Goal: Task Accomplishment & Management: Manage account settings

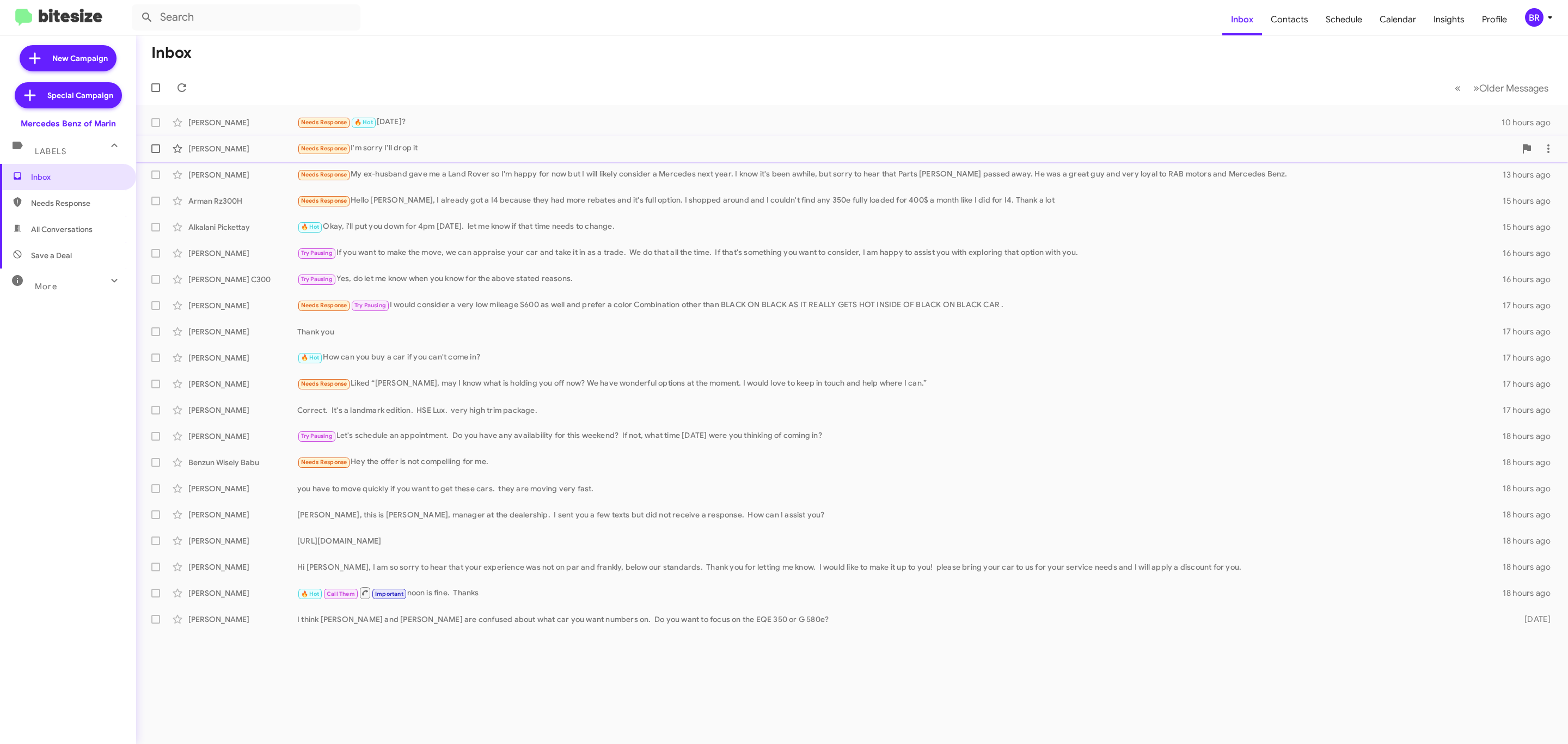
click at [153, 150] on span at bounding box center [156, 148] width 9 height 9
click at [155, 153] on input "checkbox" at bounding box center [155, 153] width 1 height 1
checkbox input "true"
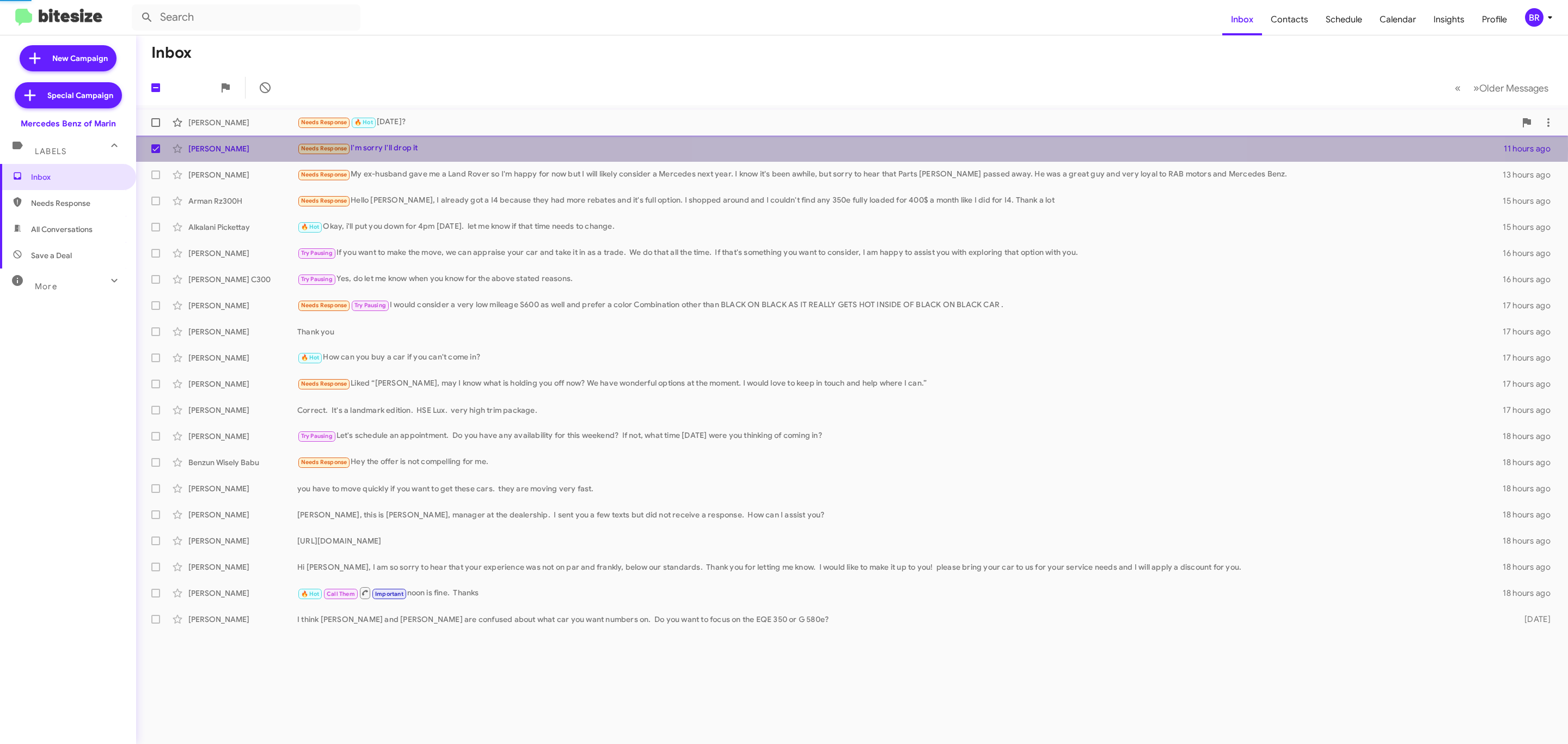
click at [152, 126] on span at bounding box center [156, 122] width 9 height 9
click at [155, 127] on input "checkbox" at bounding box center [155, 127] width 1 height 1
checkbox input "true"
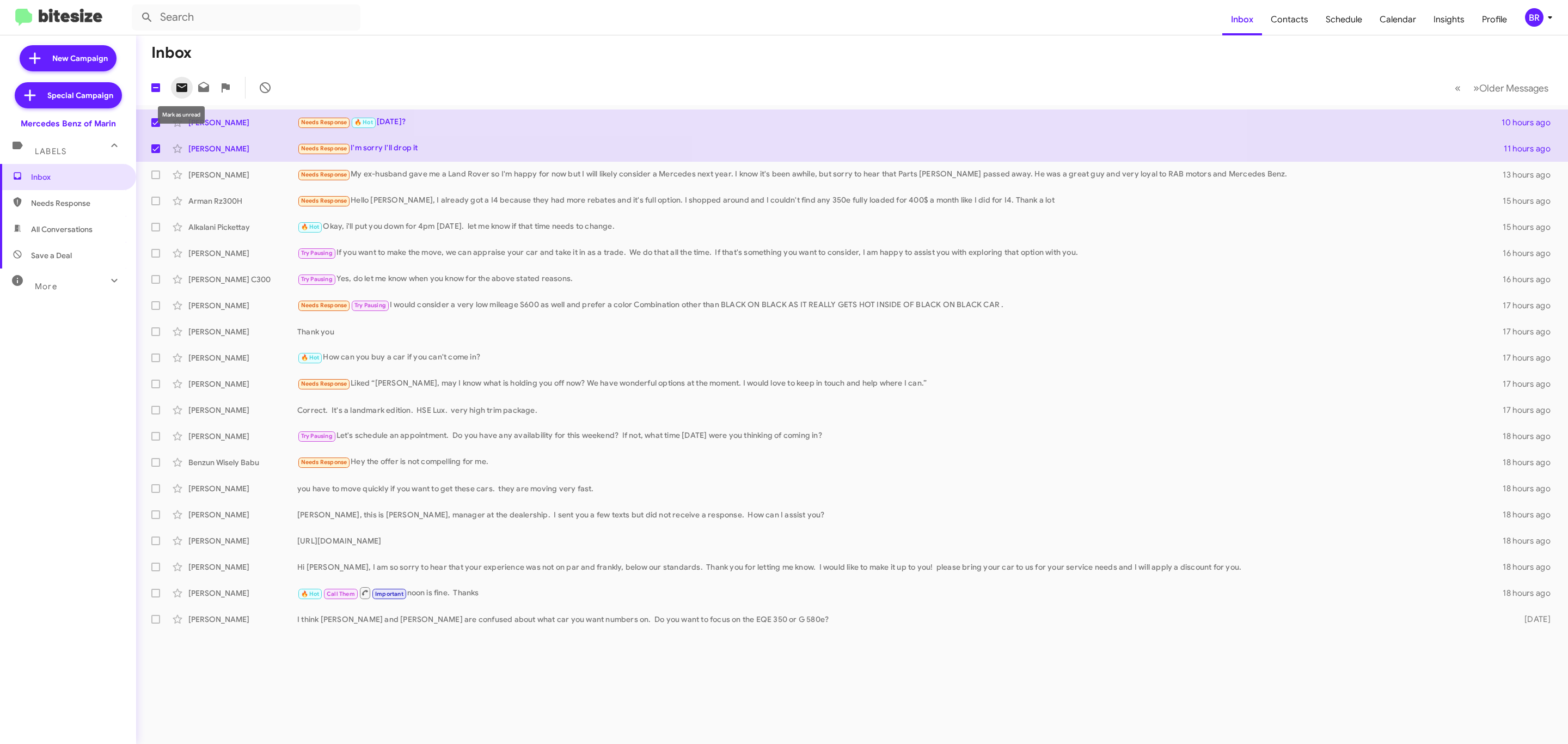
click at [172, 86] on span at bounding box center [182, 88] width 22 height 13
click at [1530, 15] on div "BR" at bounding box center [1534, 17] width 19 height 19
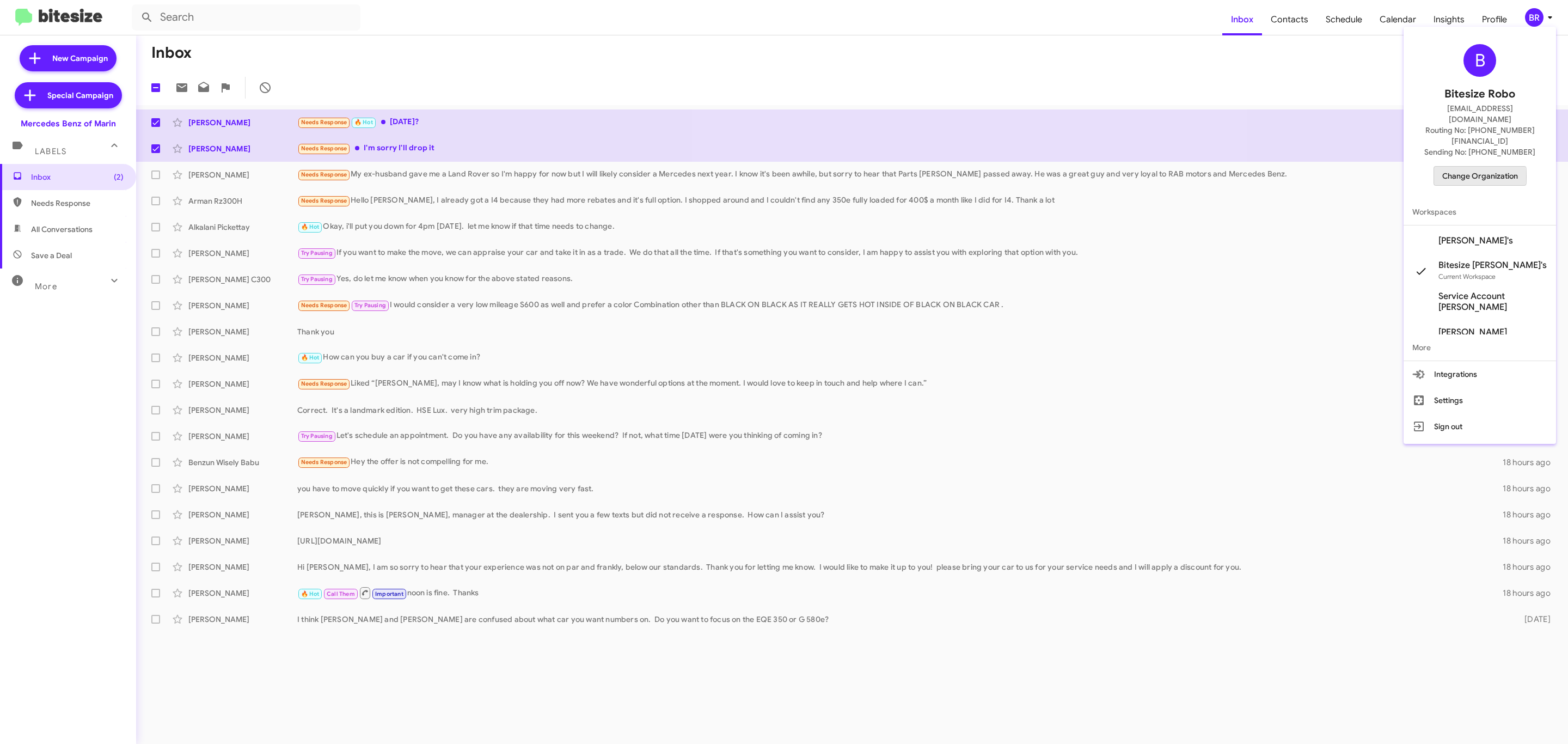
click at [1463, 166] on span "Change Organization" at bounding box center [1480, 175] width 76 height 19
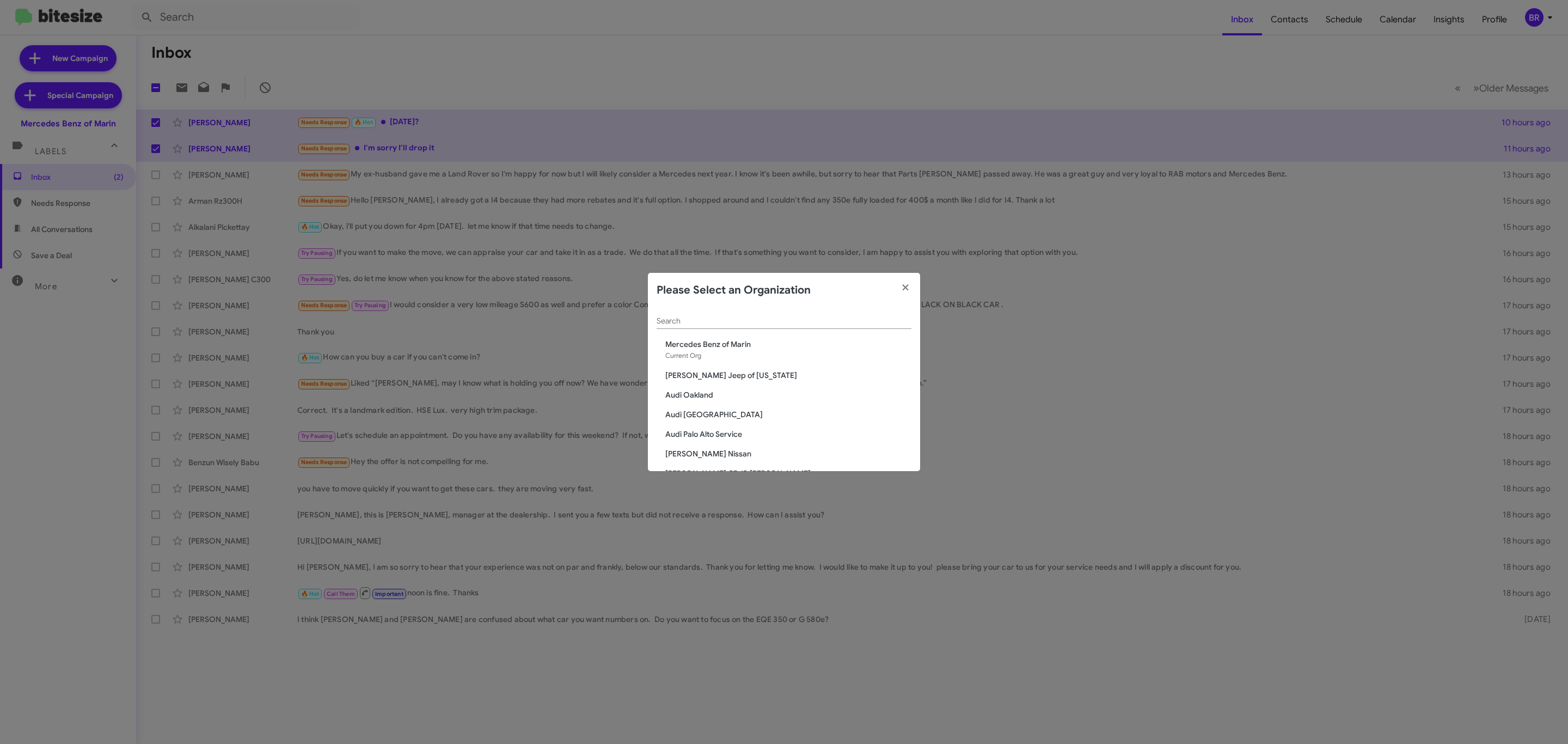
click at [769, 322] on input "Search" at bounding box center [784, 321] width 255 height 9
type input "t"
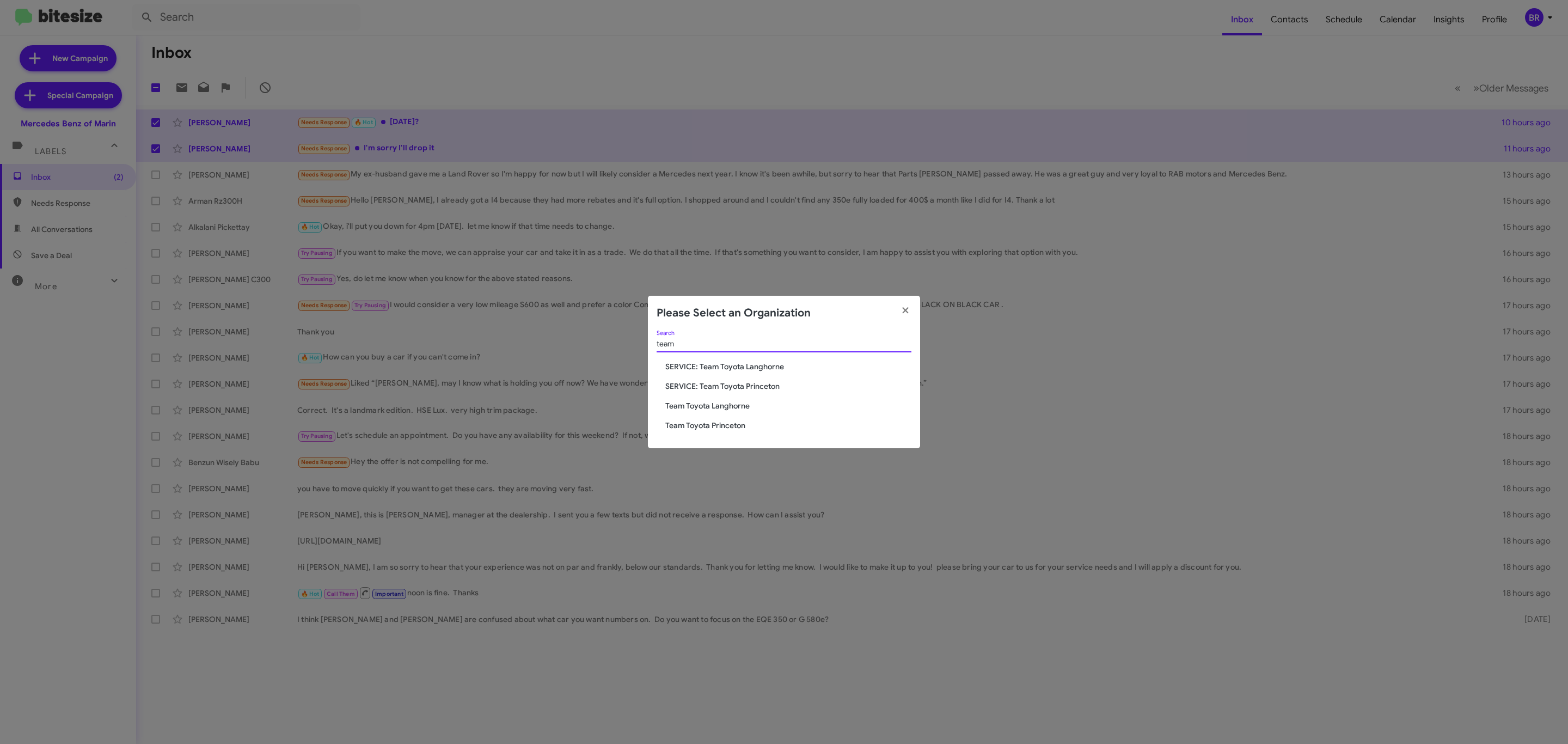
type input "team"
click at [718, 406] on span "Team Toyota Langhorne" at bounding box center [788, 405] width 246 height 11
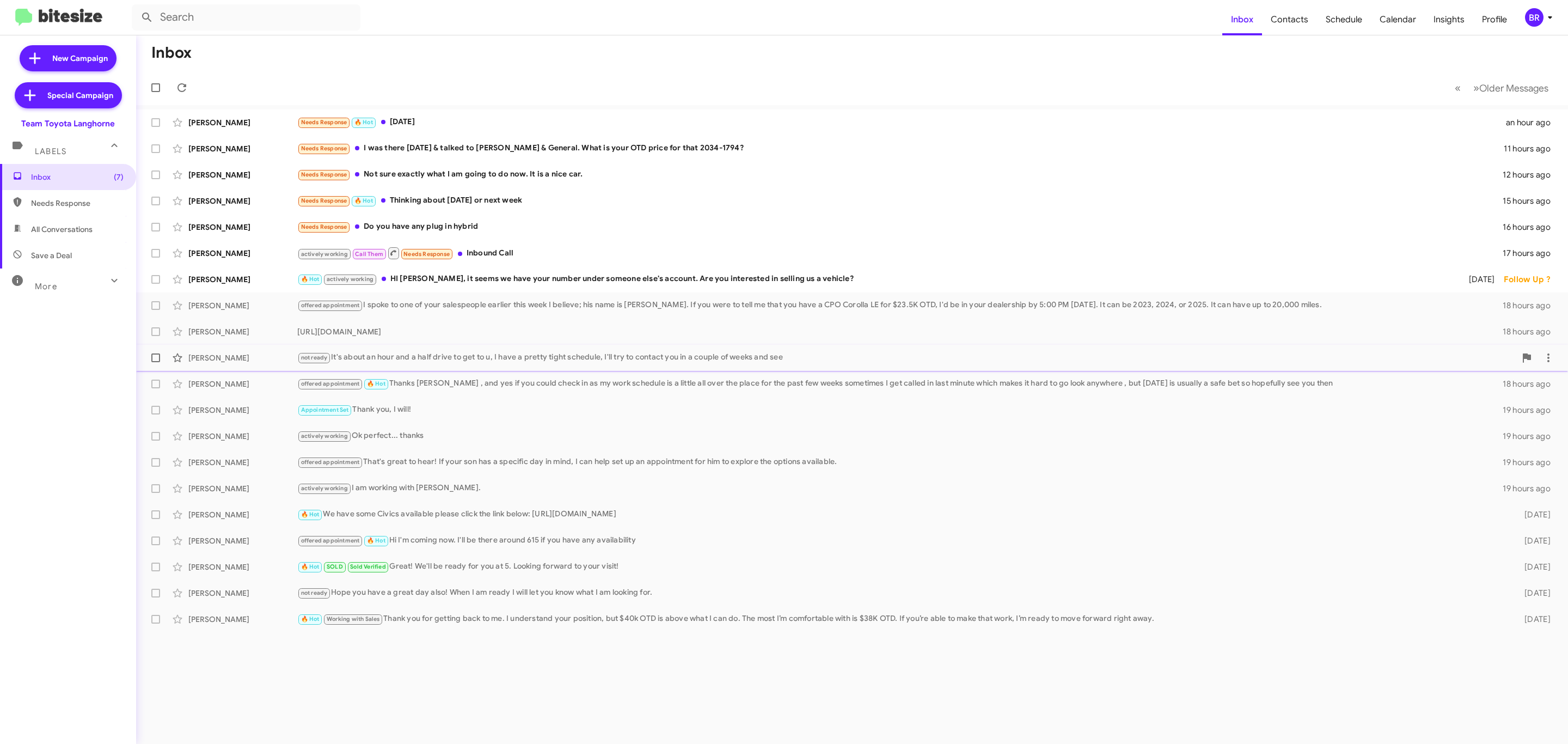
click at [526, 367] on div "Andy Shen not ready It's about an hour and a half drive to get to u, I have a p…" at bounding box center [852, 358] width 1415 height 22
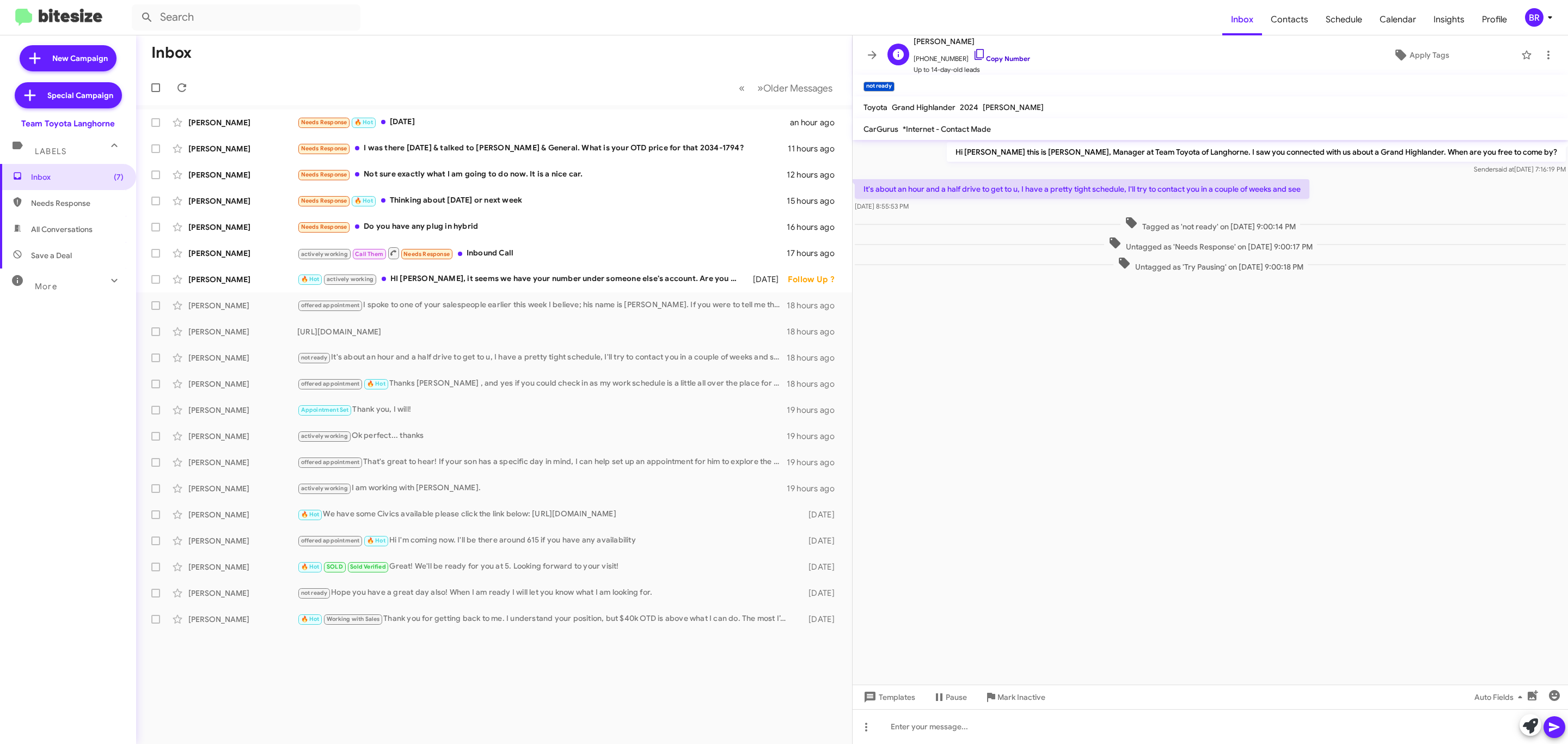
click at [1003, 62] on link "Copy Number" at bounding box center [1002, 59] width 57 height 8
click at [870, 57] on icon at bounding box center [872, 55] width 13 height 13
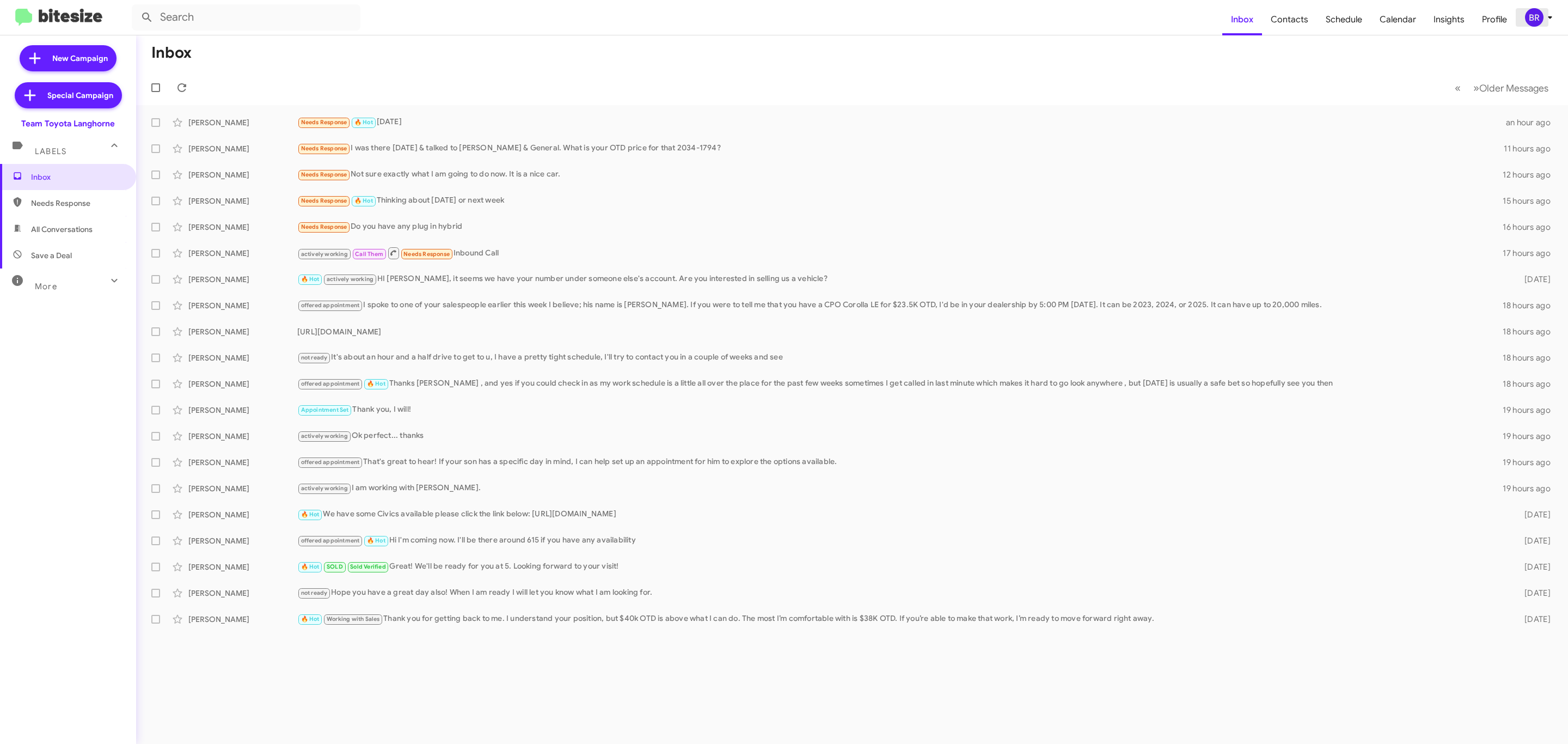
click at [1547, 16] on icon at bounding box center [1550, 17] width 13 height 13
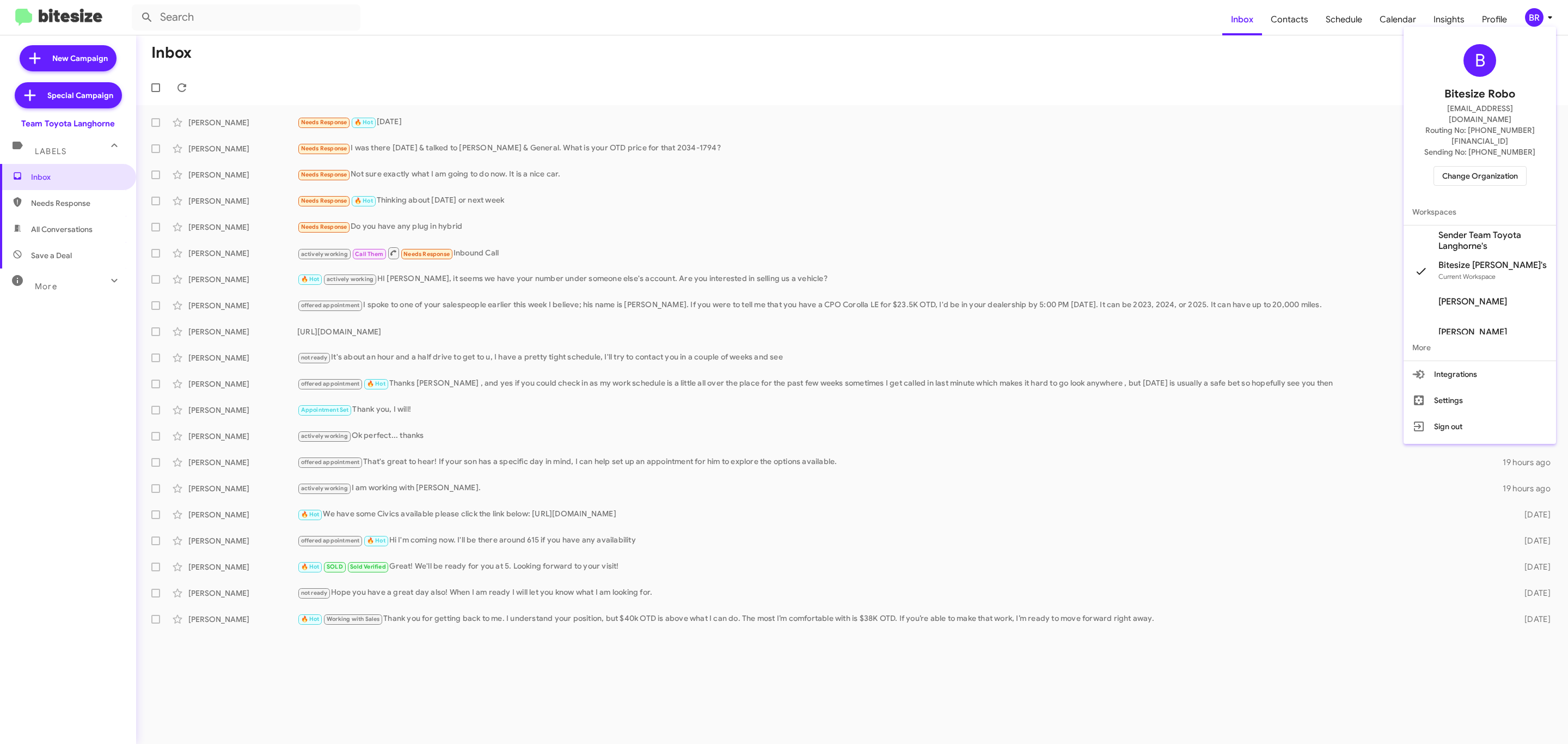
click at [1485, 166] on span "Change Organization" at bounding box center [1480, 175] width 76 height 19
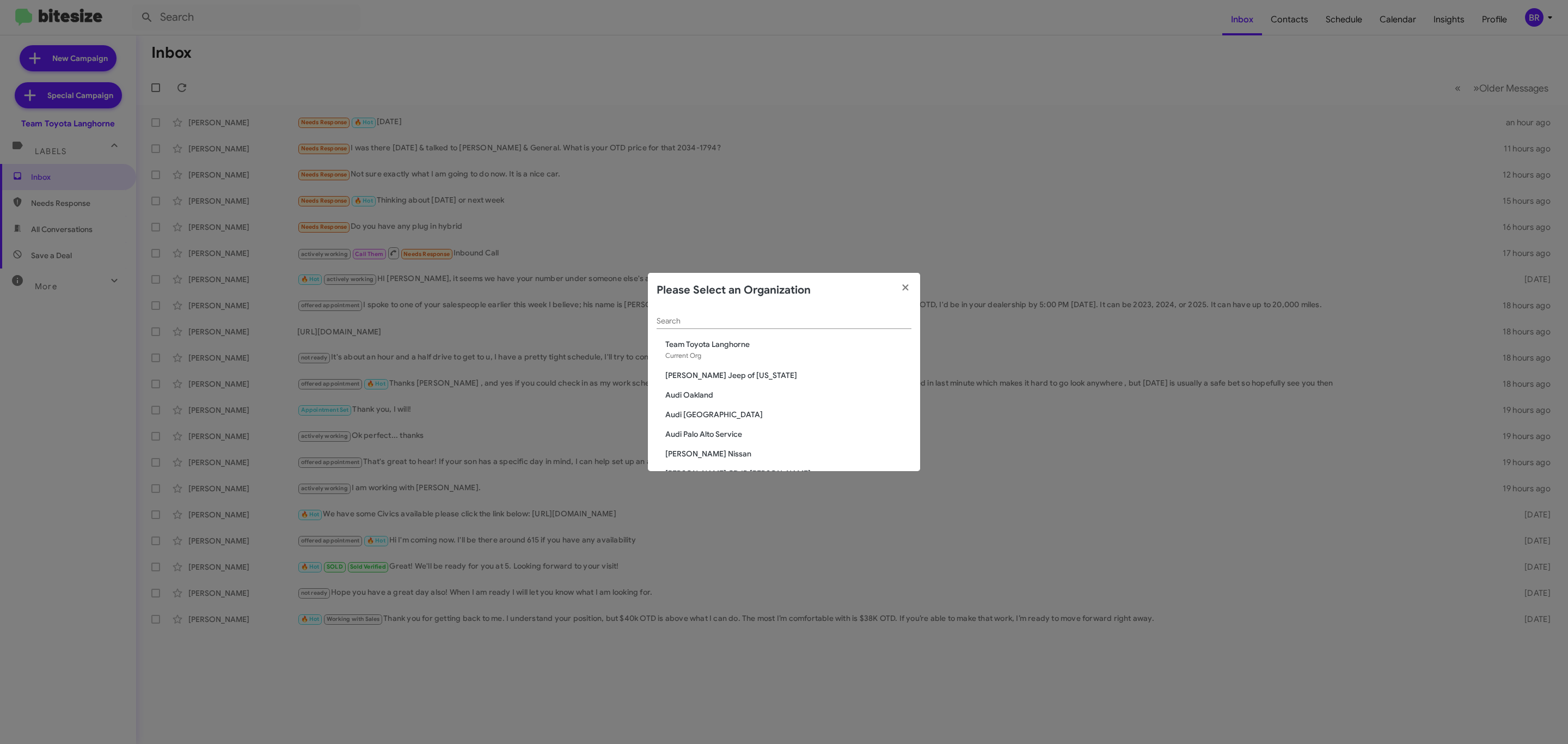
click at [755, 315] on div "Search" at bounding box center [784, 318] width 255 height 21
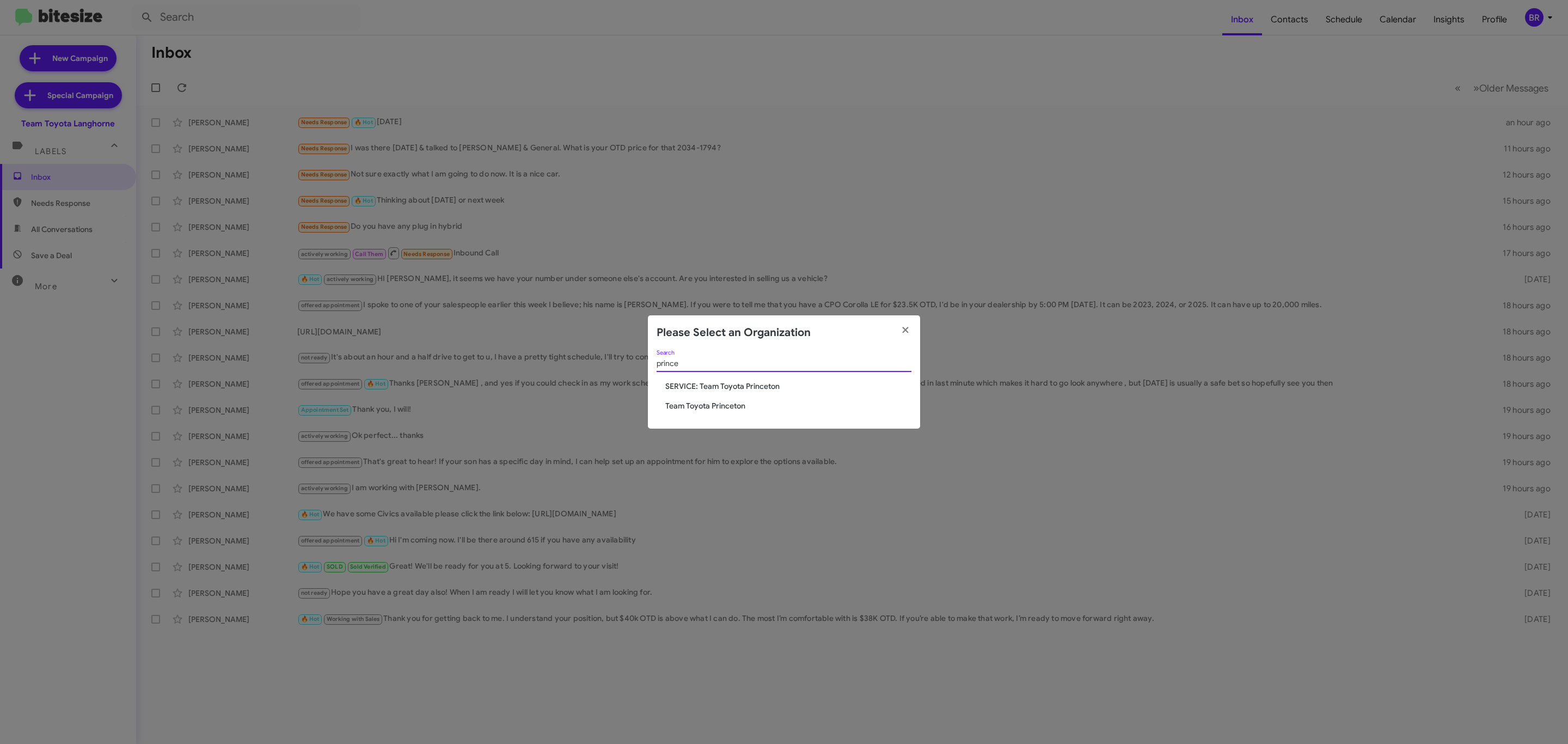
type input "prince"
click at [704, 409] on span "Team Toyota Princeton" at bounding box center [788, 405] width 246 height 11
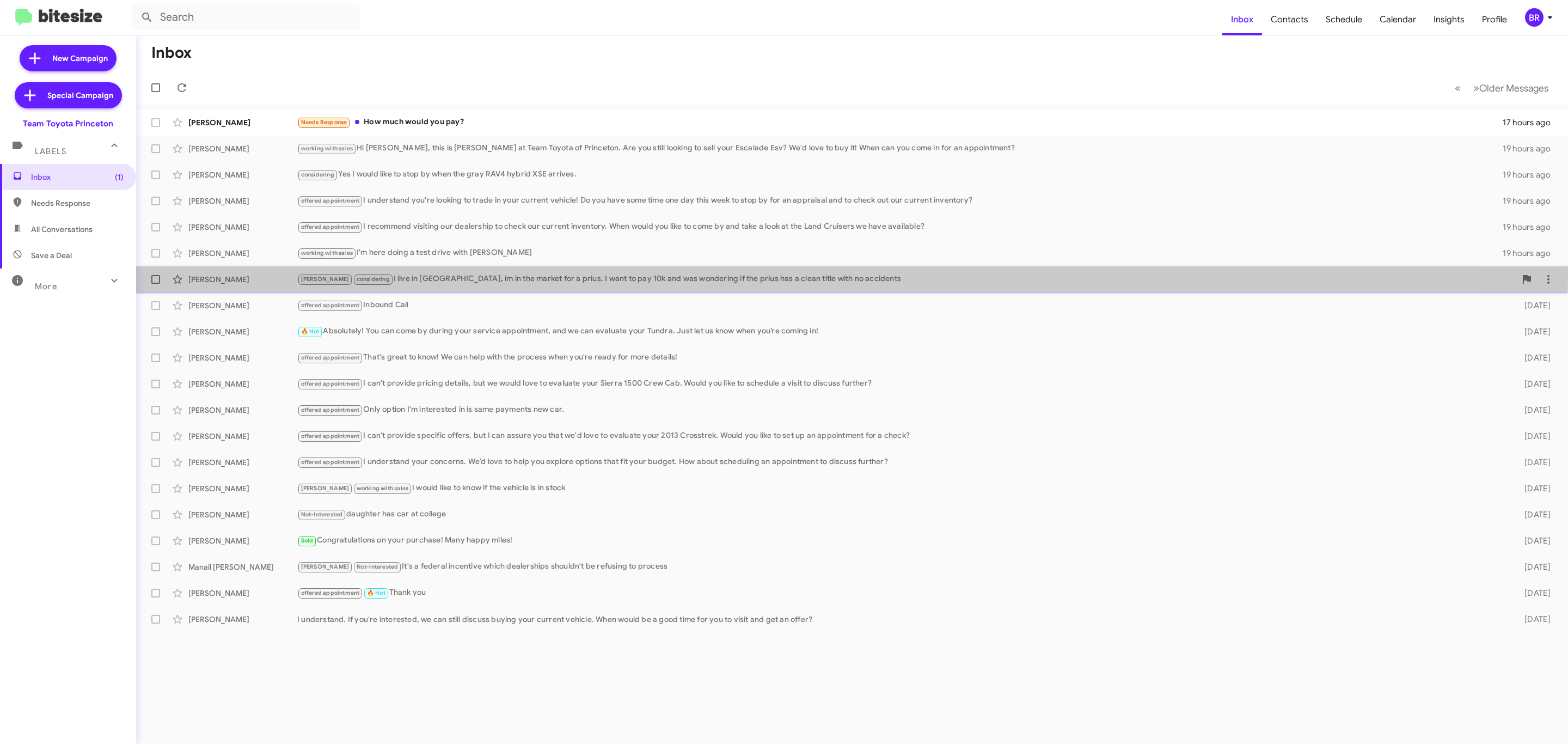
click at [555, 276] on div "Lee considering I live in PA, im in the market for a prius. I want to pay 10k a…" at bounding box center [906, 279] width 1218 height 12
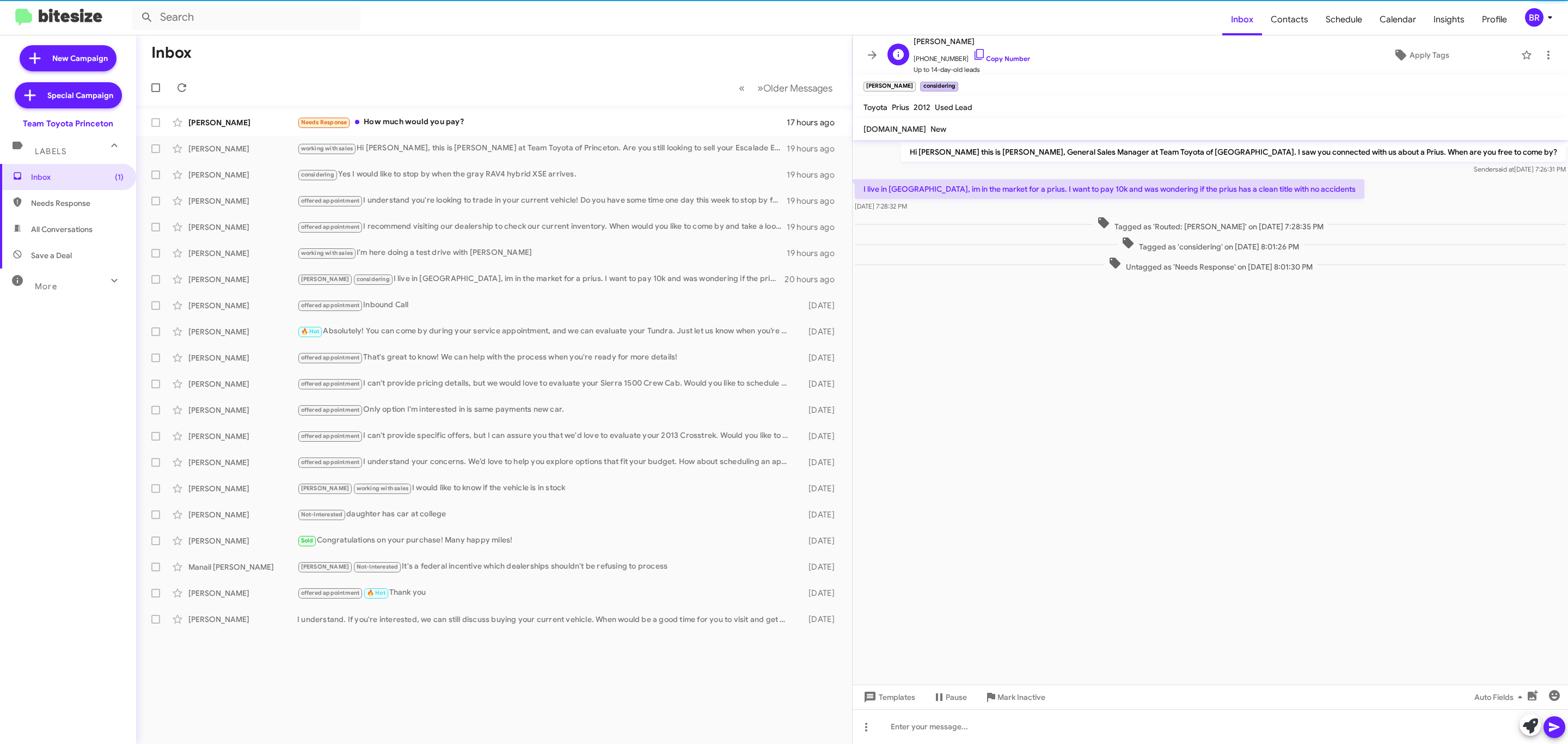
drag, startPoint x: 998, startPoint y: 60, endPoint x: 911, endPoint y: 38, distance: 89.7
click at [998, 60] on link "Copy Number" at bounding box center [1002, 59] width 57 height 8
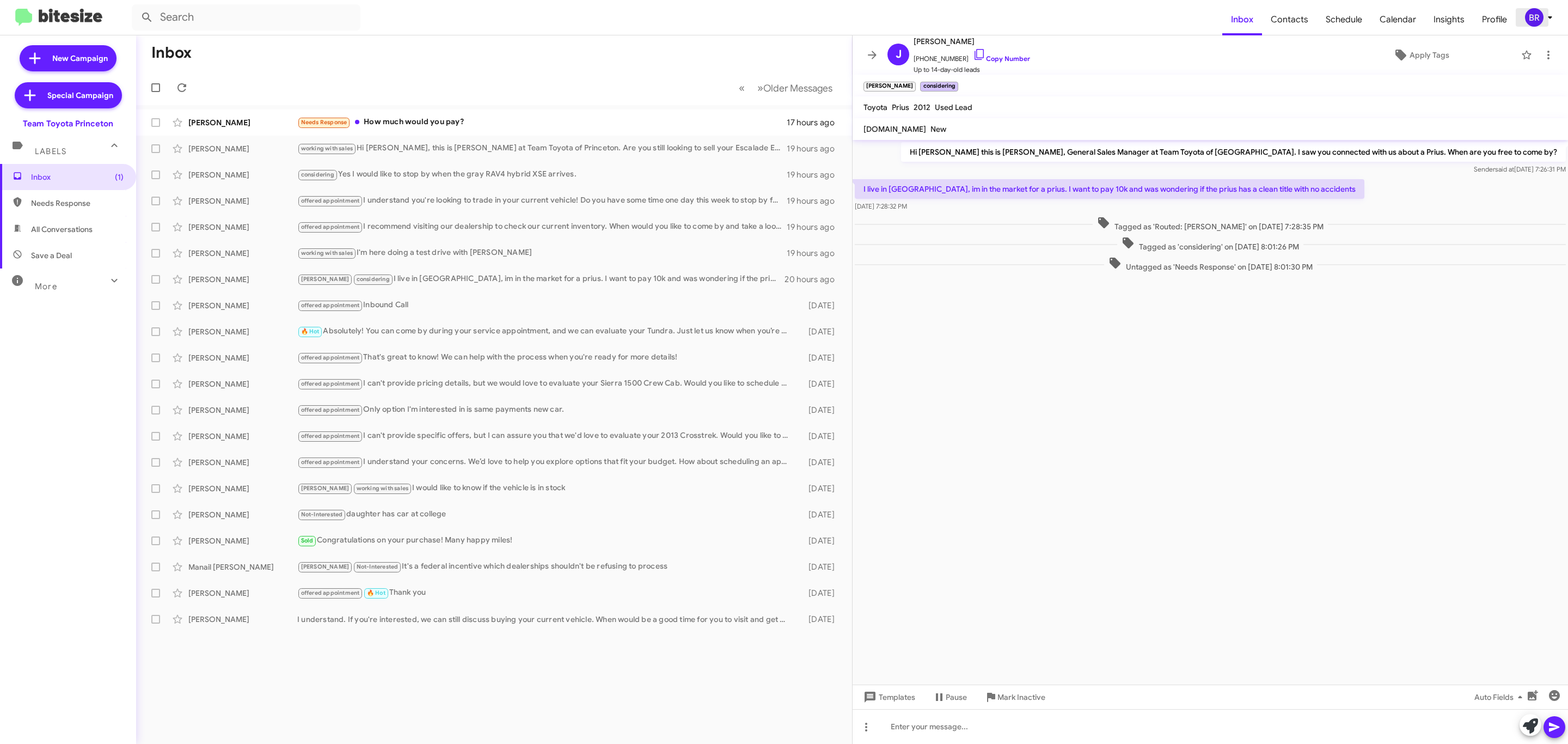
click at [1526, 14] on div "BR" at bounding box center [1534, 17] width 19 height 19
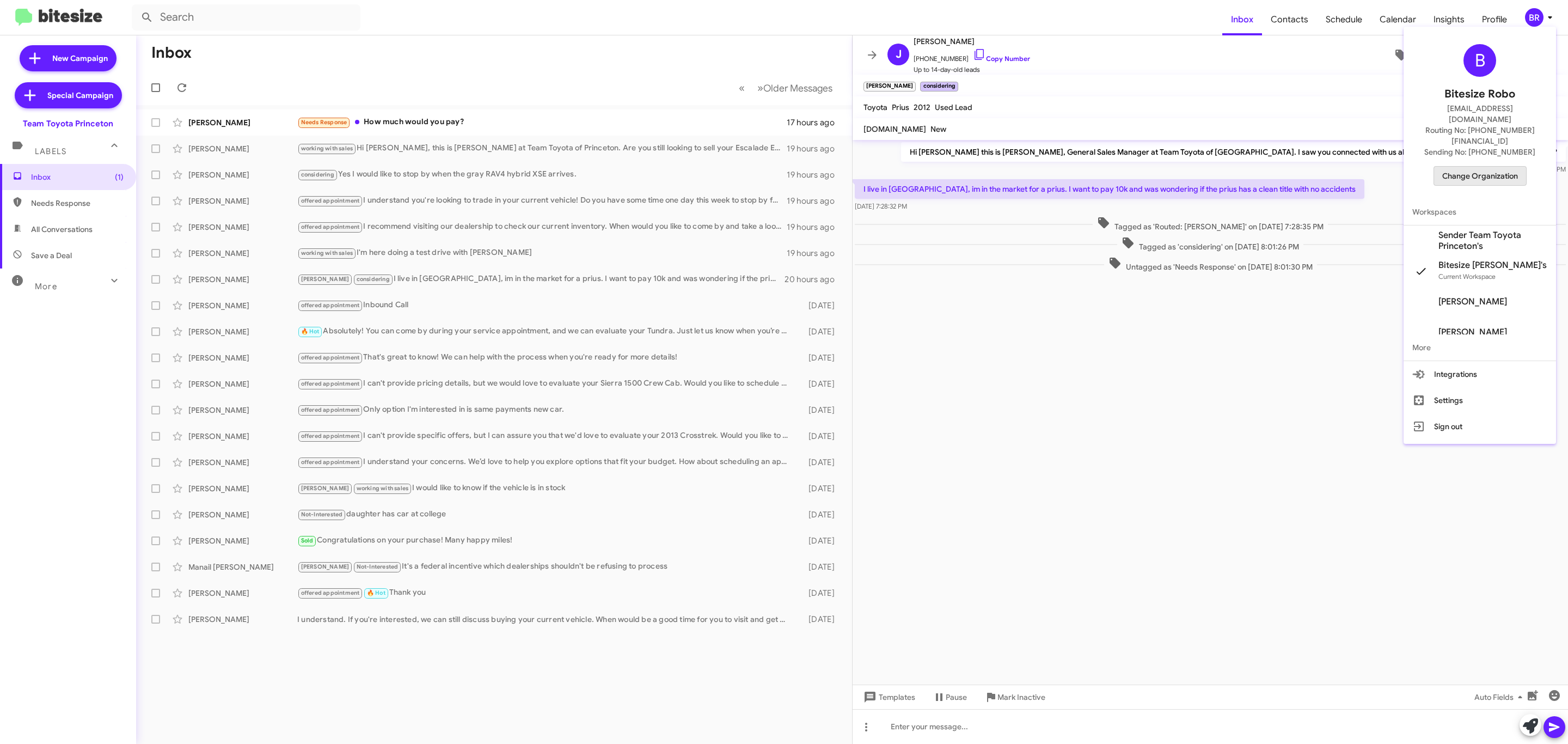
click at [1482, 166] on span "Change Organization" at bounding box center [1480, 175] width 76 height 19
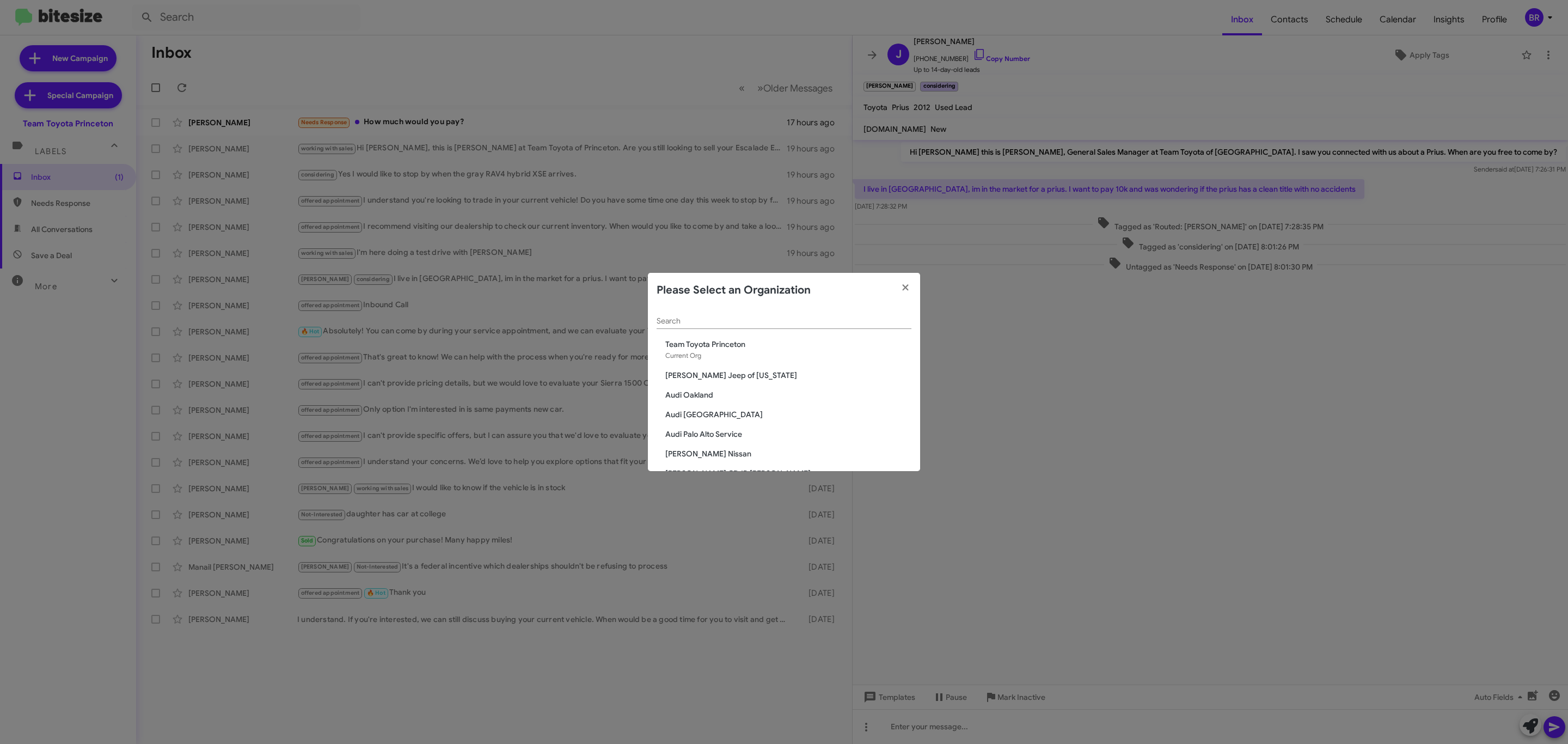
click at [797, 323] on input "Search" at bounding box center [784, 321] width 255 height 9
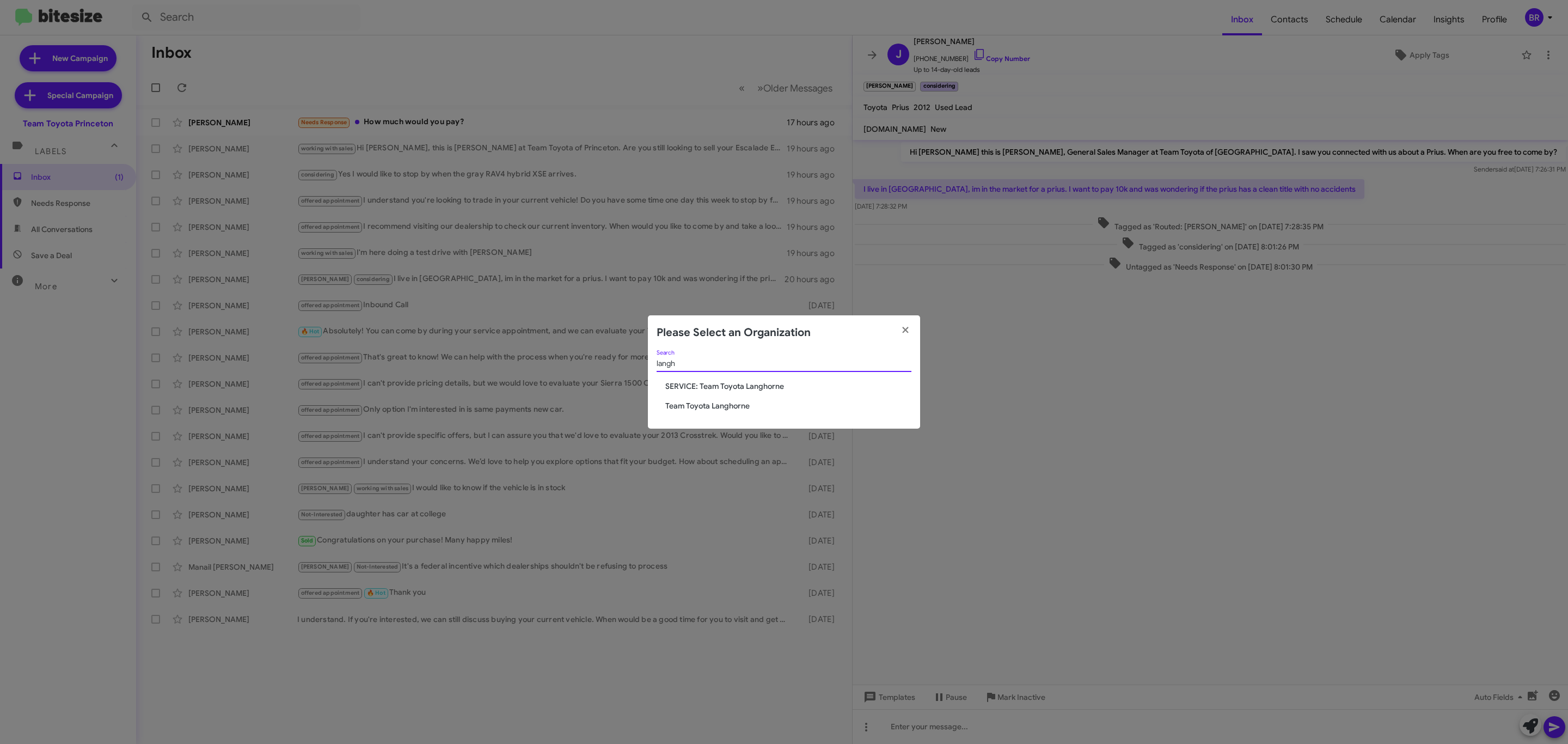
type input "langh"
click at [735, 406] on span "Team Toyota Langhorne" at bounding box center [788, 405] width 246 height 11
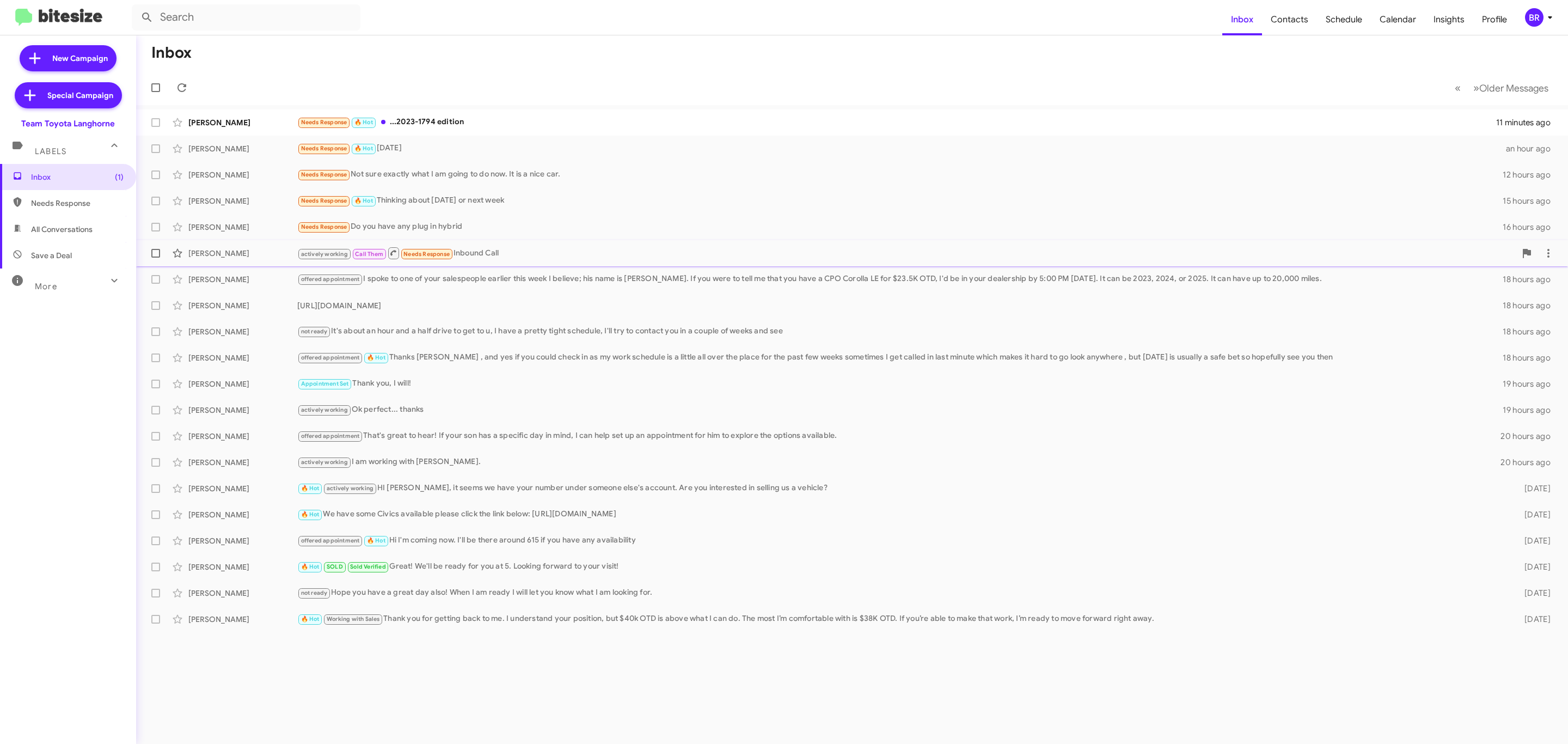
click at [158, 252] on span at bounding box center [156, 253] width 9 height 9
click at [156, 258] on input "checkbox" at bounding box center [155, 258] width 1 height 1
checkbox input "true"
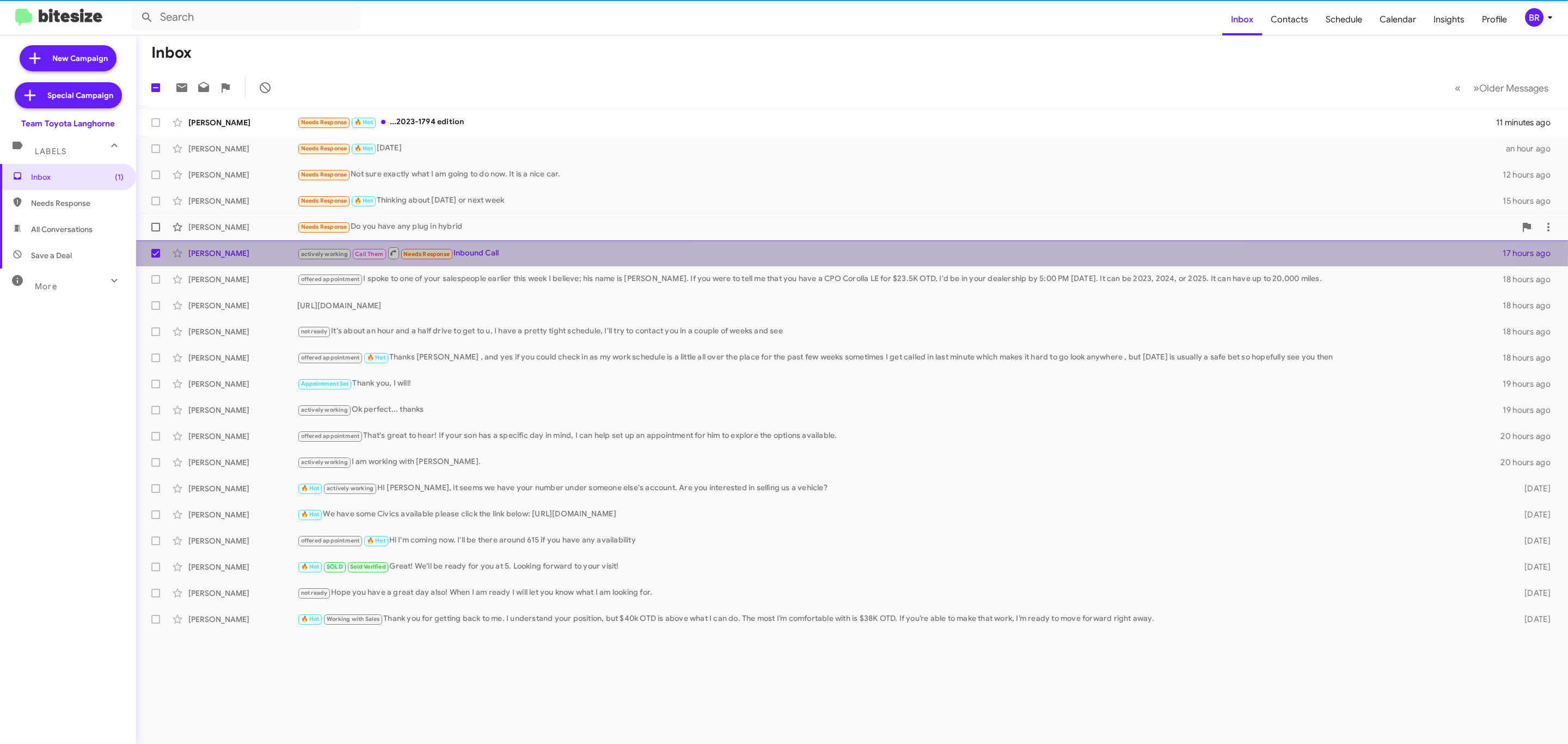
click at [156, 234] on label at bounding box center [156, 227] width 22 height 22
click at [156, 232] on input "checkbox" at bounding box center [155, 231] width 1 height 1
checkbox input "true"
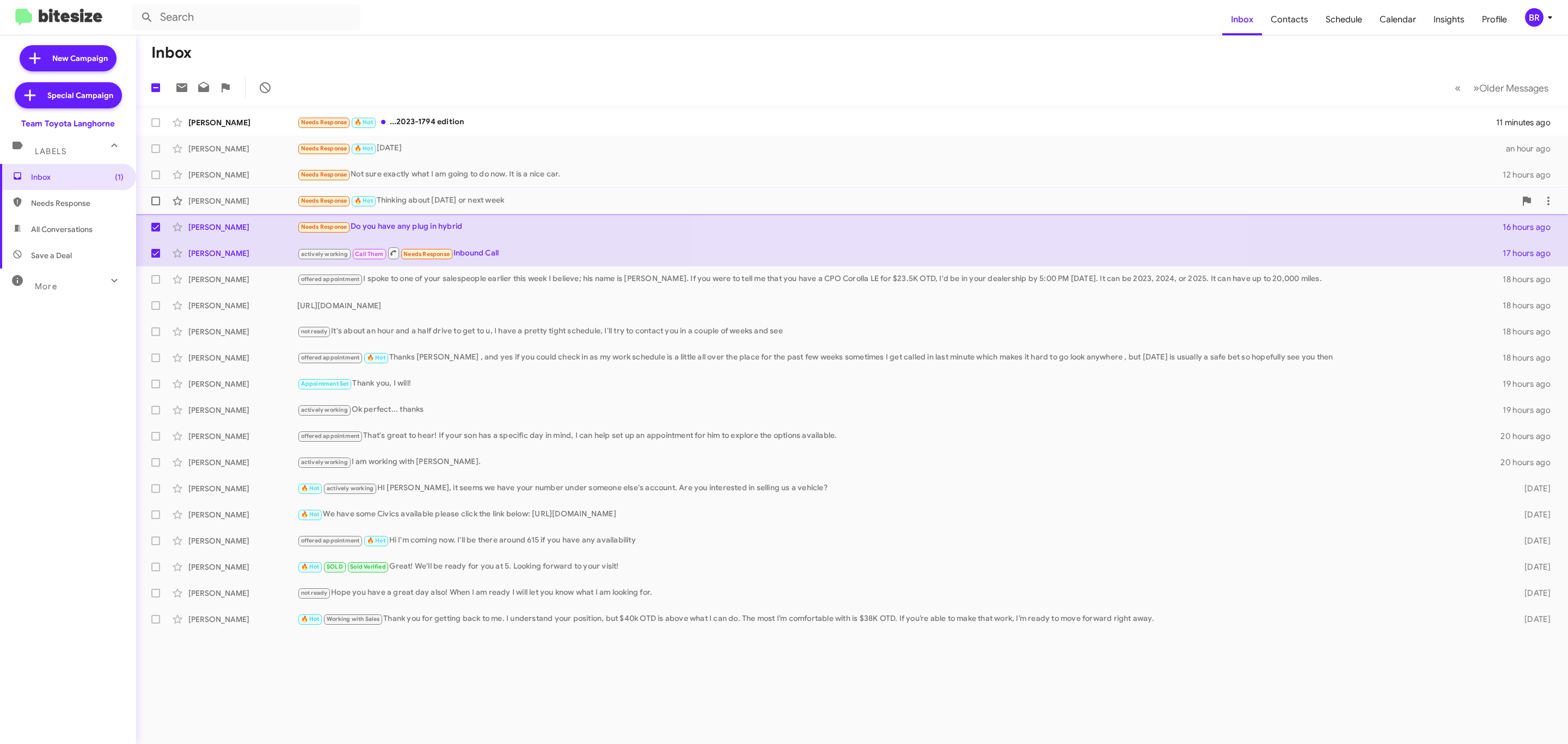
click at [160, 203] on label at bounding box center [156, 200] width 22 height 22
click at [156, 205] on input "checkbox" at bounding box center [155, 205] width 1 height 1
checkbox input "true"
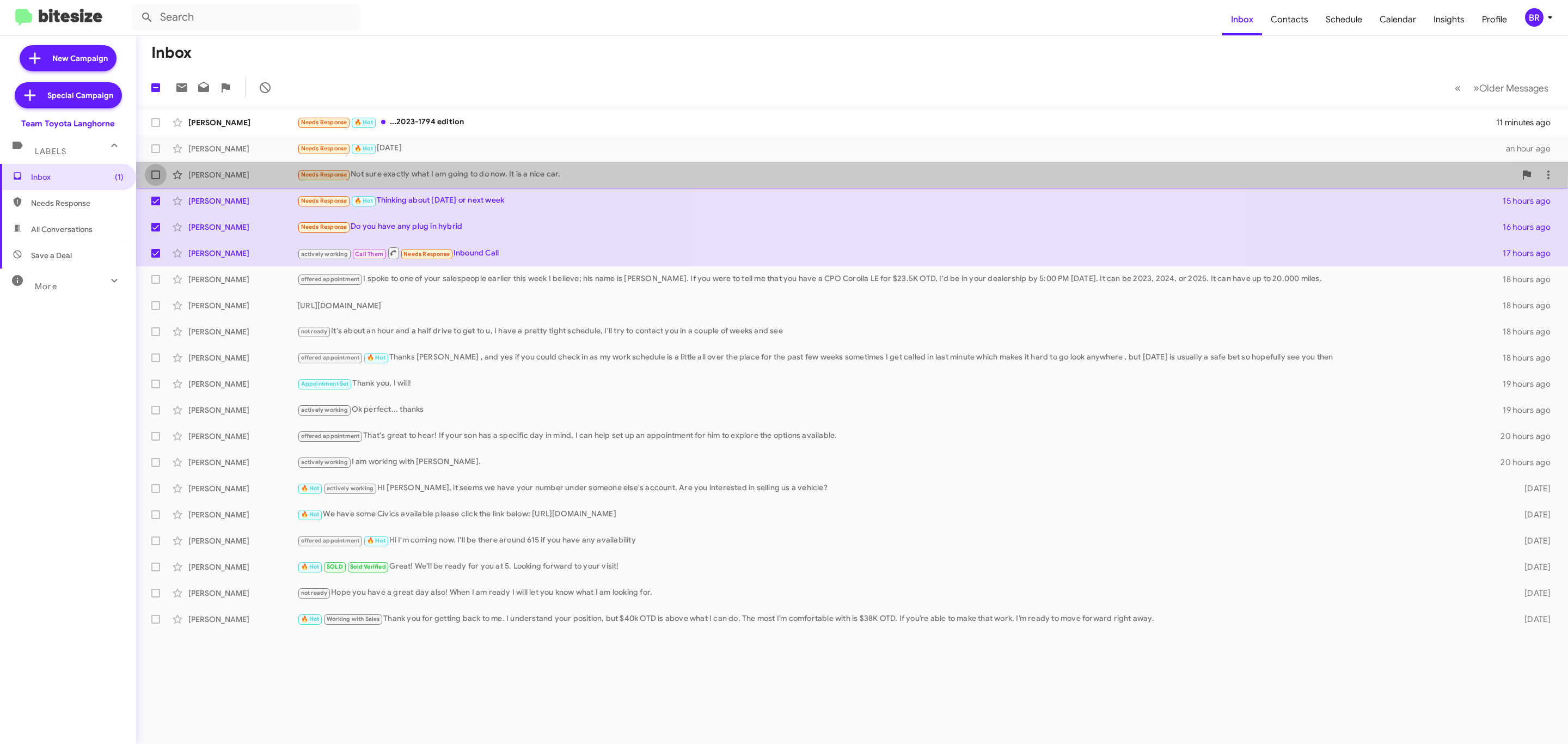
click at [157, 172] on span at bounding box center [156, 174] width 9 height 9
click at [156, 179] on input "checkbox" at bounding box center [155, 179] width 1 height 1
checkbox input "true"
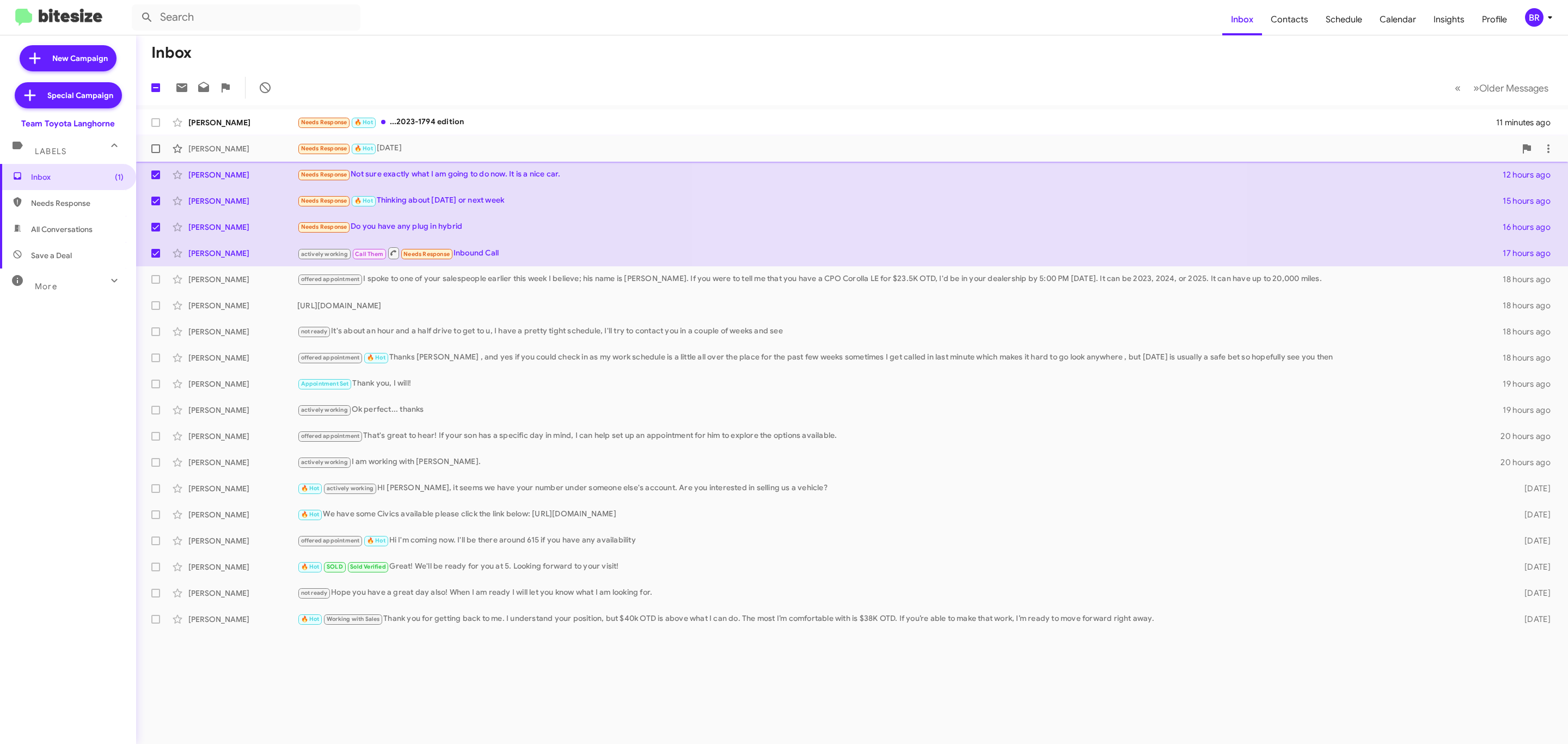
click at [157, 148] on span at bounding box center [156, 148] width 9 height 9
click at [156, 153] on input "checkbox" at bounding box center [155, 153] width 1 height 1
checkbox input "true"
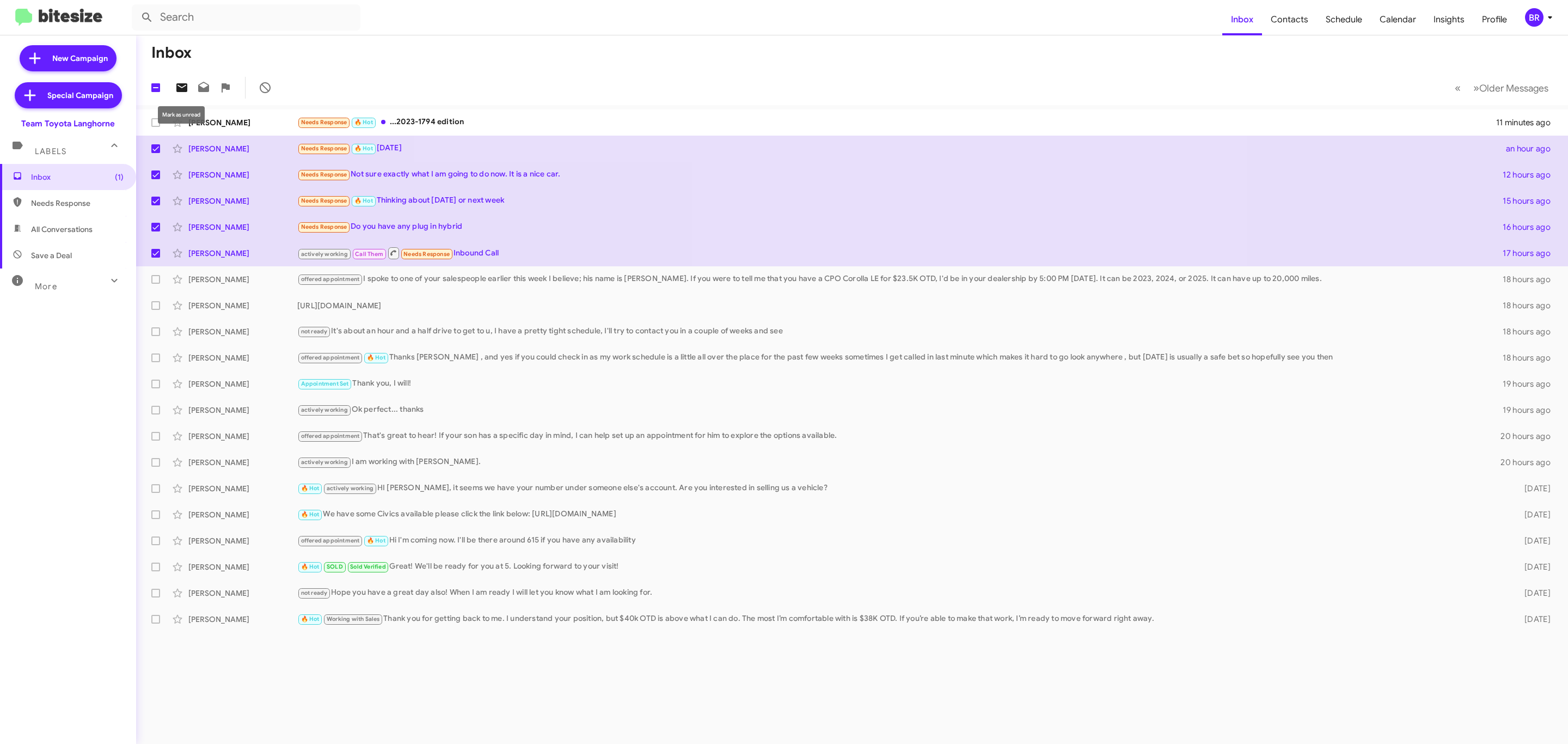
click at [179, 91] on icon at bounding box center [181, 87] width 11 height 9
click at [1528, 24] on div "BR" at bounding box center [1534, 17] width 19 height 19
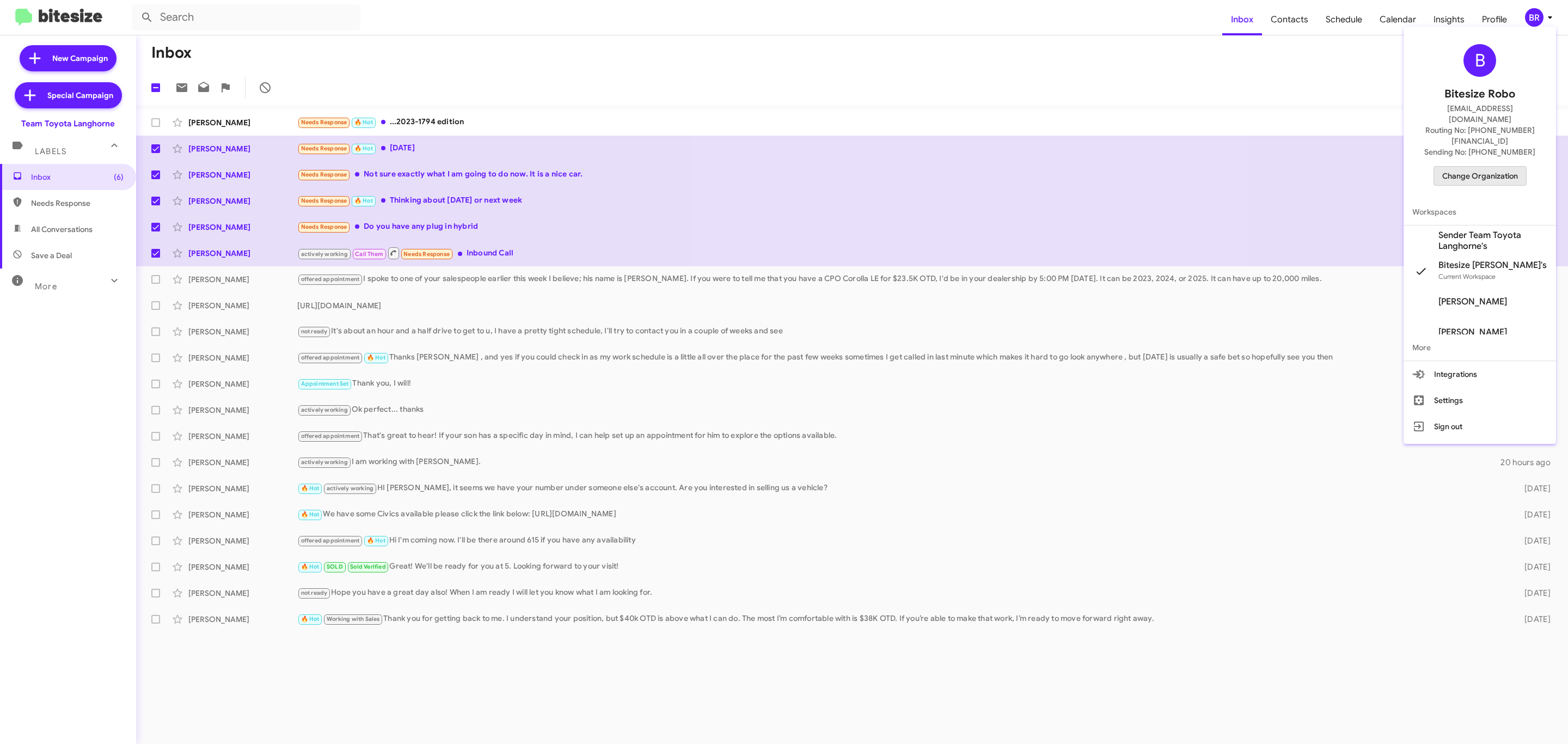
click at [1466, 166] on button "Change Organization" at bounding box center [1480, 176] width 93 height 20
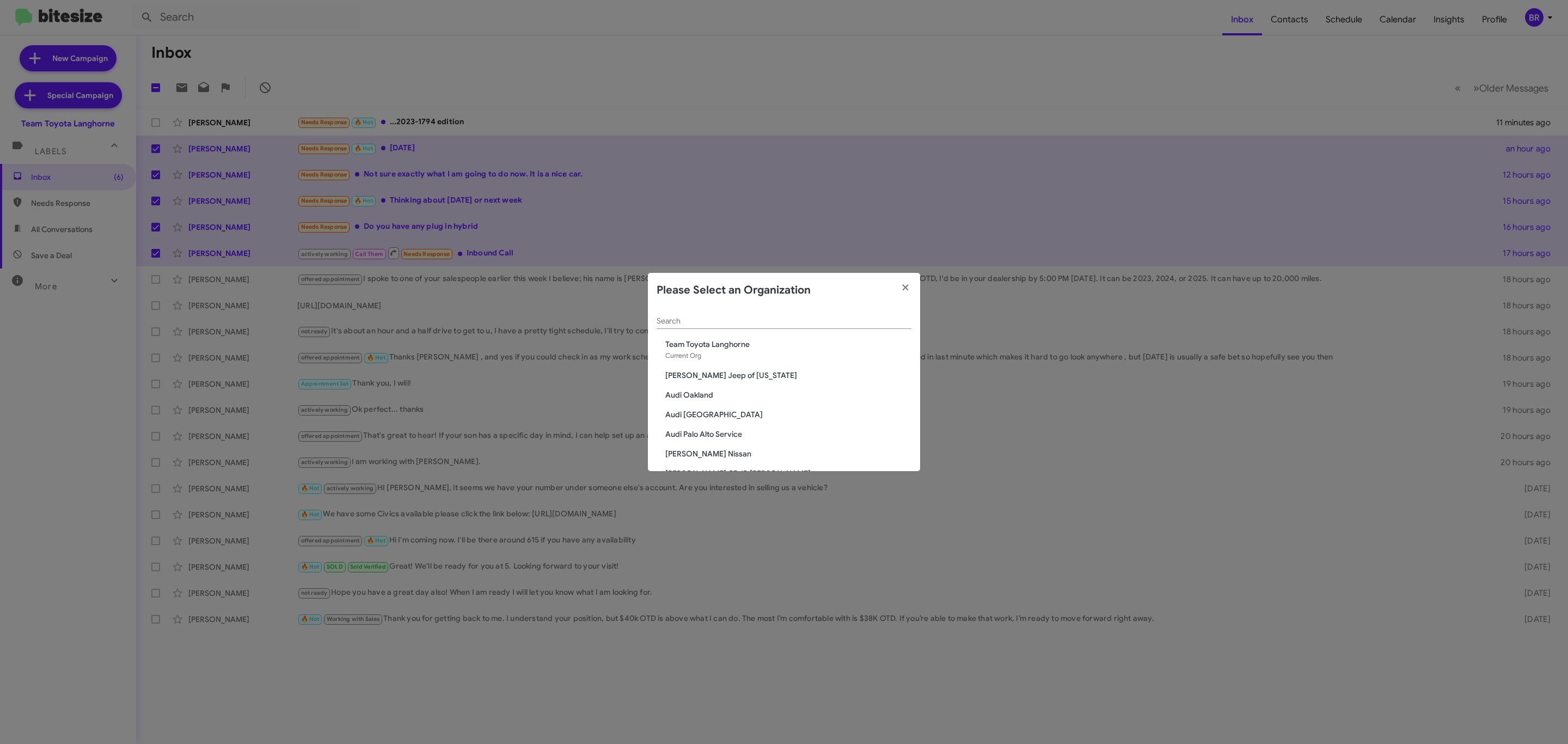
click at [1463, 152] on modal-container "Please Select an Organization Search Team Toyota Langhorne Current Org Adams Je…" at bounding box center [784, 372] width 1568 height 744
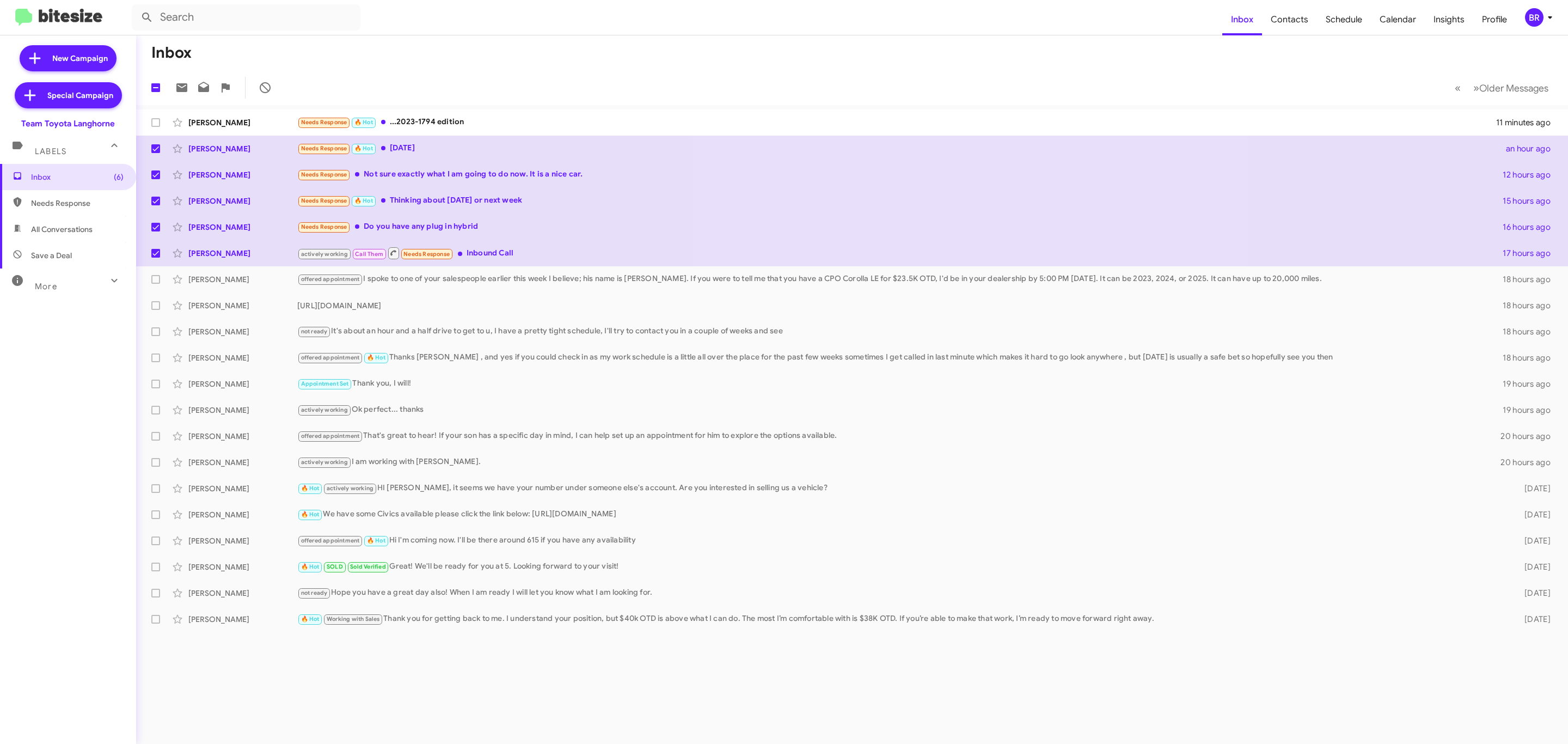
click at [1544, 19] on icon at bounding box center [1550, 17] width 13 height 13
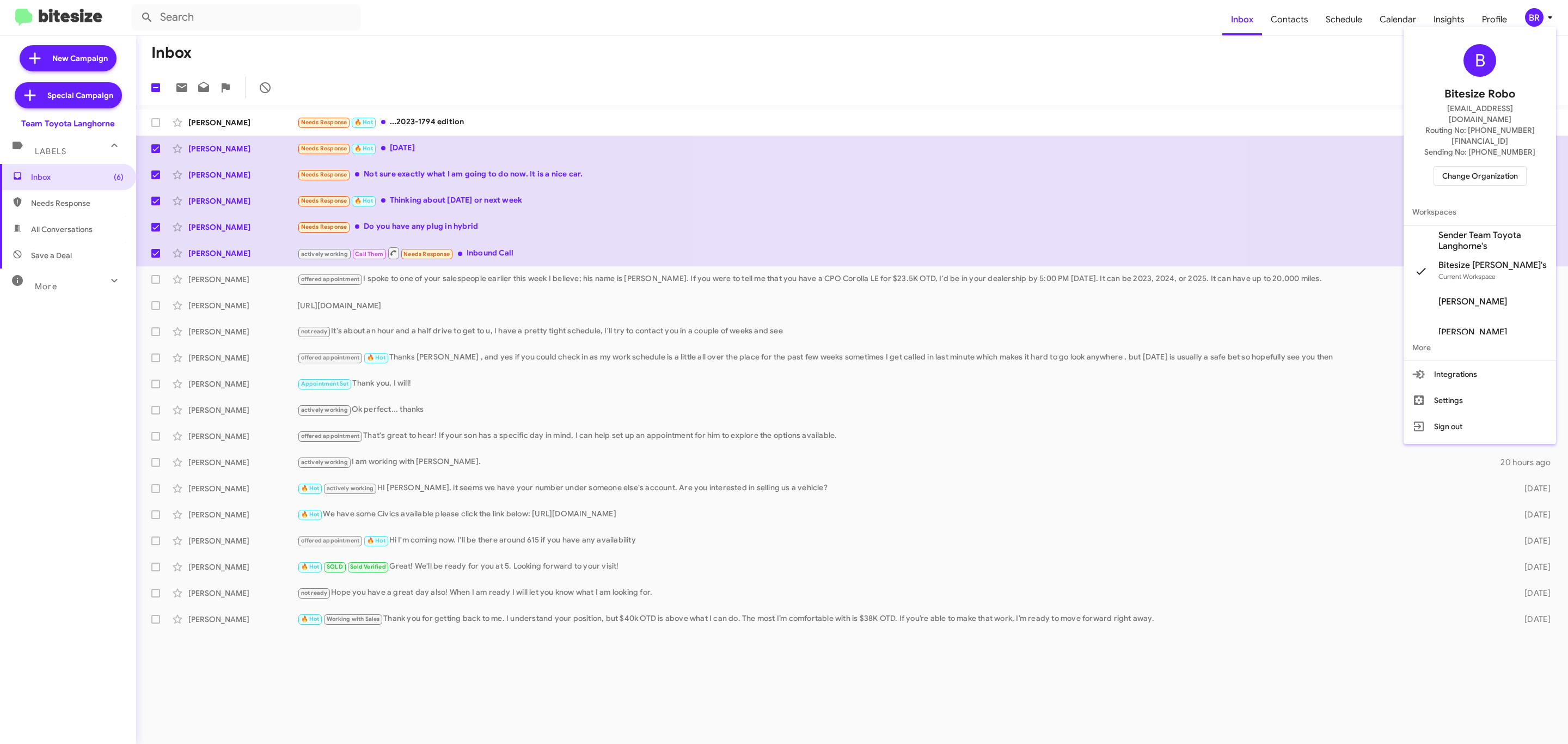
click at [1491, 166] on span "Change Organization" at bounding box center [1480, 175] width 76 height 19
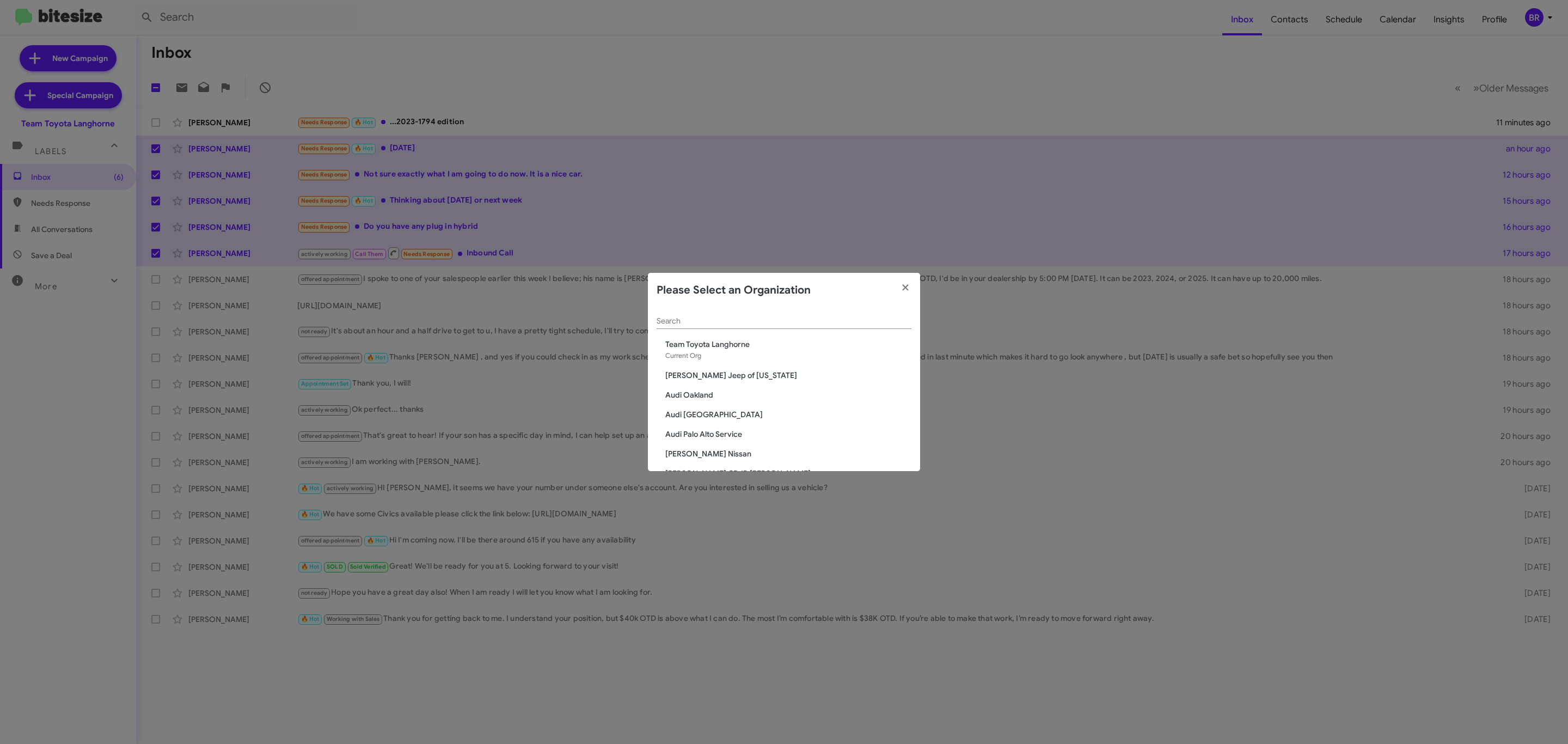
click at [796, 322] on input "Search" at bounding box center [784, 321] width 255 height 9
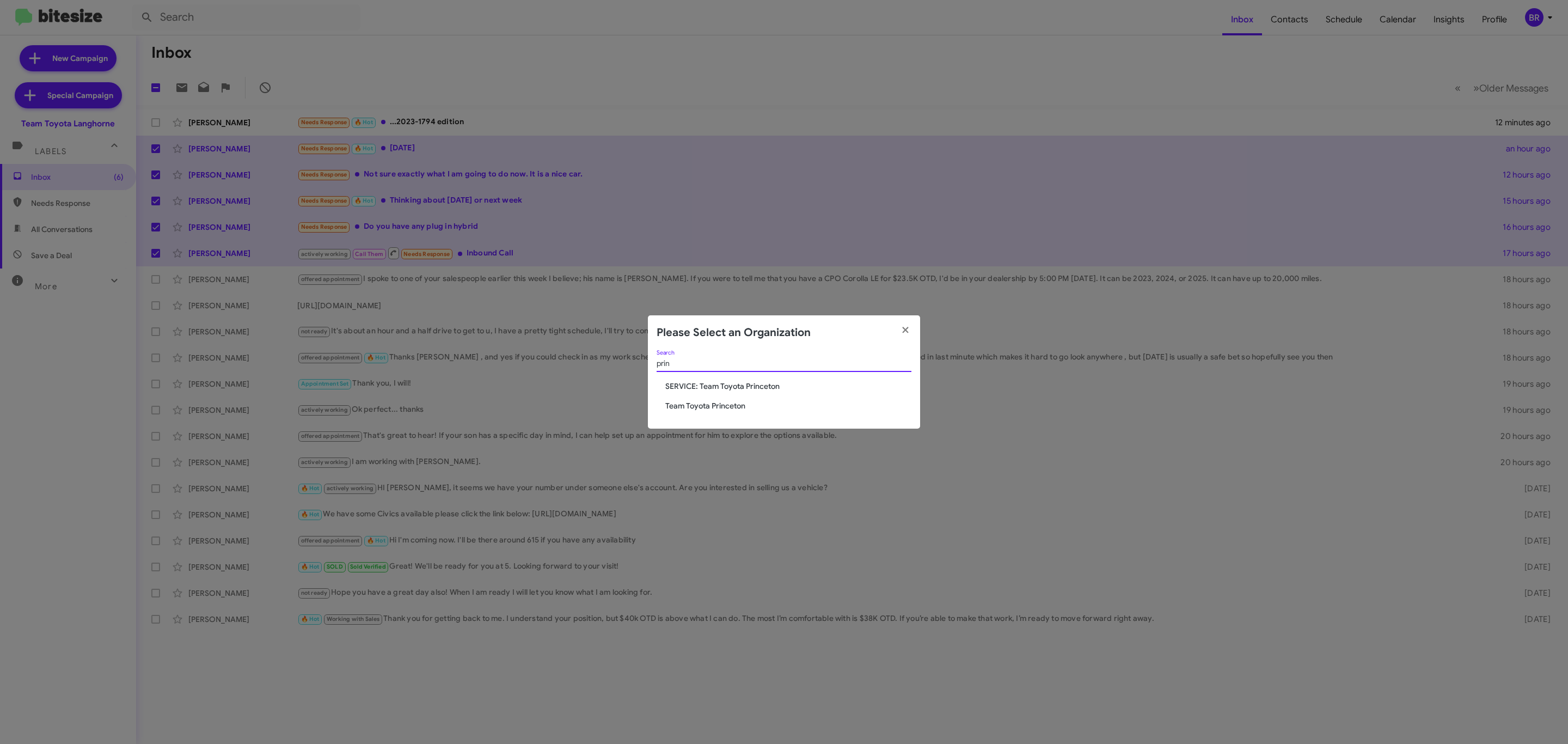
type input "prin"
click at [730, 403] on span "Team Toyota Princeton" at bounding box center [788, 405] width 246 height 11
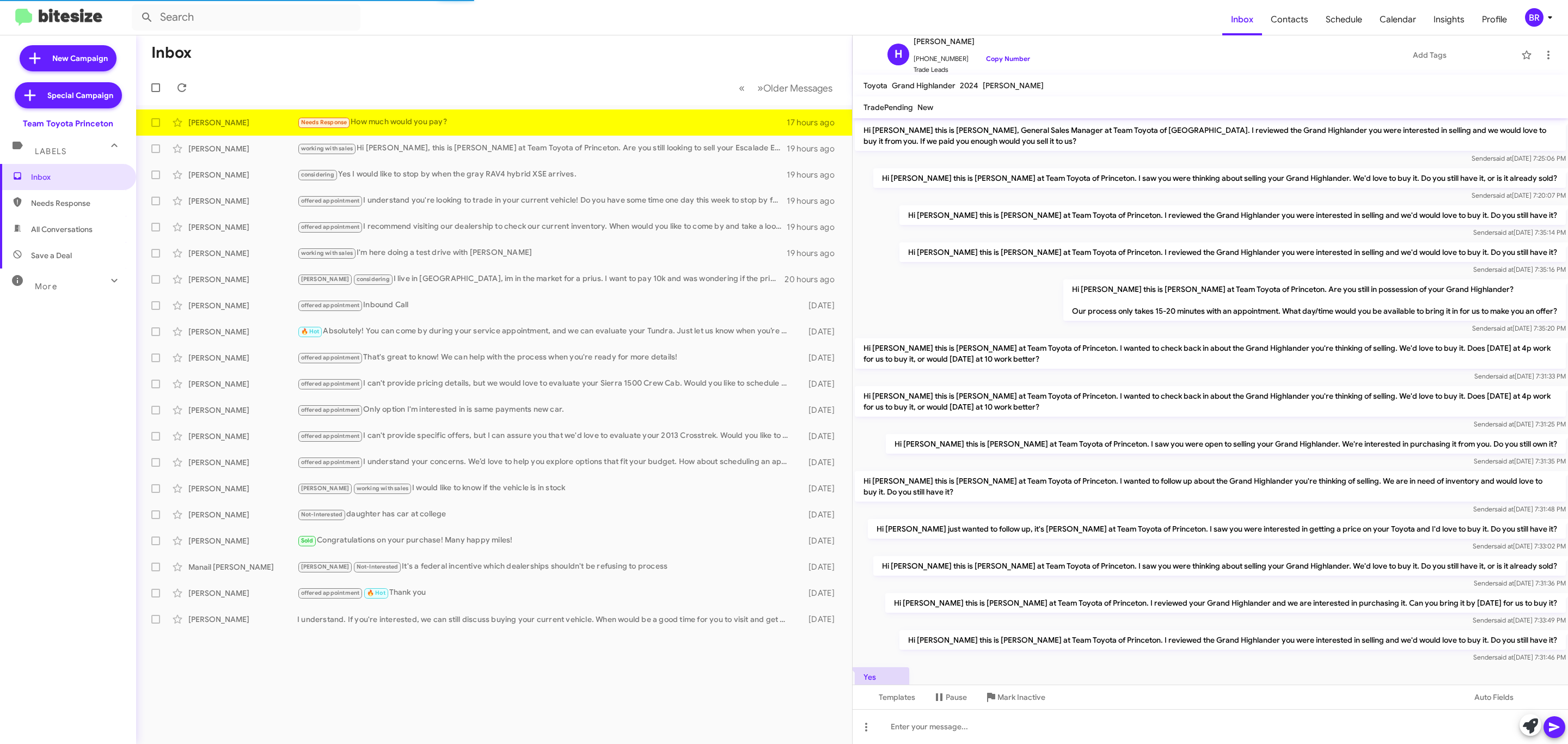
scroll to position [95, 0]
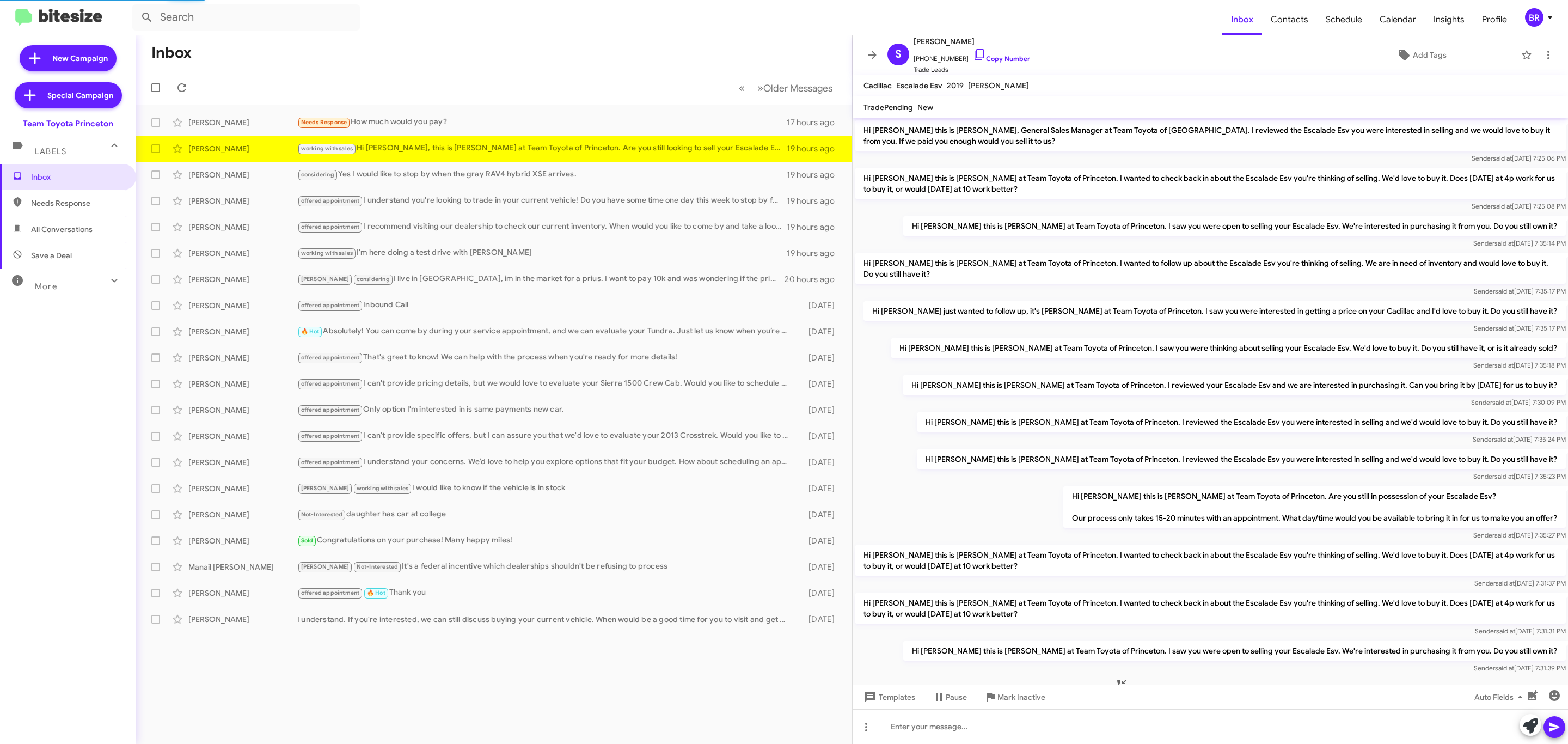
scroll to position [183, 0]
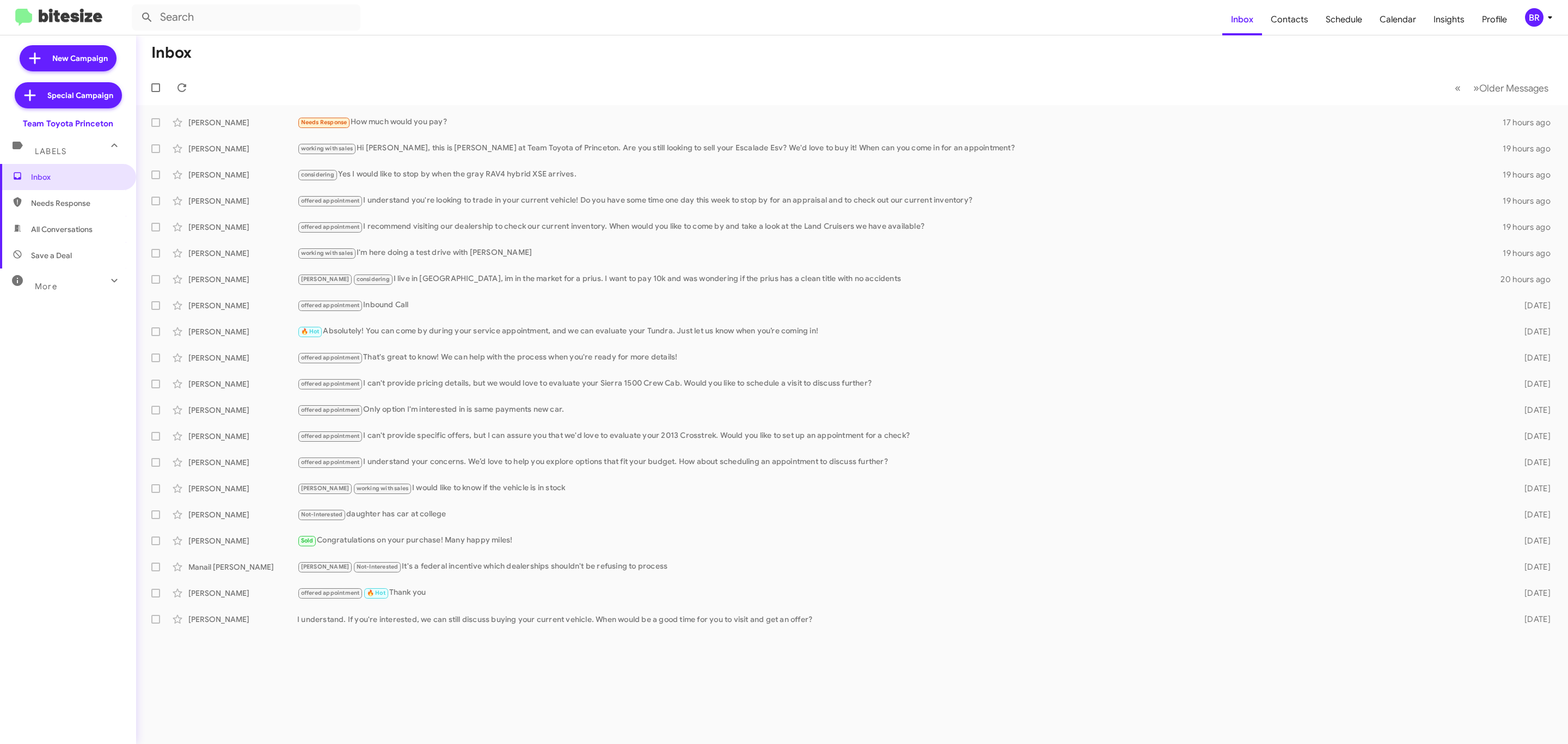
click at [1536, 26] on div "BR" at bounding box center [1534, 17] width 19 height 19
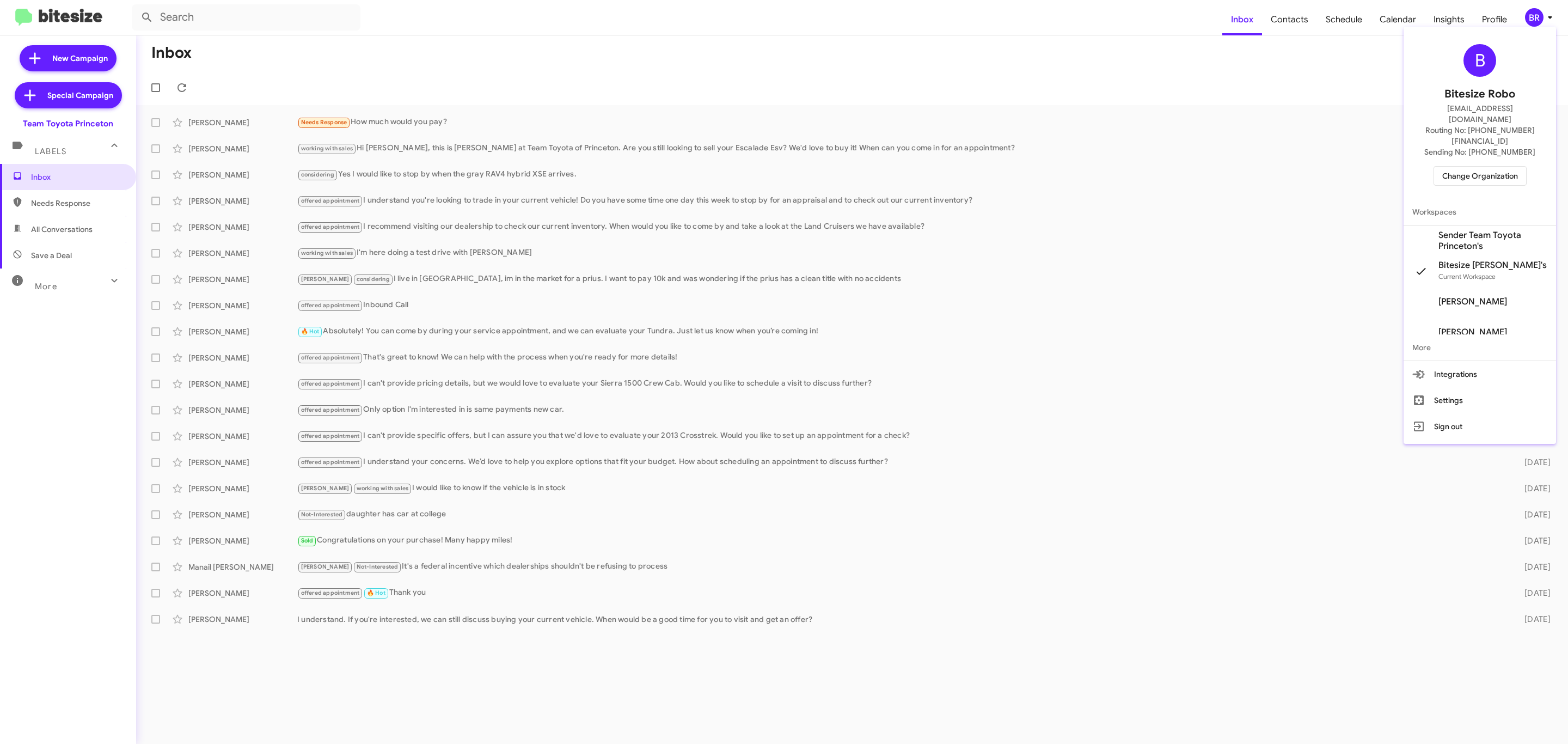
click at [1479, 166] on span "Change Organization" at bounding box center [1480, 175] width 76 height 19
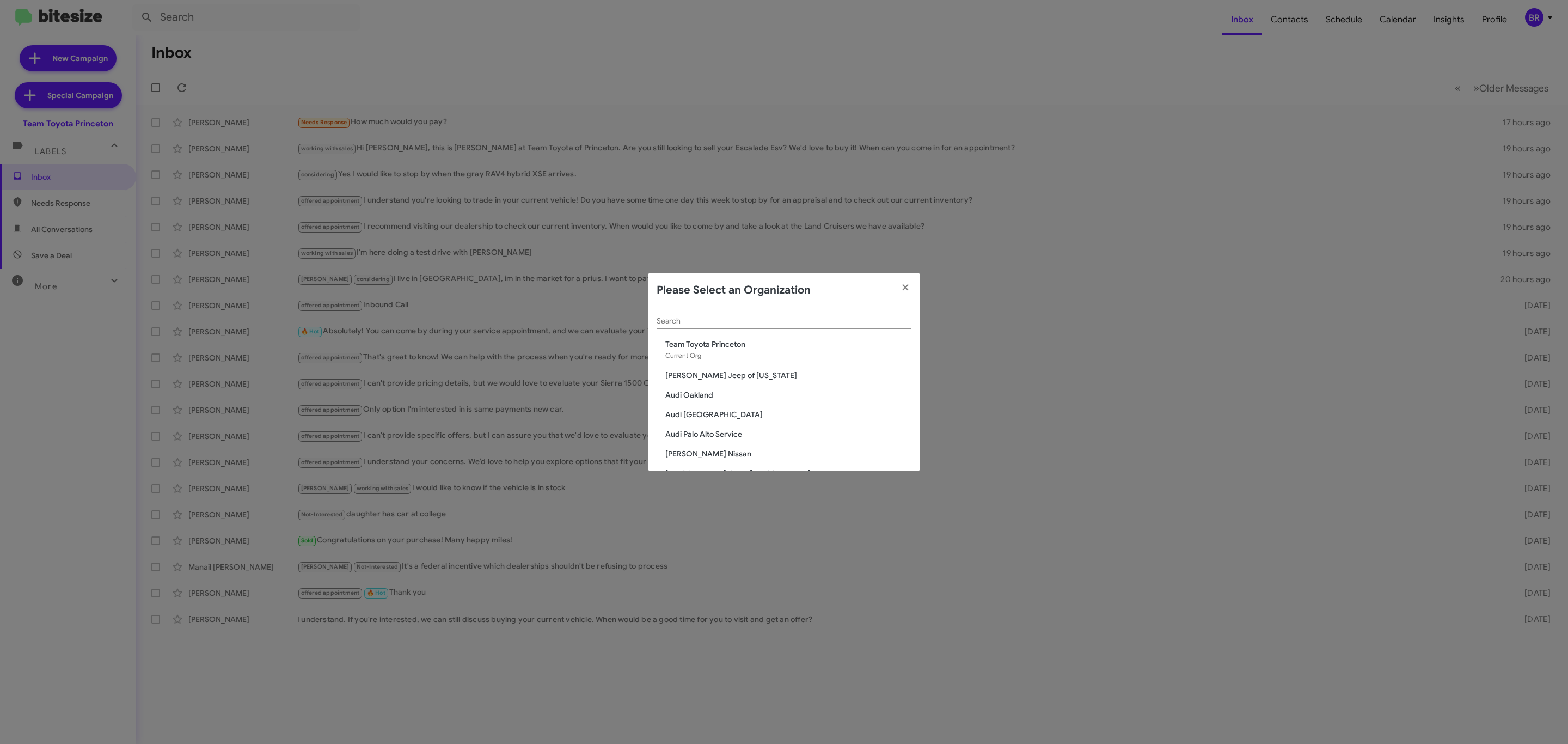
drag, startPoint x: 729, startPoint y: 321, endPoint x: 721, endPoint y: 323, distance: 8.2
click at [727, 322] on input "Search" at bounding box center [784, 321] width 255 height 9
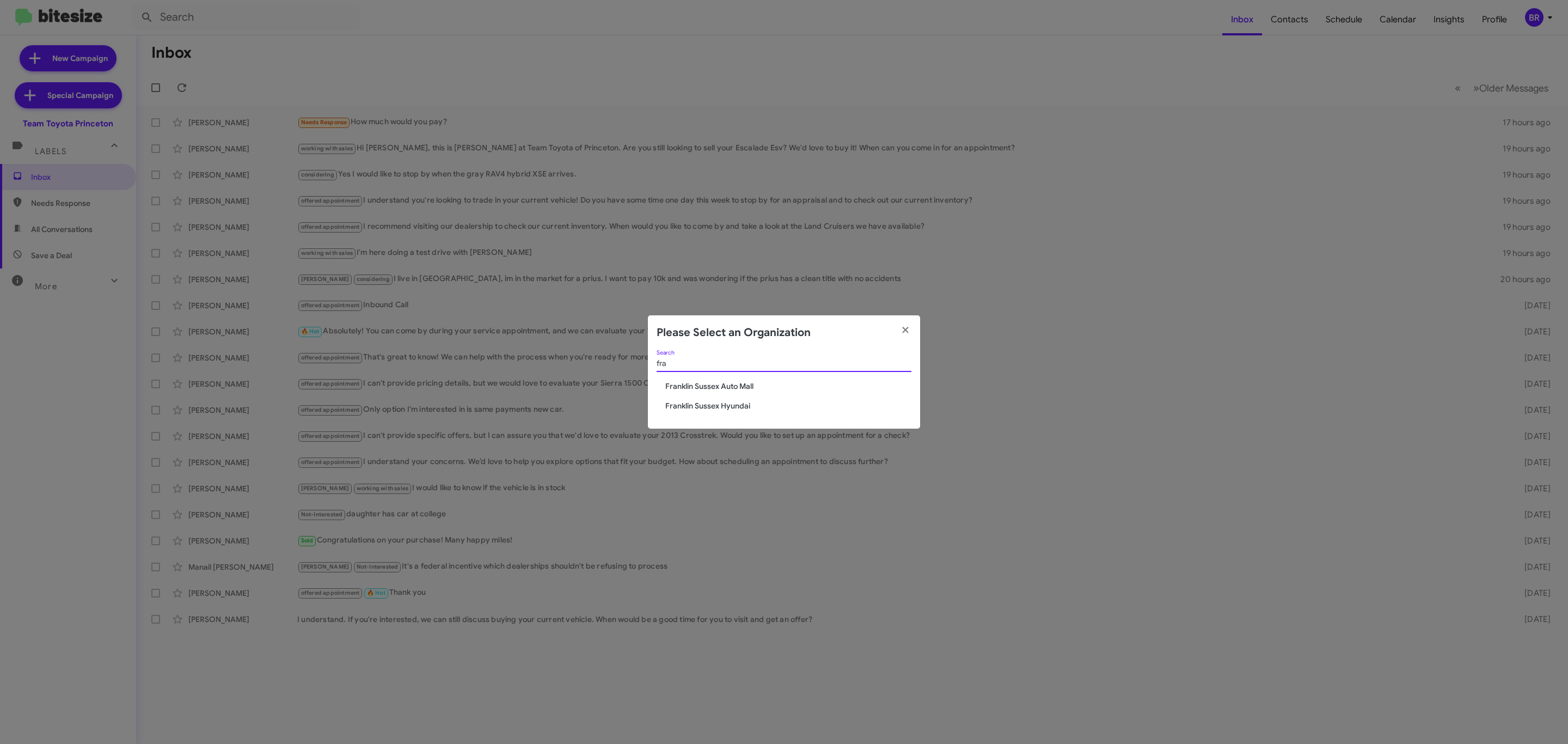
type input "fra"
click at [748, 383] on span "Franklin Sussex Auto Mall" at bounding box center [788, 385] width 246 height 11
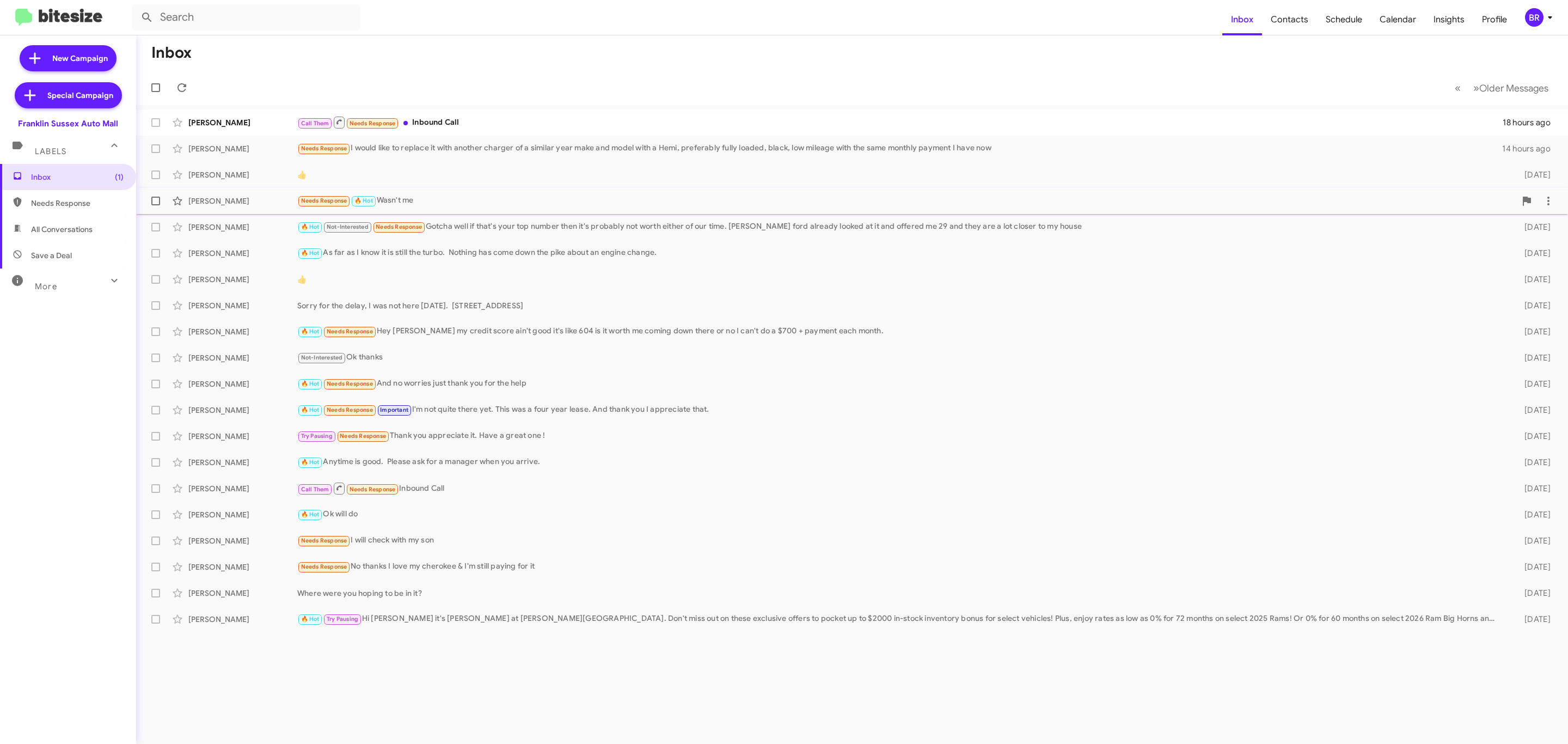
click at [436, 201] on div "Needs Response 🔥 Hot Wasn't me" at bounding box center [906, 200] width 1218 height 12
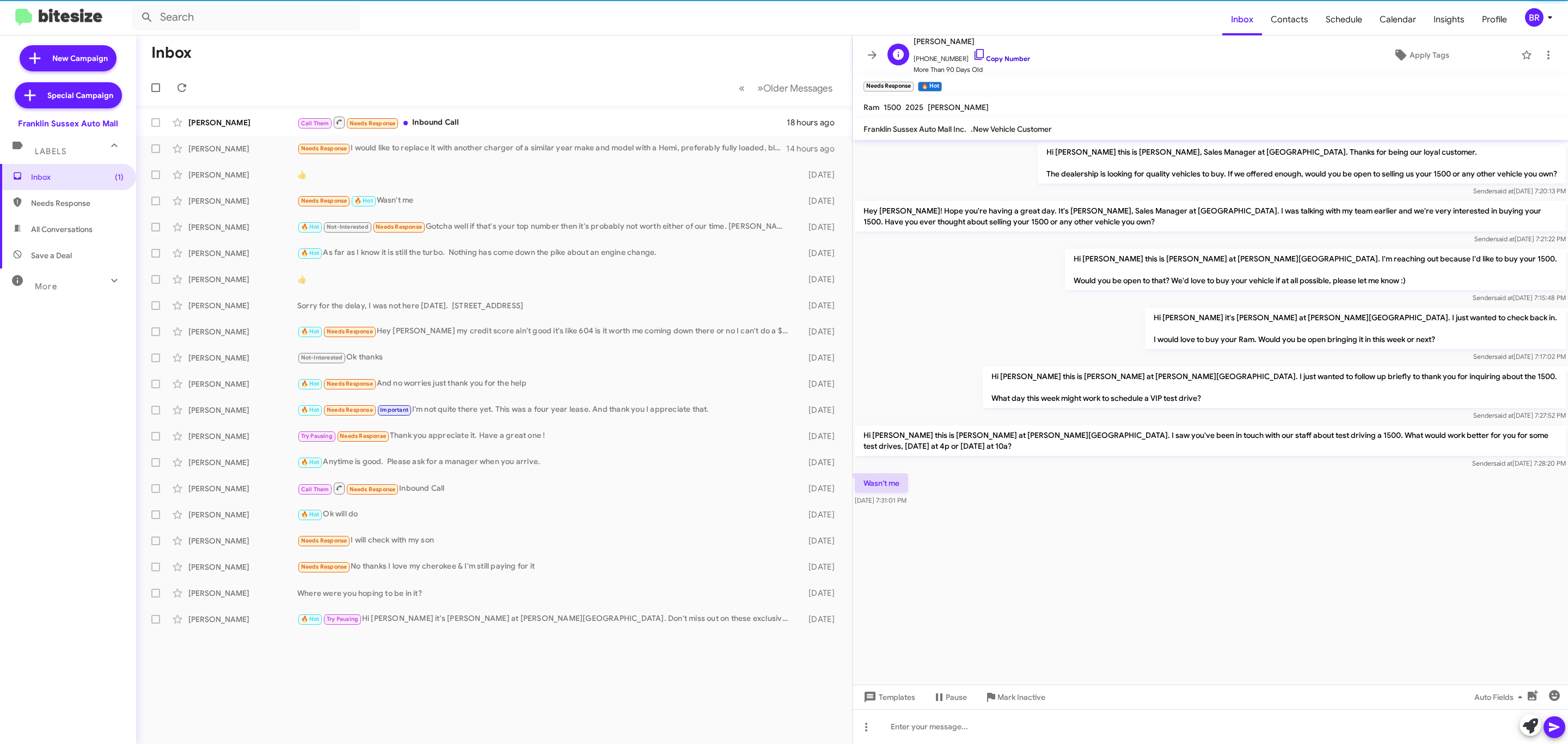
click at [995, 55] on link "Copy Number" at bounding box center [1002, 59] width 57 height 8
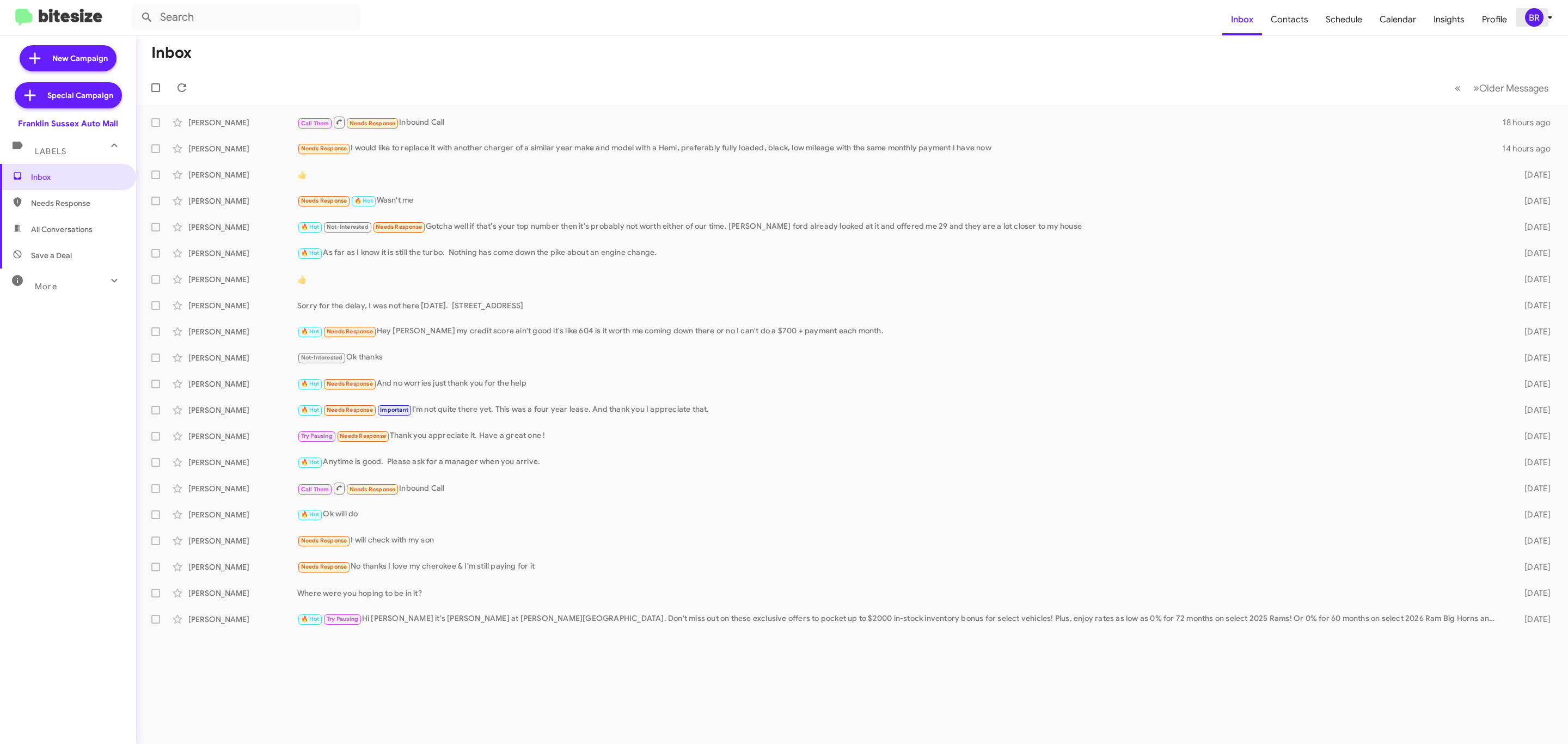
click at [1539, 18] on span "BR" at bounding box center [1541, 17] width 33 height 19
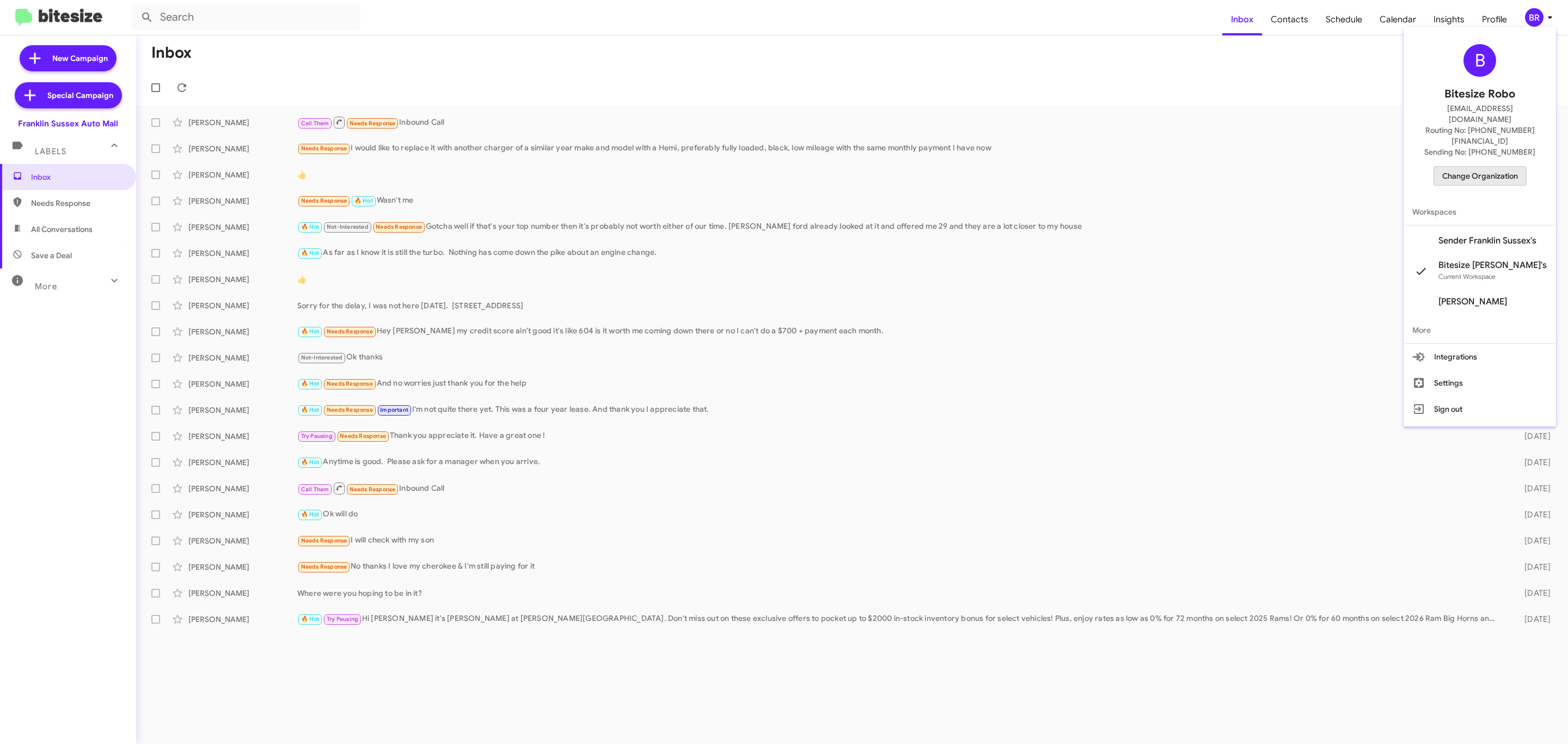
click at [1466, 166] on button "Change Organization" at bounding box center [1480, 176] width 93 height 20
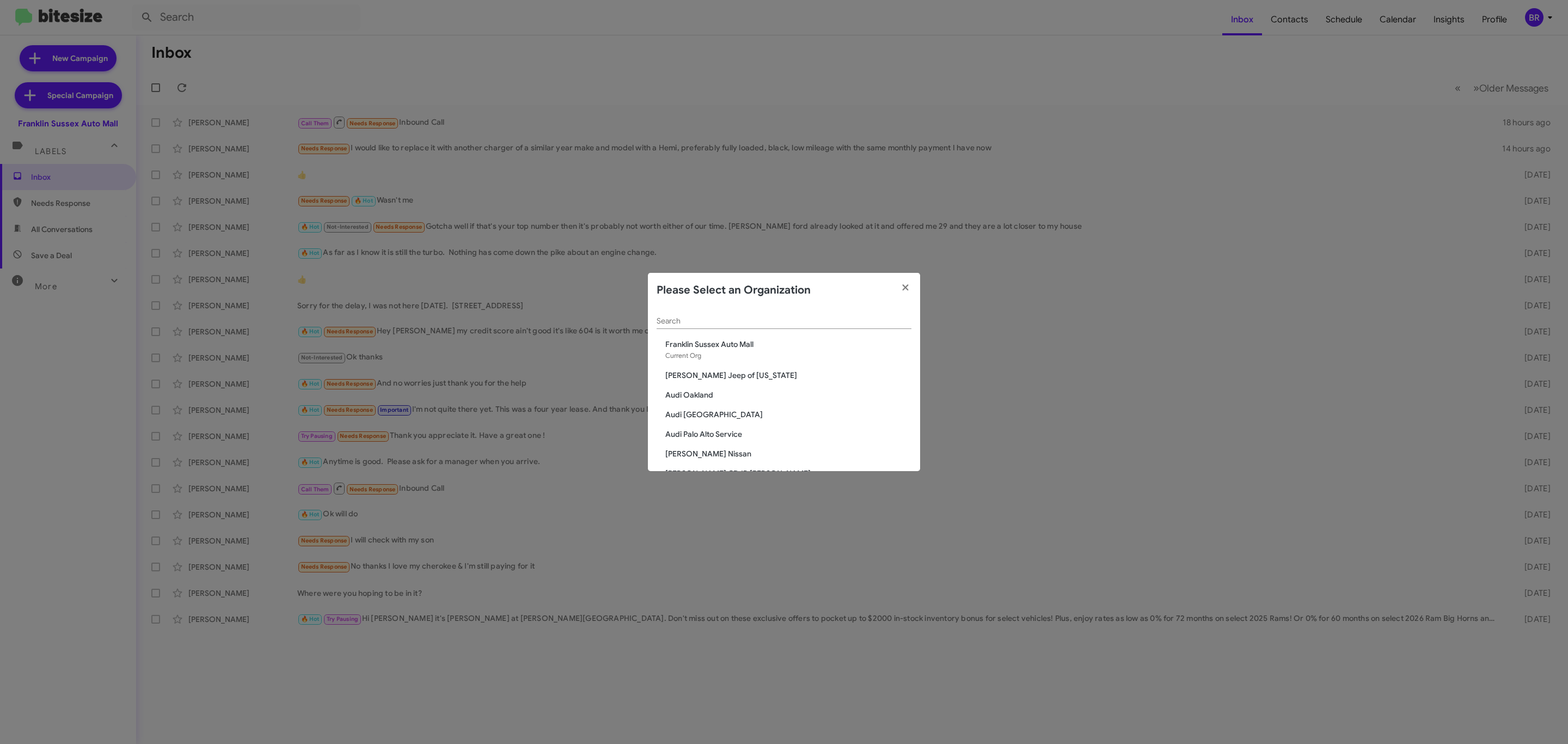
click at [726, 323] on input "Search" at bounding box center [784, 321] width 255 height 9
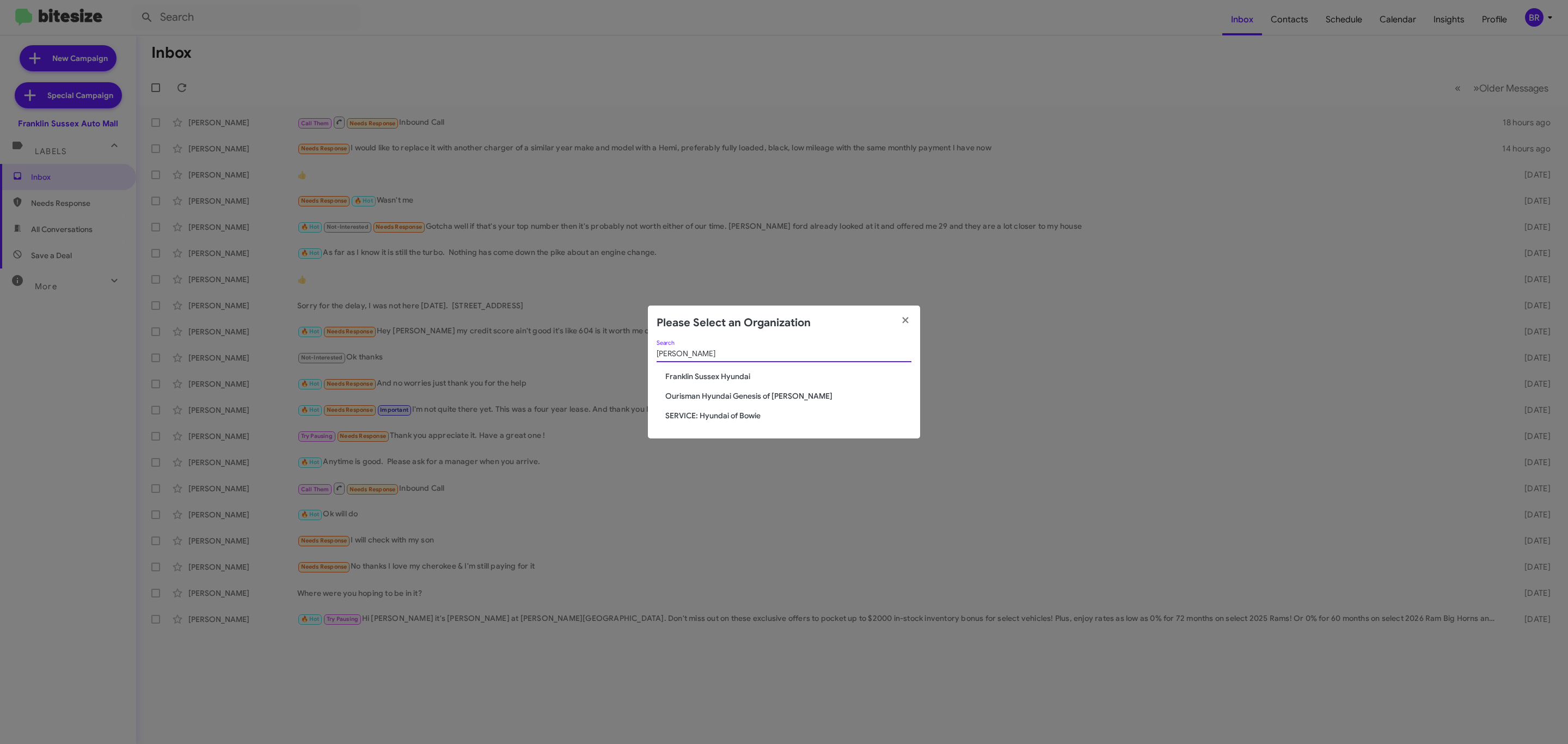
type input "hyun"
click at [746, 377] on span "Franklin Sussex Hyundai" at bounding box center [788, 376] width 246 height 11
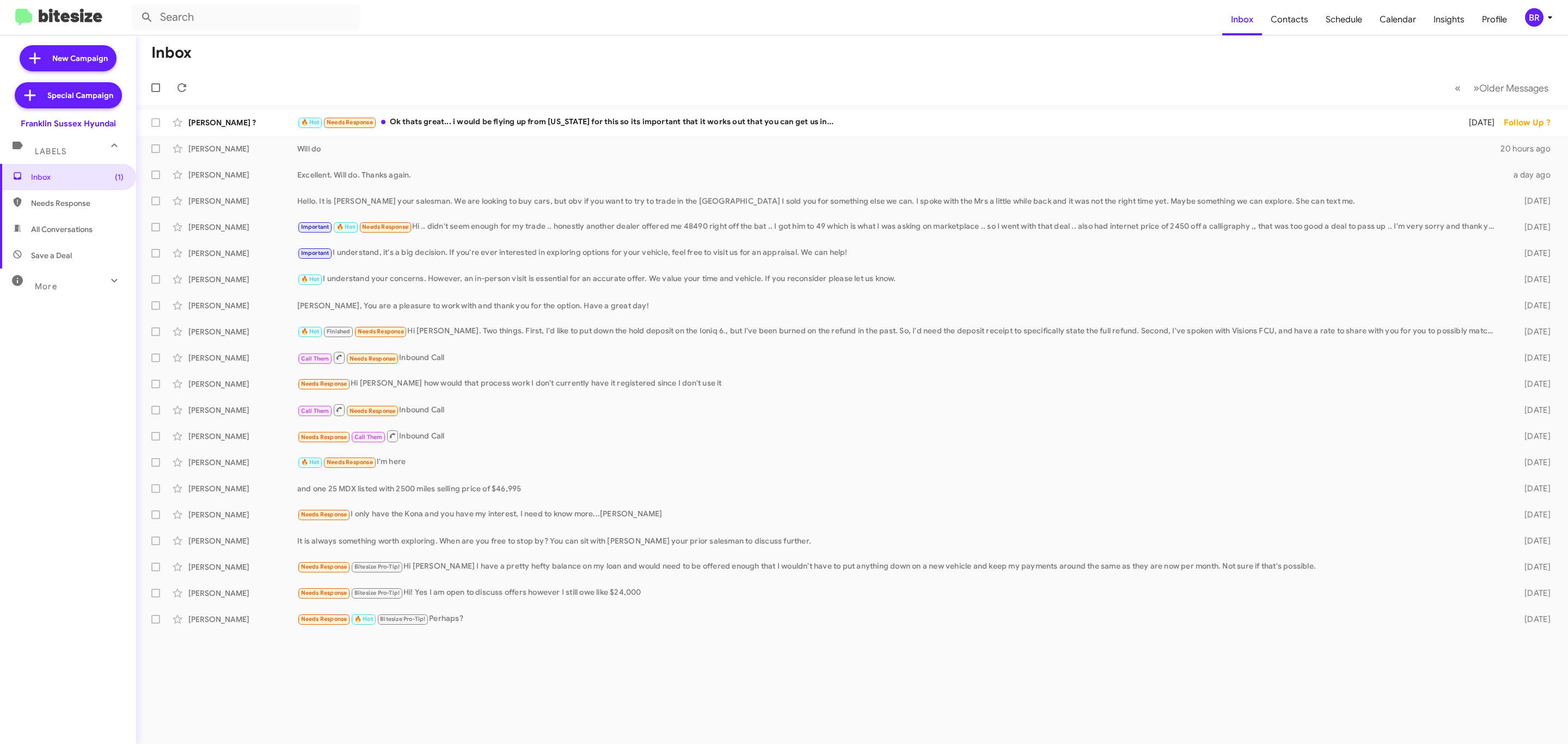
click at [1531, 27] on div "BR" at bounding box center [1534, 17] width 19 height 19
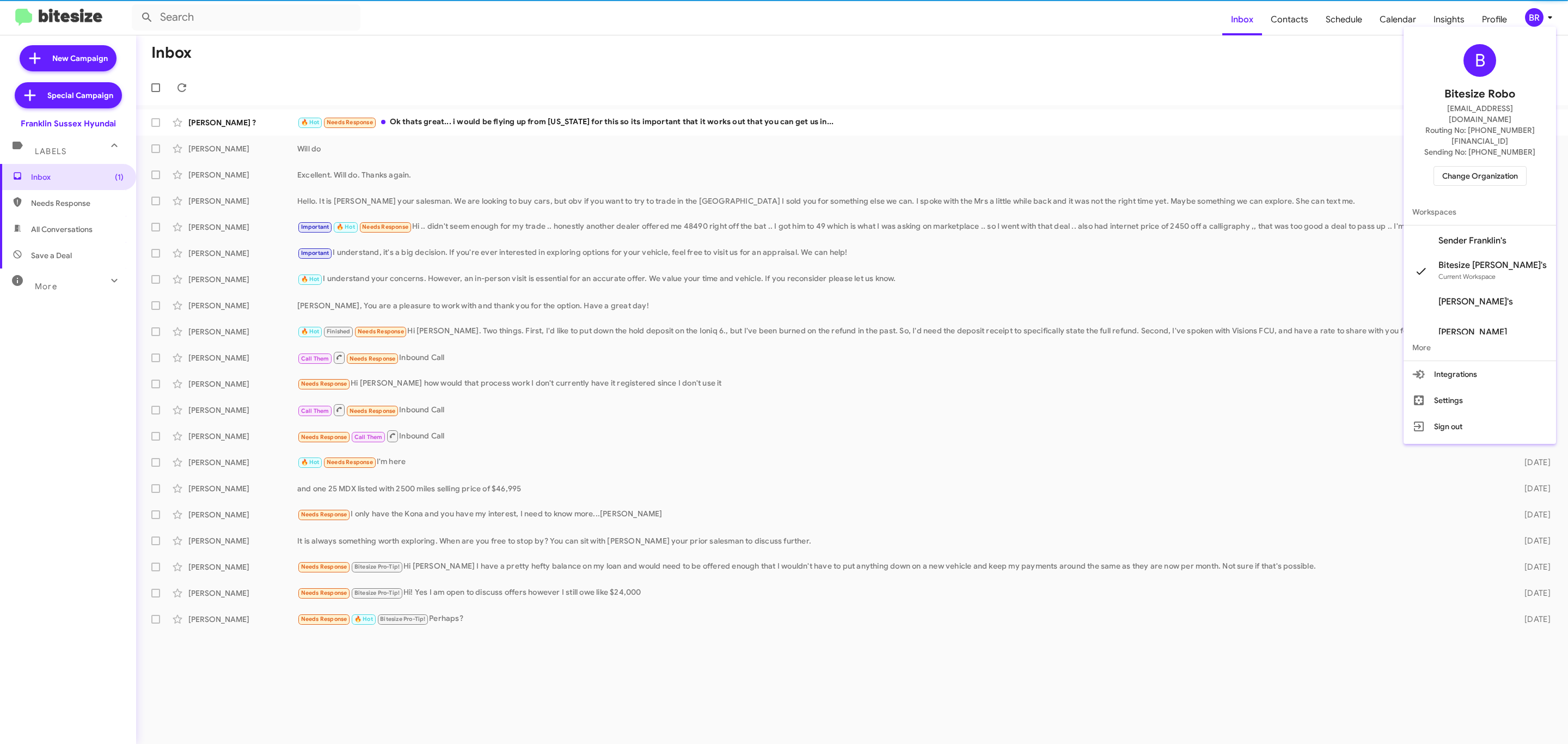
click at [1462, 166] on span "Change Organization" at bounding box center [1480, 175] width 76 height 19
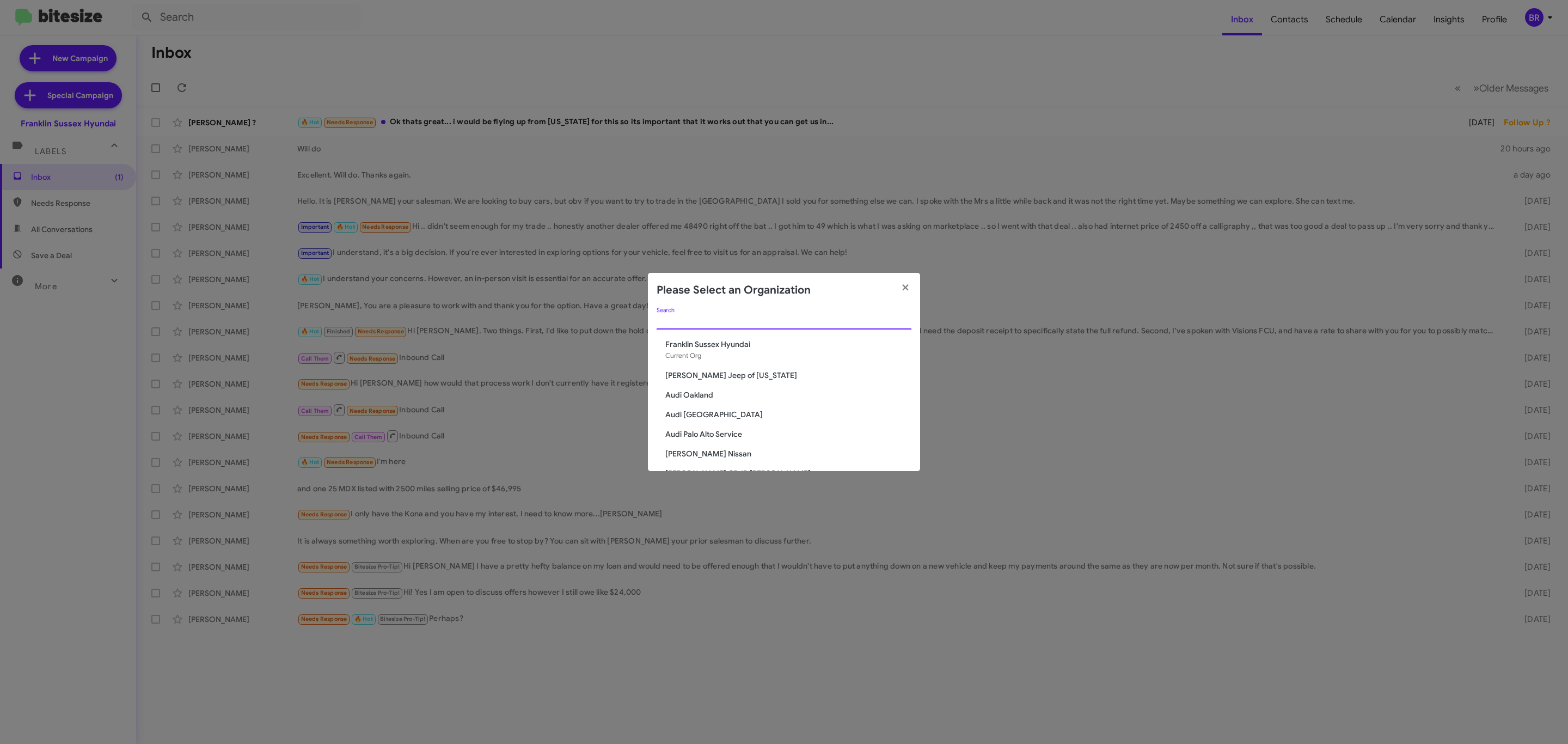
click at [709, 320] on input "Search" at bounding box center [784, 321] width 255 height 9
type input "niel"
click at [705, 360] on span "[PERSON_NAME] Chevrolet" at bounding box center [788, 363] width 246 height 11
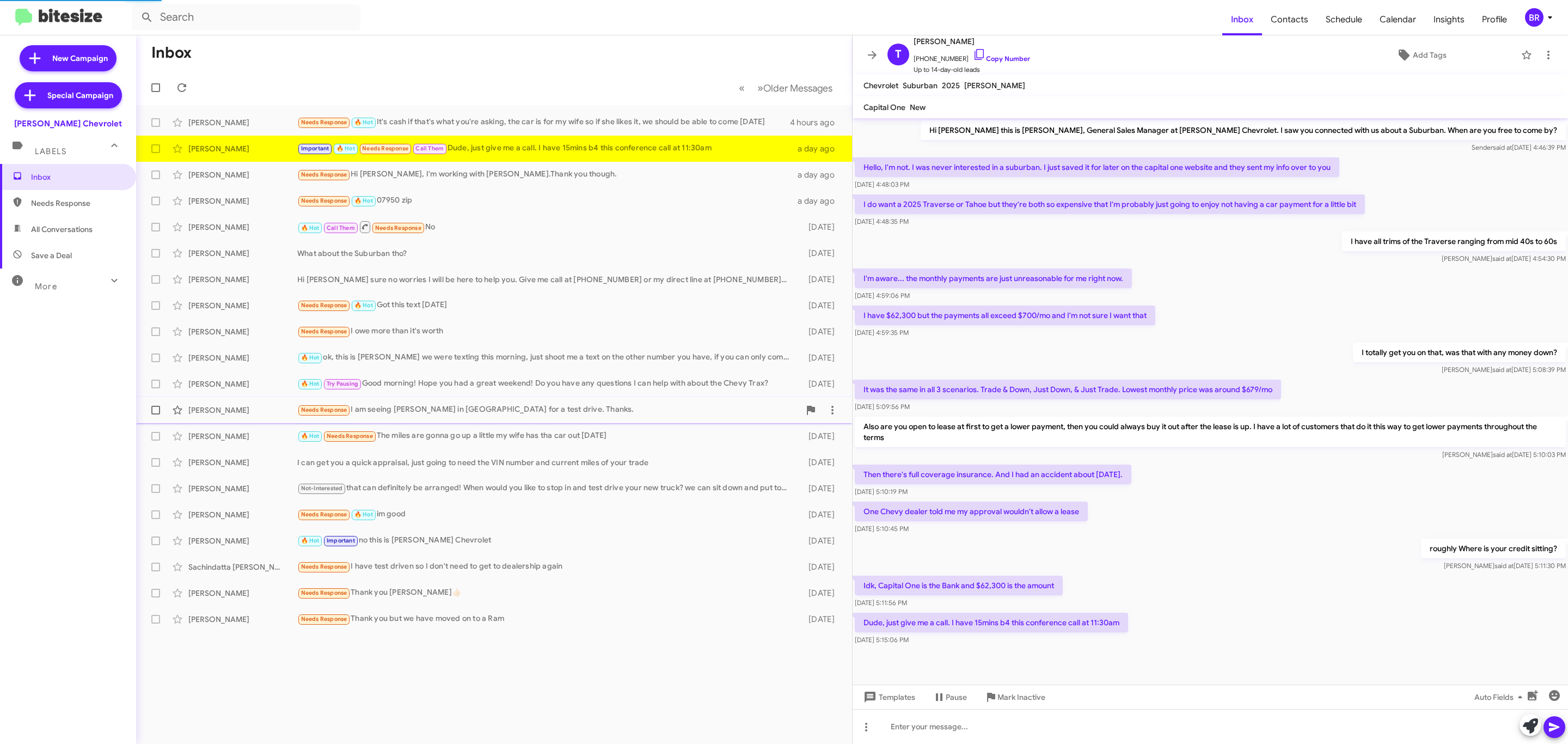
scroll to position [1, 0]
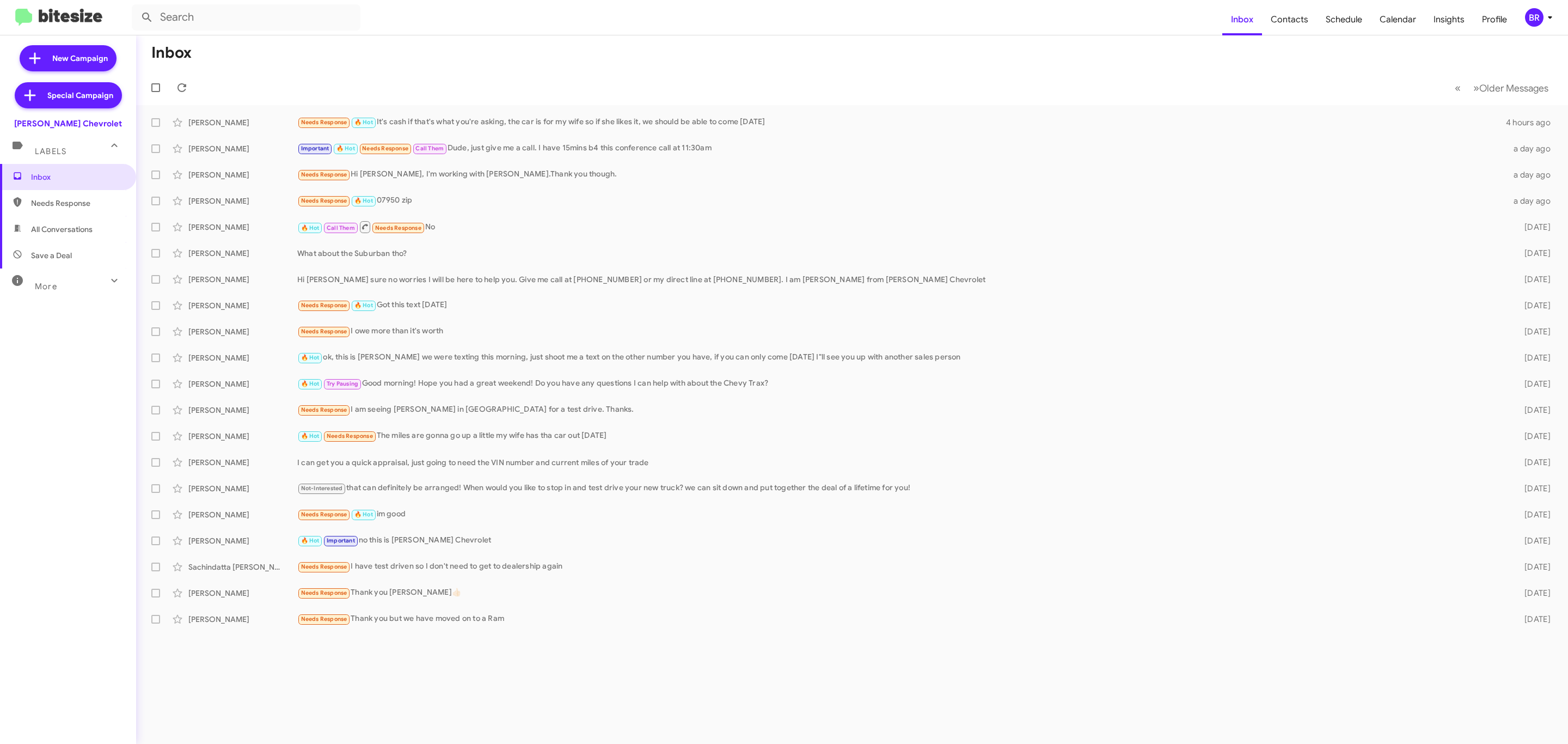
click at [1539, 20] on div "BR" at bounding box center [1534, 17] width 19 height 19
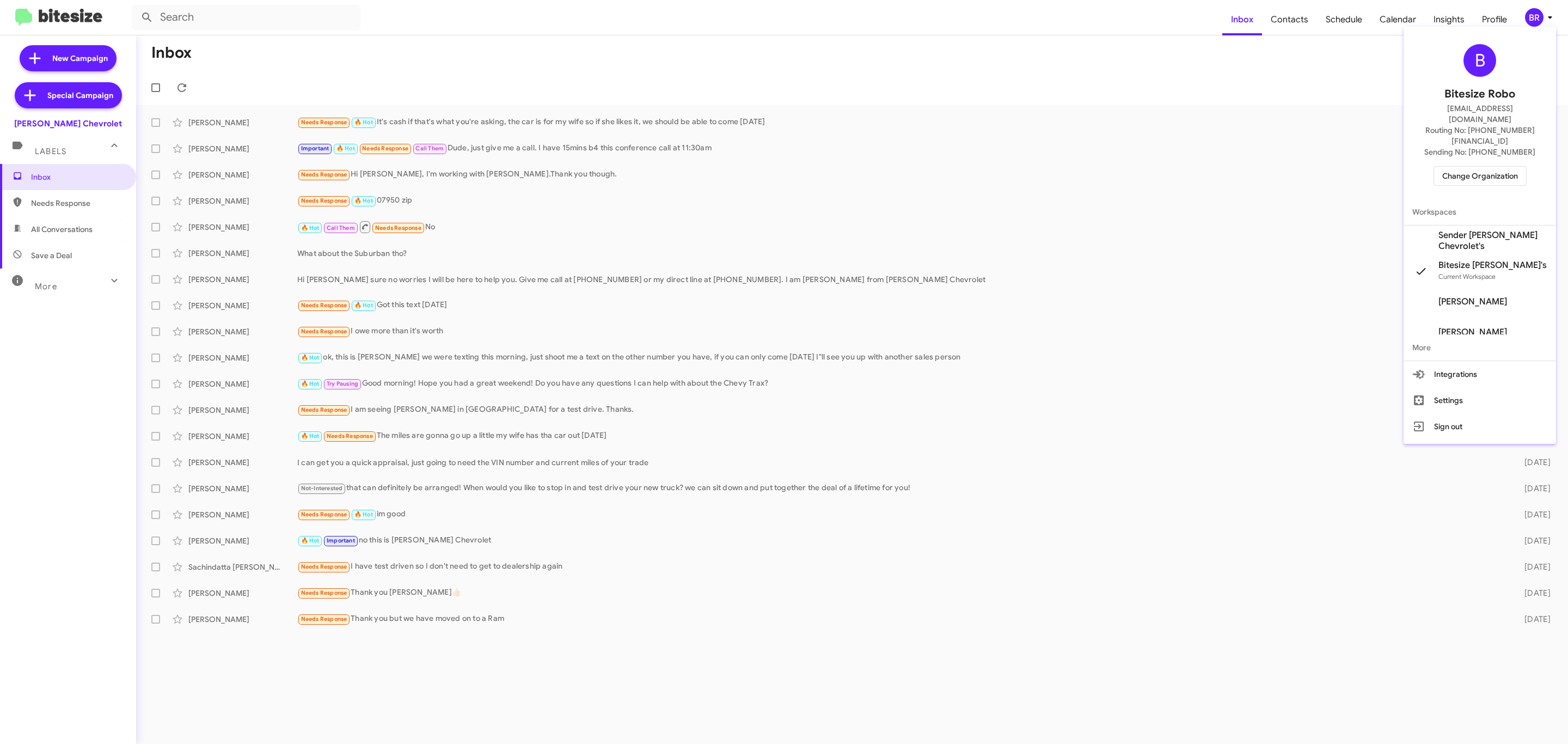
click at [1515, 166] on span "Change Organization" at bounding box center [1480, 175] width 76 height 19
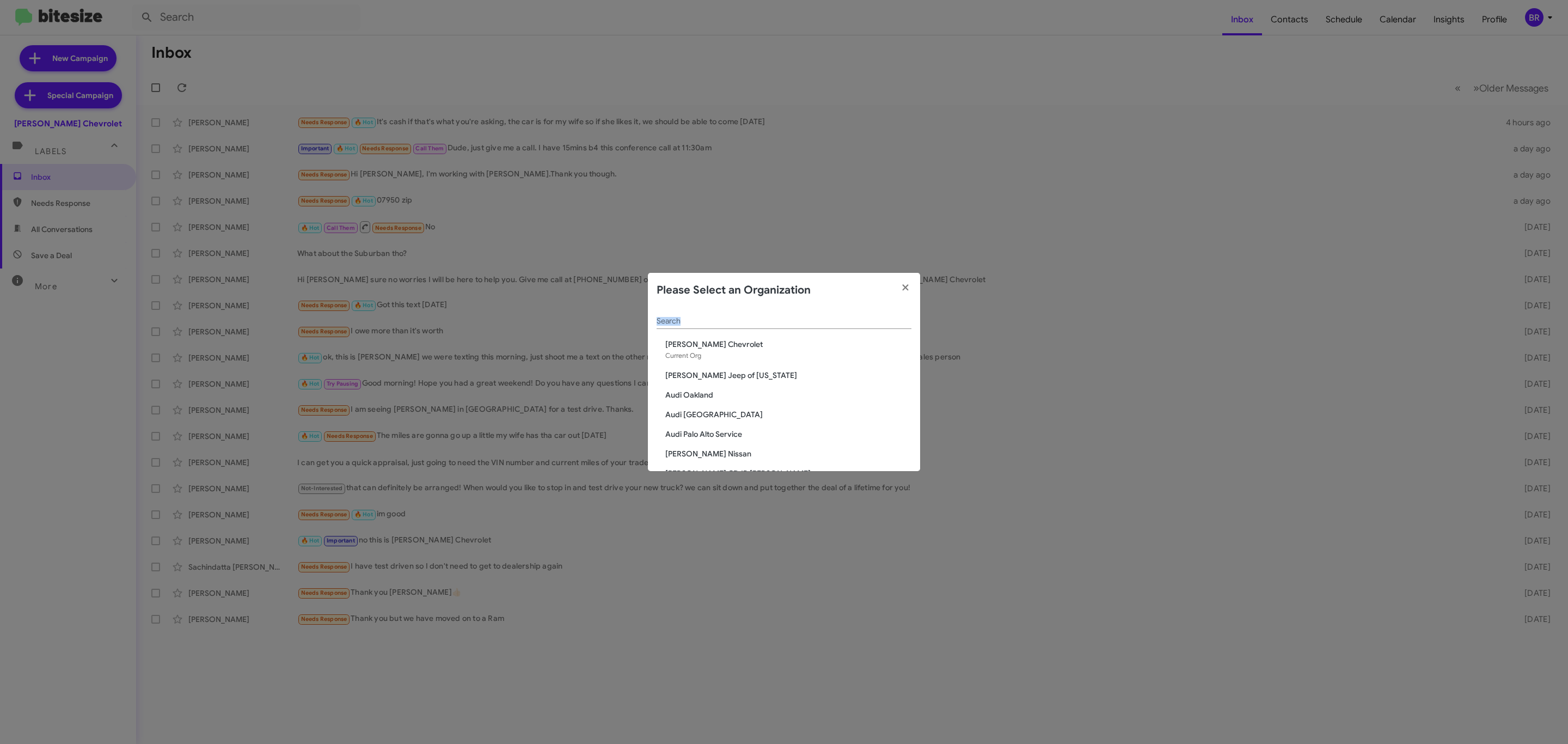
click at [749, 328] on div "Search" at bounding box center [784, 323] width 255 height 31
drag, startPoint x: 760, startPoint y: 309, endPoint x: 760, endPoint y: 315, distance: 6.0
click at [760, 315] on div "Search" at bounding box center [784, 318] width 255 height 21
click at [757, 318] on input "Search" at bounding box center [784, 321] width 255 height 9
type input "niels"
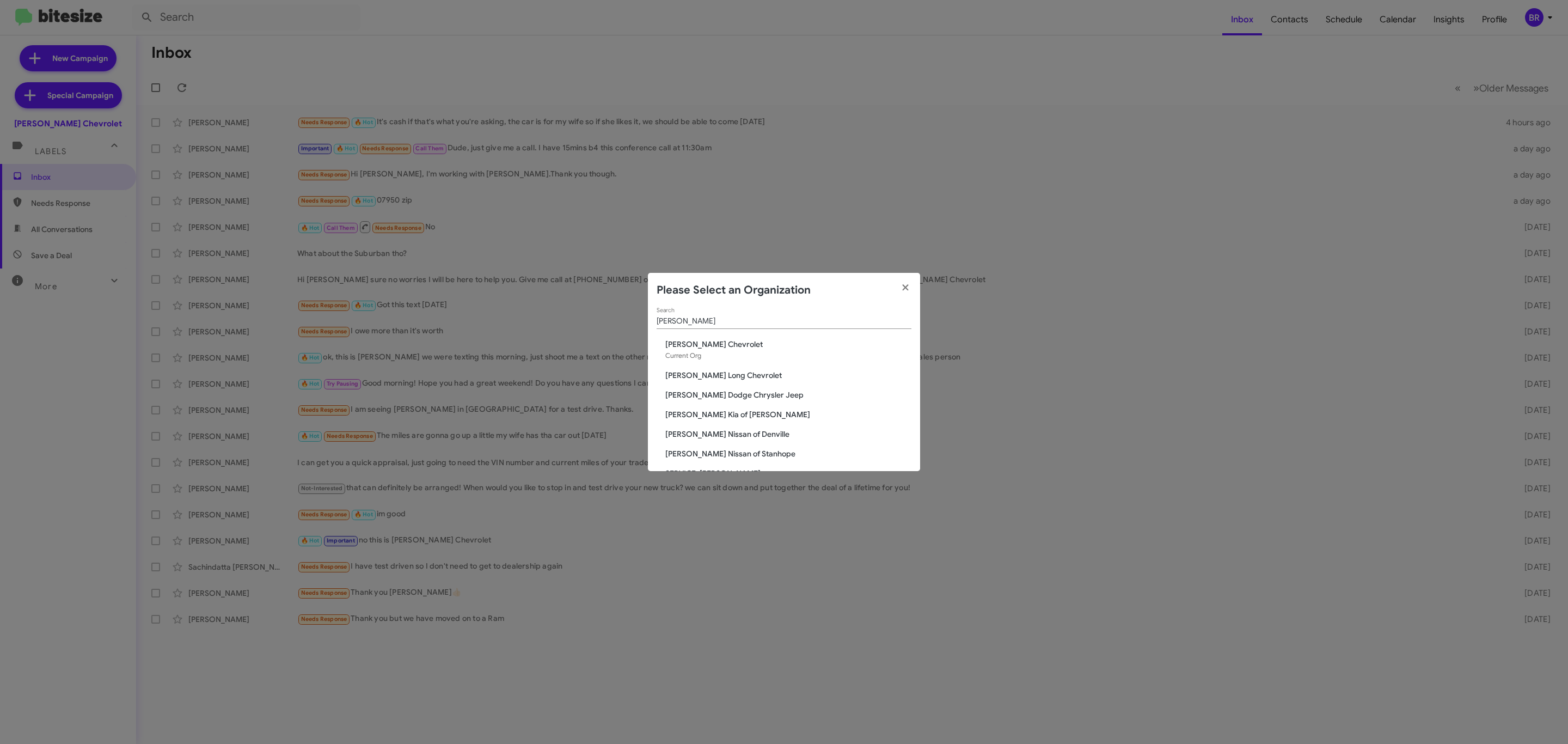
click at [715, 394] on span "[PERSON_NAME] Dodge Chrysler Jeep" at bounding box center [788, 394] width 246 height 11
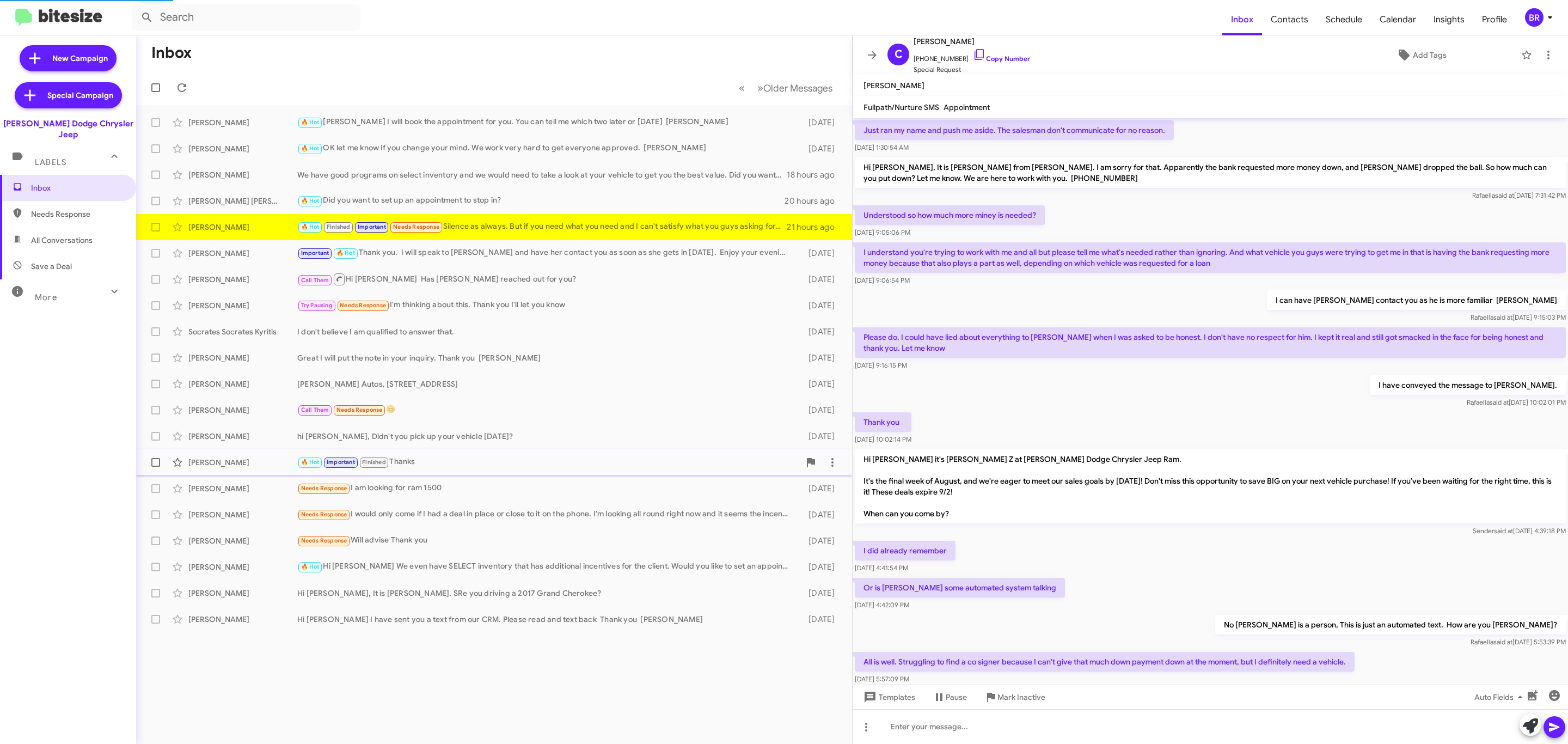
scroll to position [271, 0]
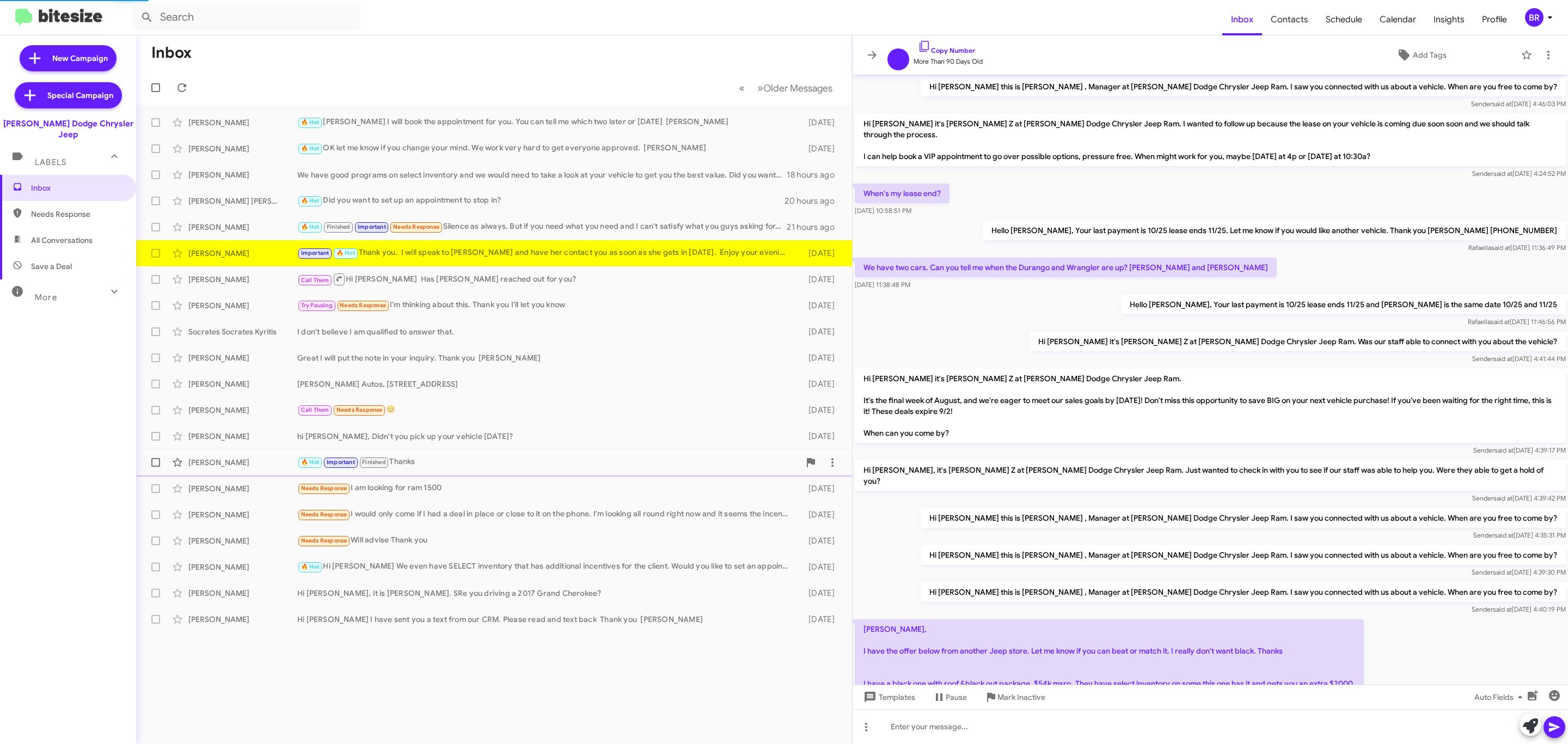
scroll to position [206, 0]
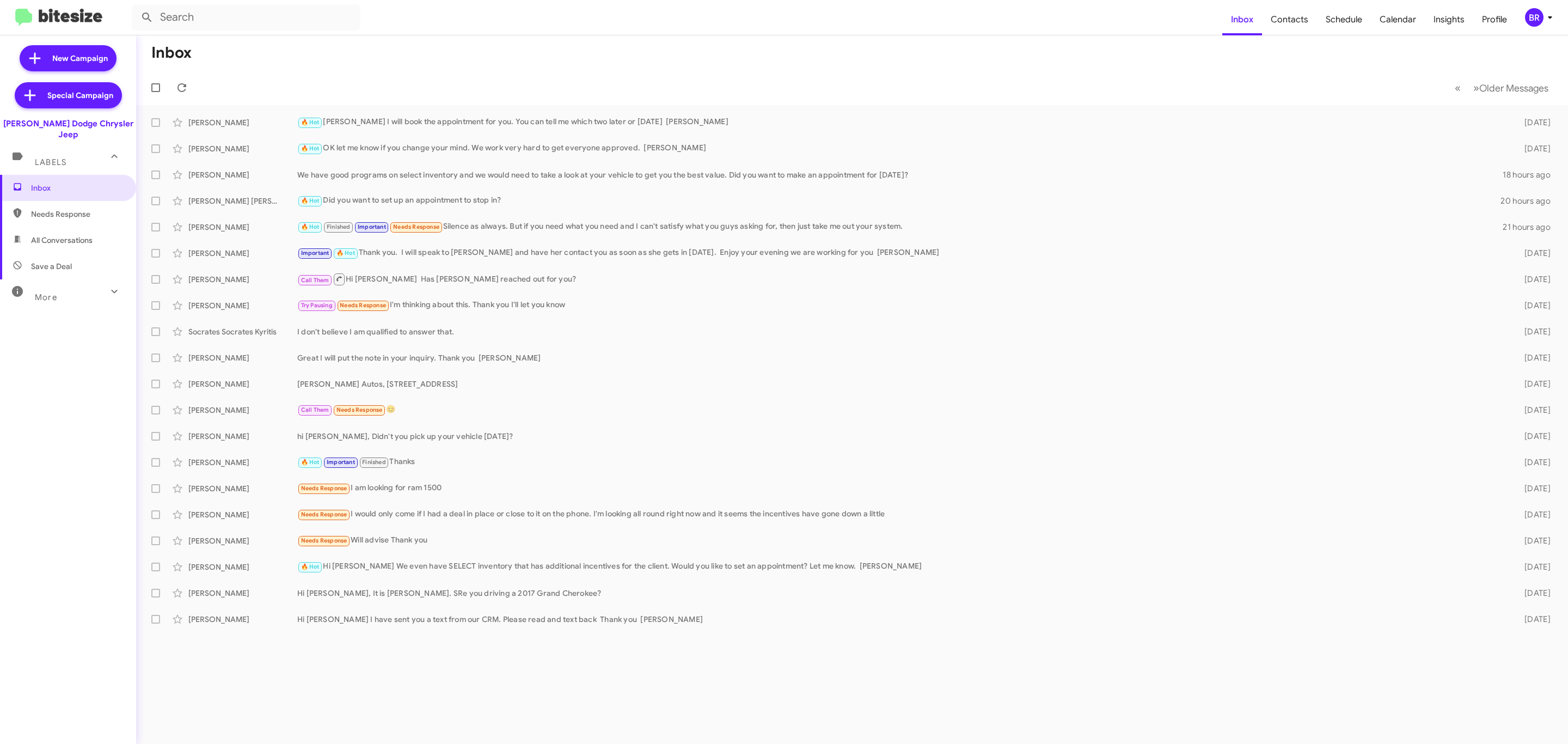
click at [1542, 20] on div "BR" at bounding box center [1534, 17] width 19 height 19
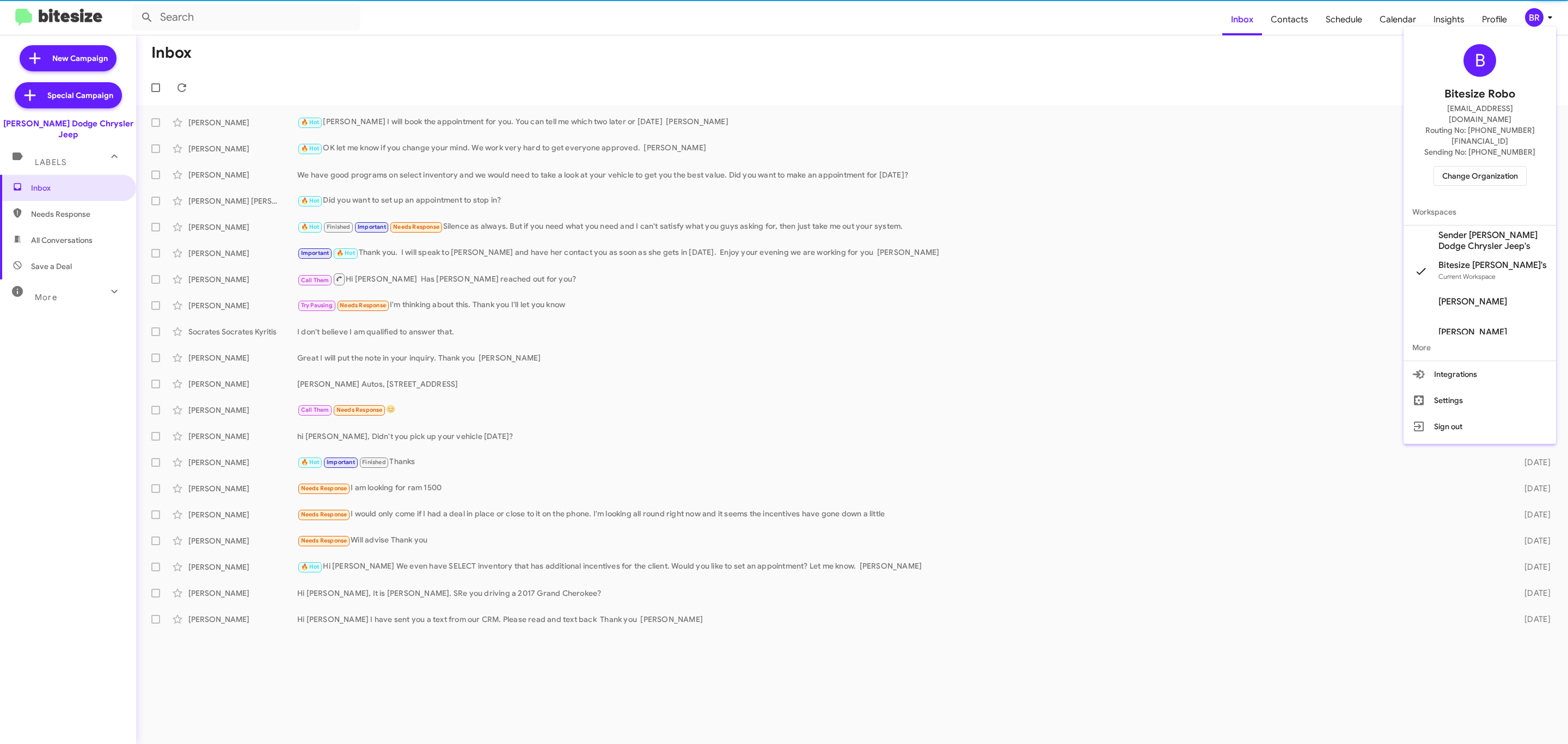
click at [1490, 166] on span "Change Organization" at bounding box center [1480, 175] width 76 height 19
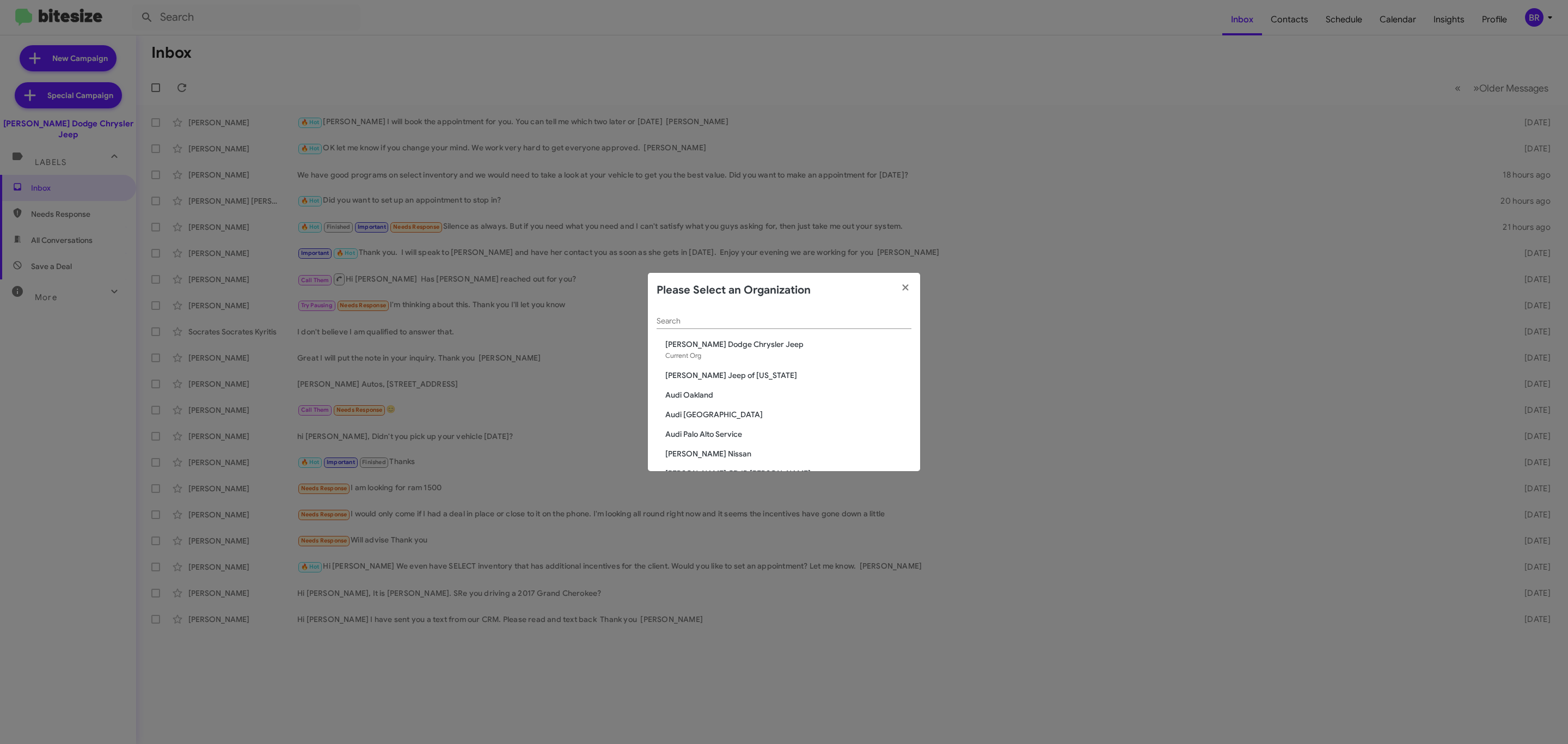
click at [805, 328] on div "Search" at bounding box center [784, 318] width 255 height 21
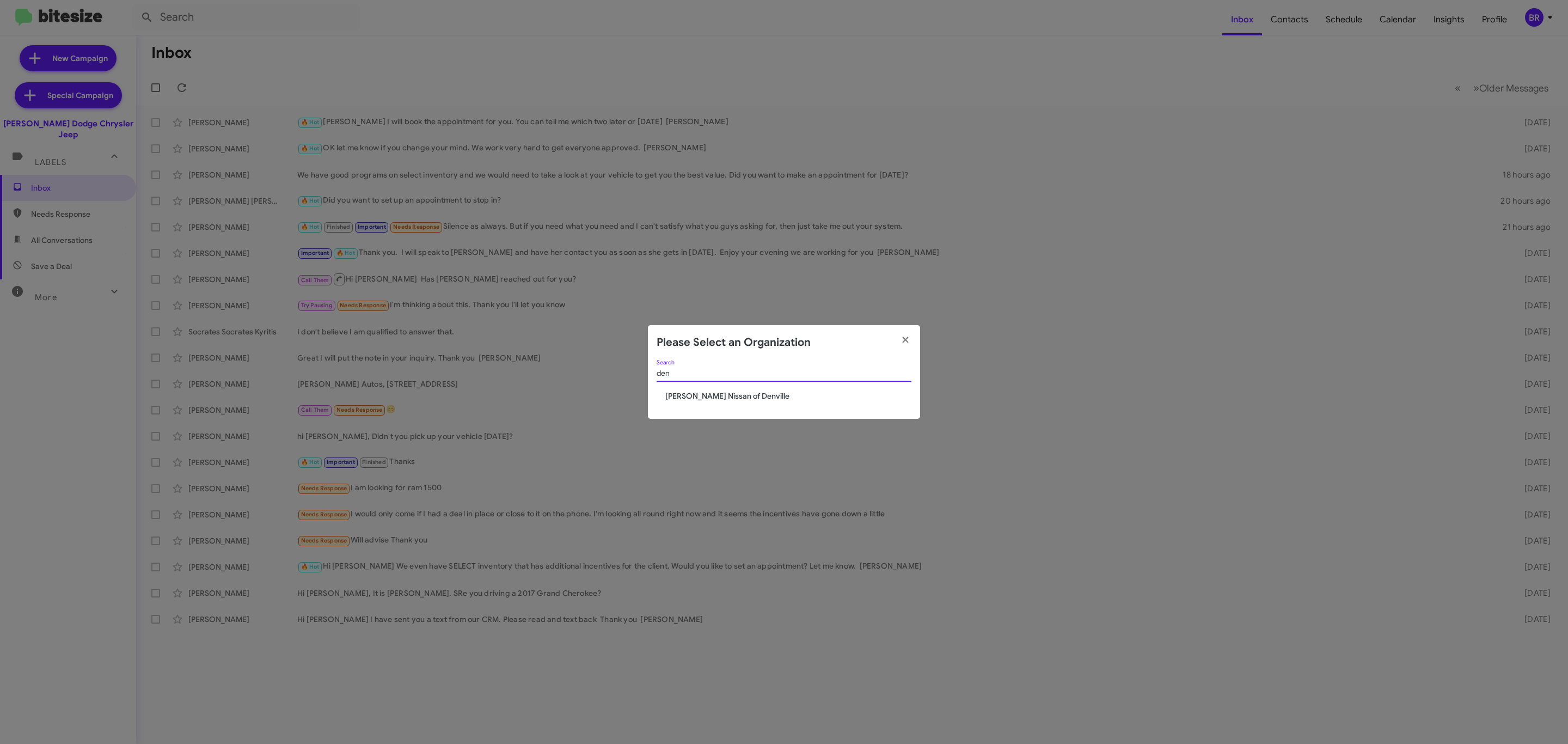
type input "den"
click at [743, 394] on span "Nielsen Nissan of Denville" at bounding box center [788, 395] width 246 height 11
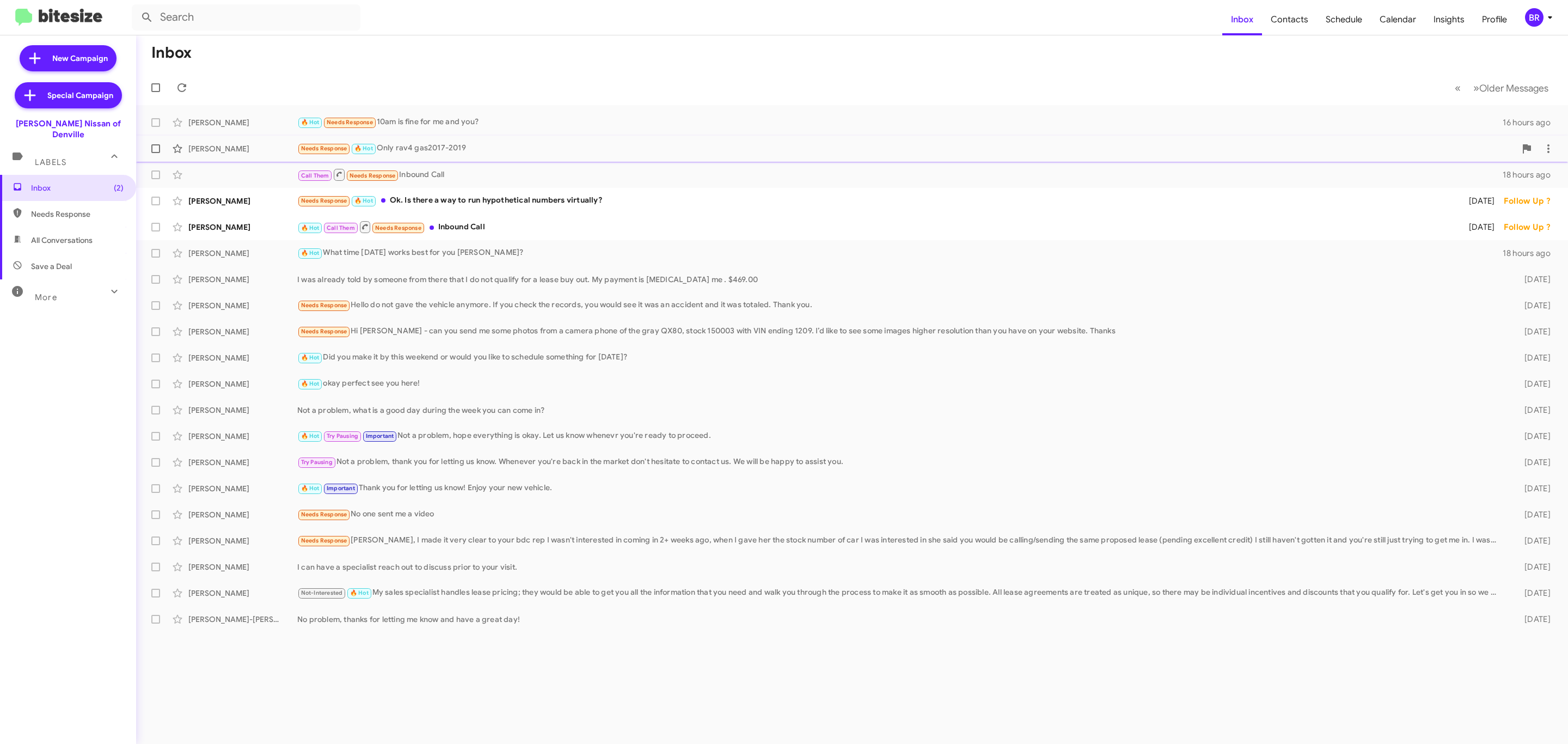
click at [156, 152] on span at bounding box center [156, 148] width 9 height 9
click at [156, 153] on input "checkbox" at bounding box center [155, 153] width 1 height 1
checkbox input "true"
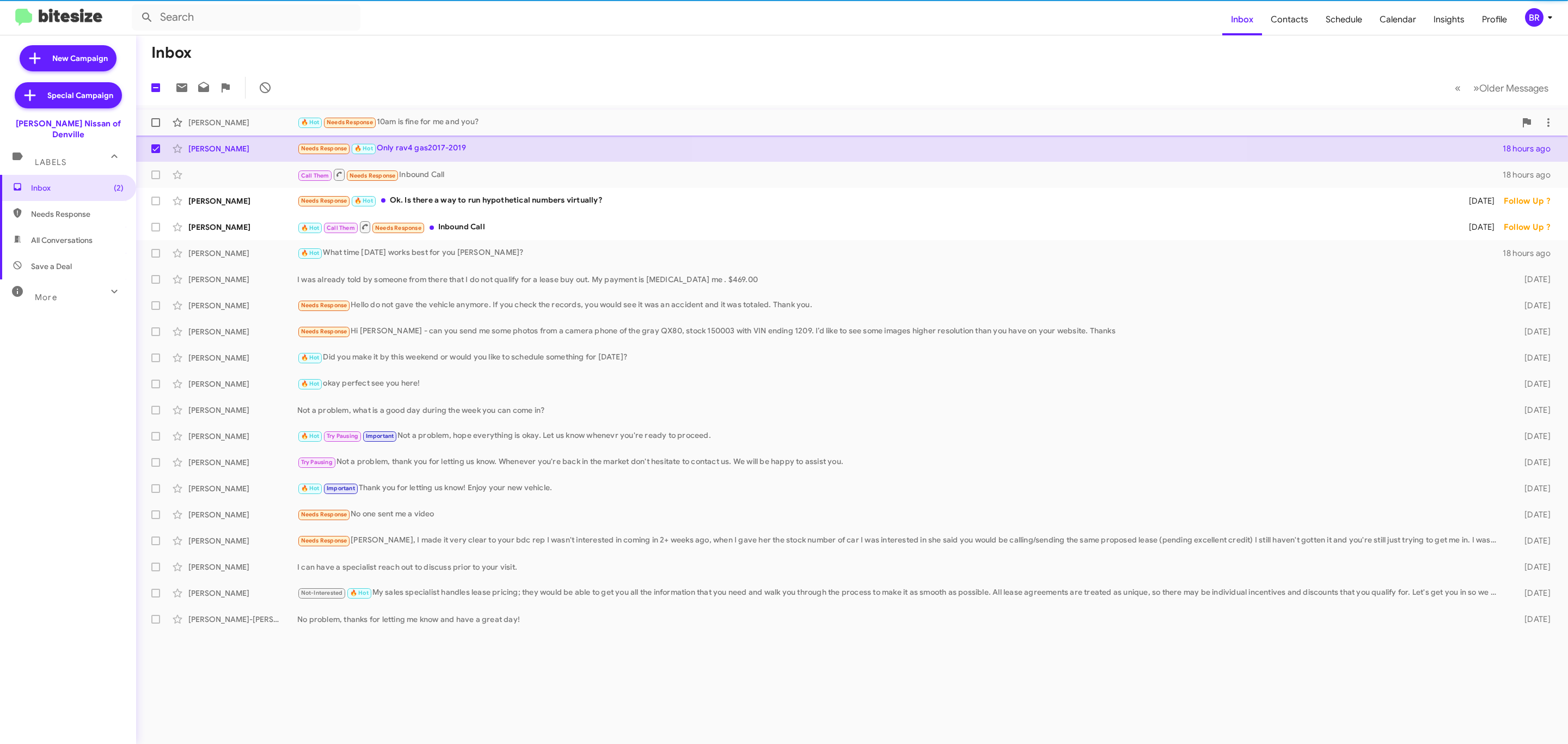
click at [157, 122] on span at bounding box center [156, 122] width 9 height 9
click at [156, 127] on input "checkbox" at bounding box center [155, 127] width 1 height 1
checkbox input "true"
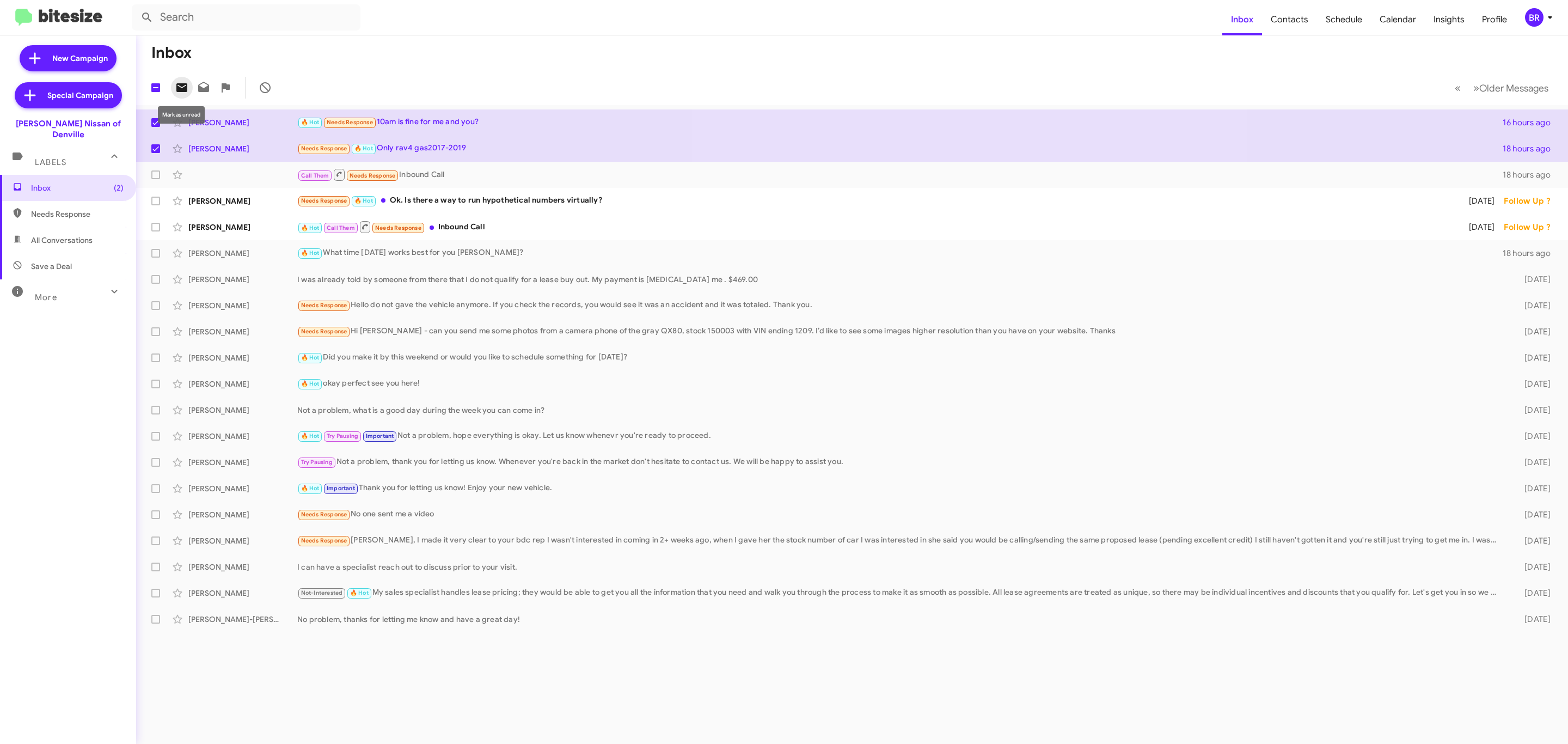
click at [179, 86] on icon at bounding box center [182, 88] width 13 height 13
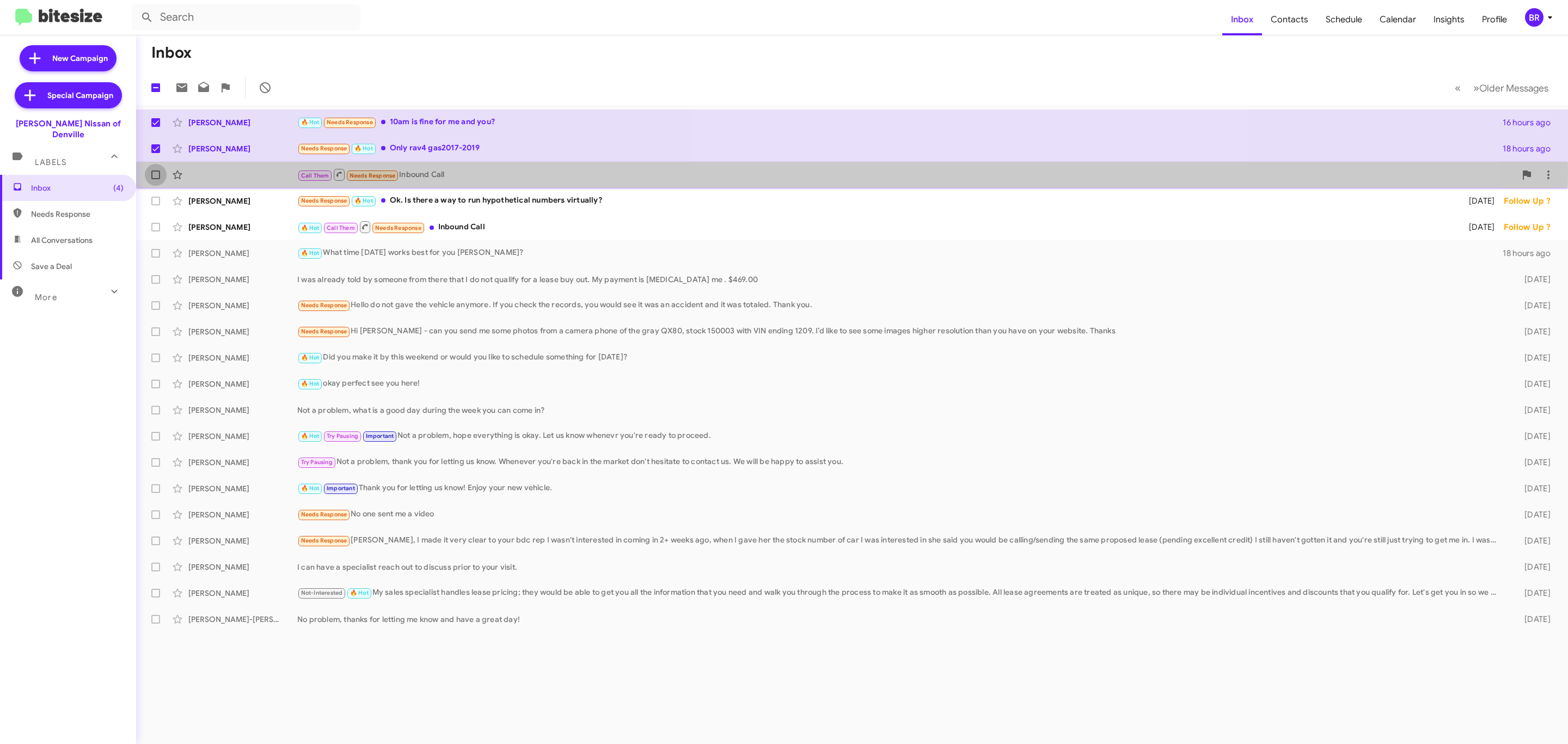
click at [150, 174] on label at bounding box center [156, 174] width 22 height 22
click at [155, 179] on input "checkbox" at bounding box center [155, 179] width 1 height 1
checkbox input "true"
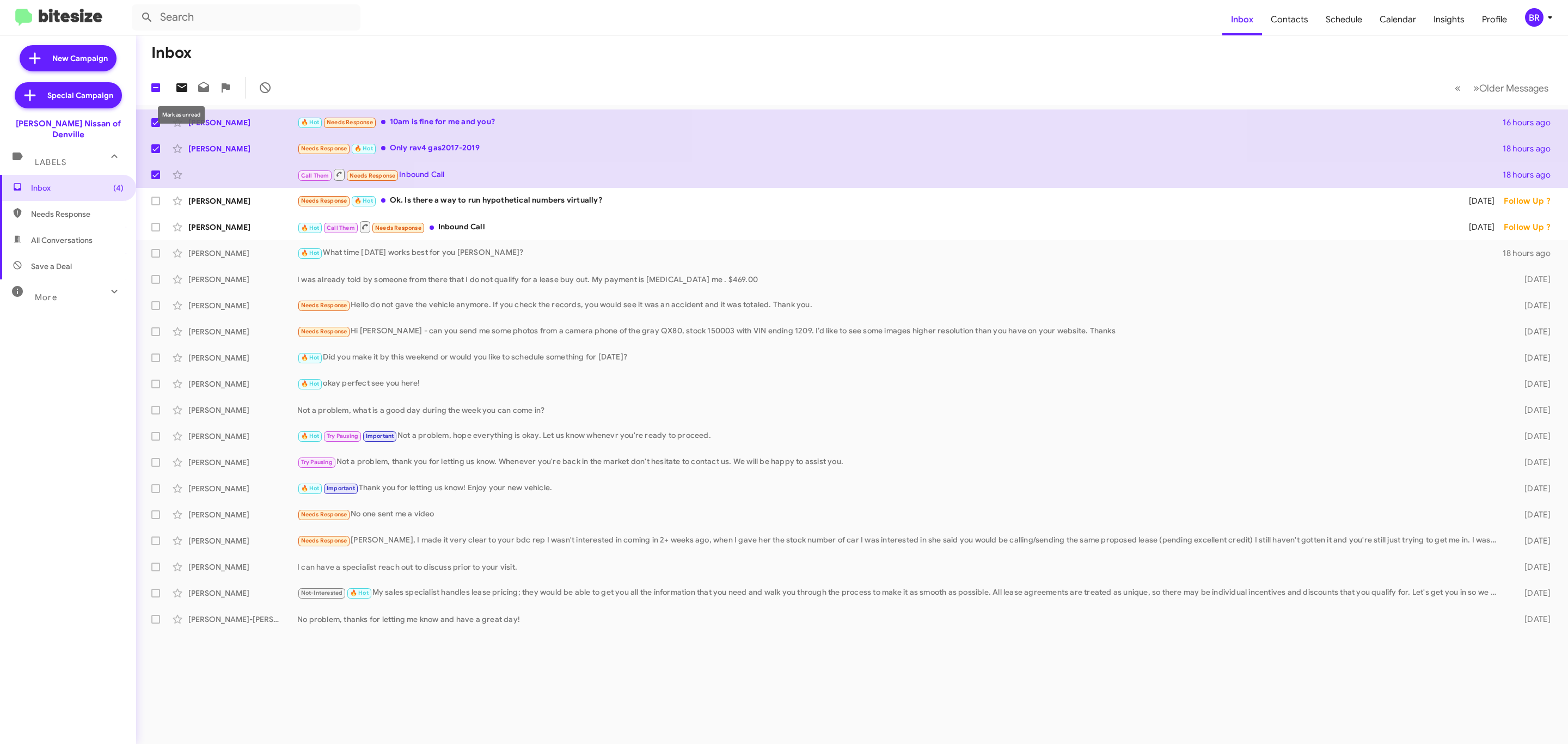
click at [188, 87] on icon at bounding box center [182, 88] width 13 height 13
click at [1523, 15] on button "BR" at bounding box center [1535, 17] width 40 height 19
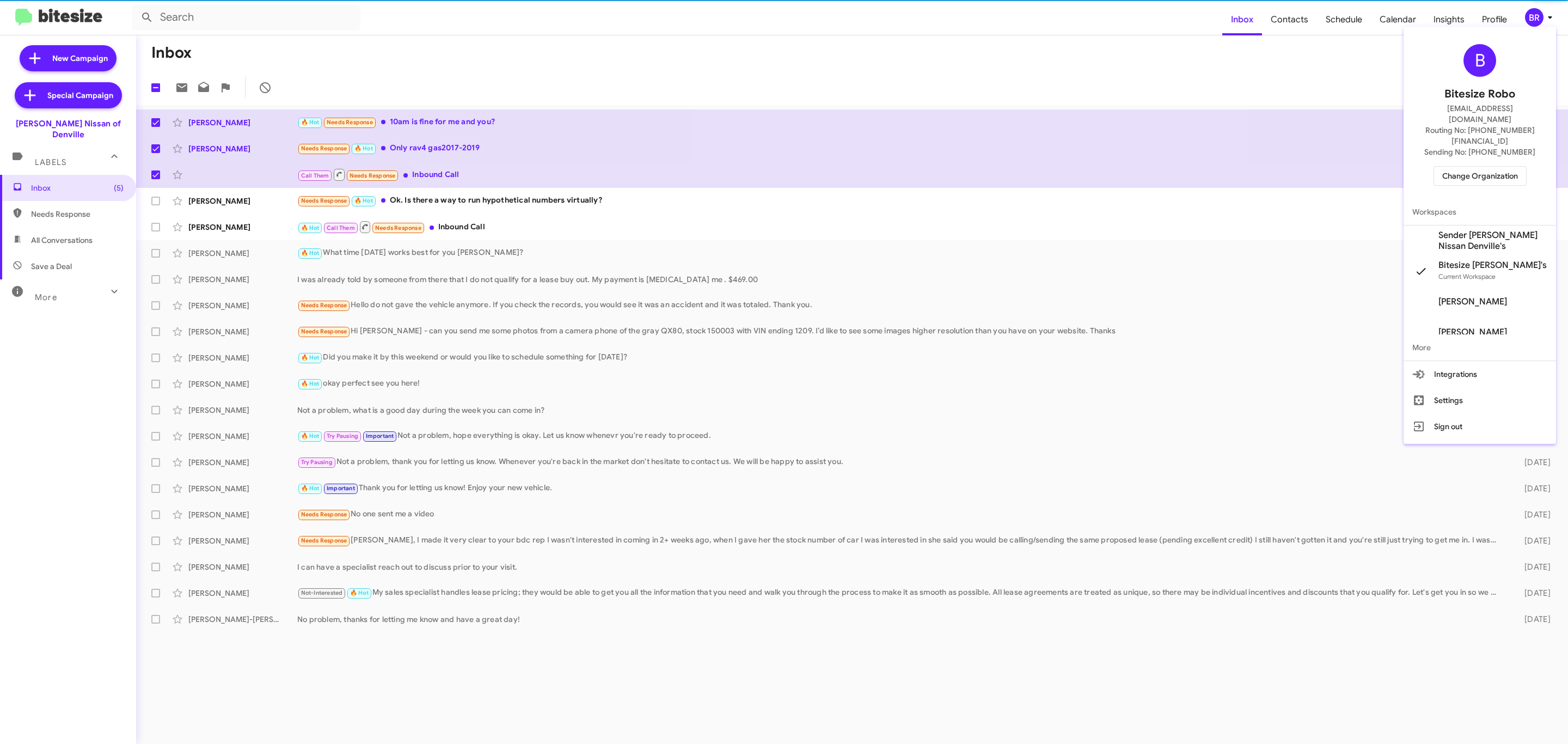
click at [1452, 166] on span "Change Organization" at bounding box center [1480, 175] width 76 height 19
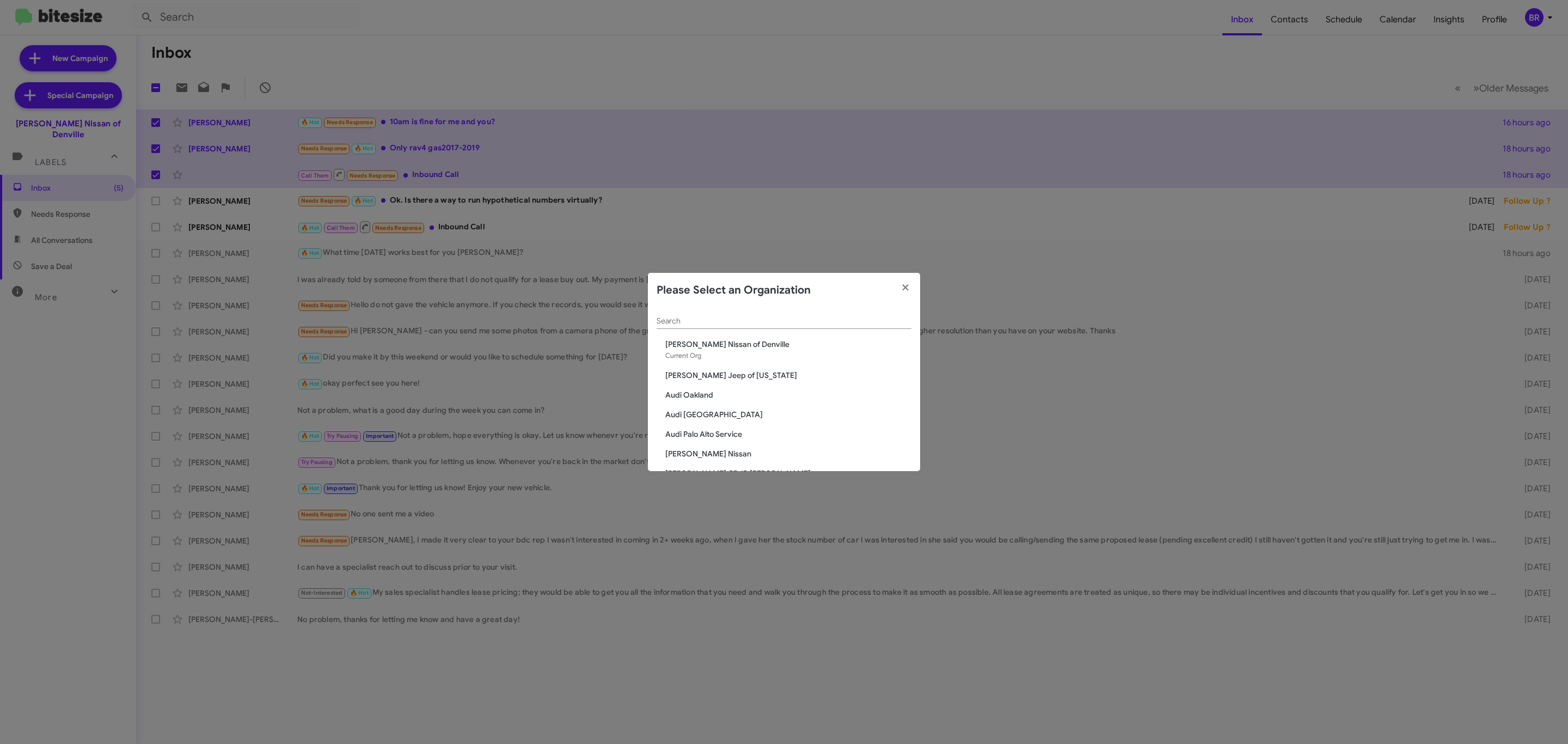
click at [756, 315] on div "Search" at bounding box center [784, 318] width 255 height 21
click at [752, 324] on input "Search" at bounding box center [784, 321] width 255 height 9
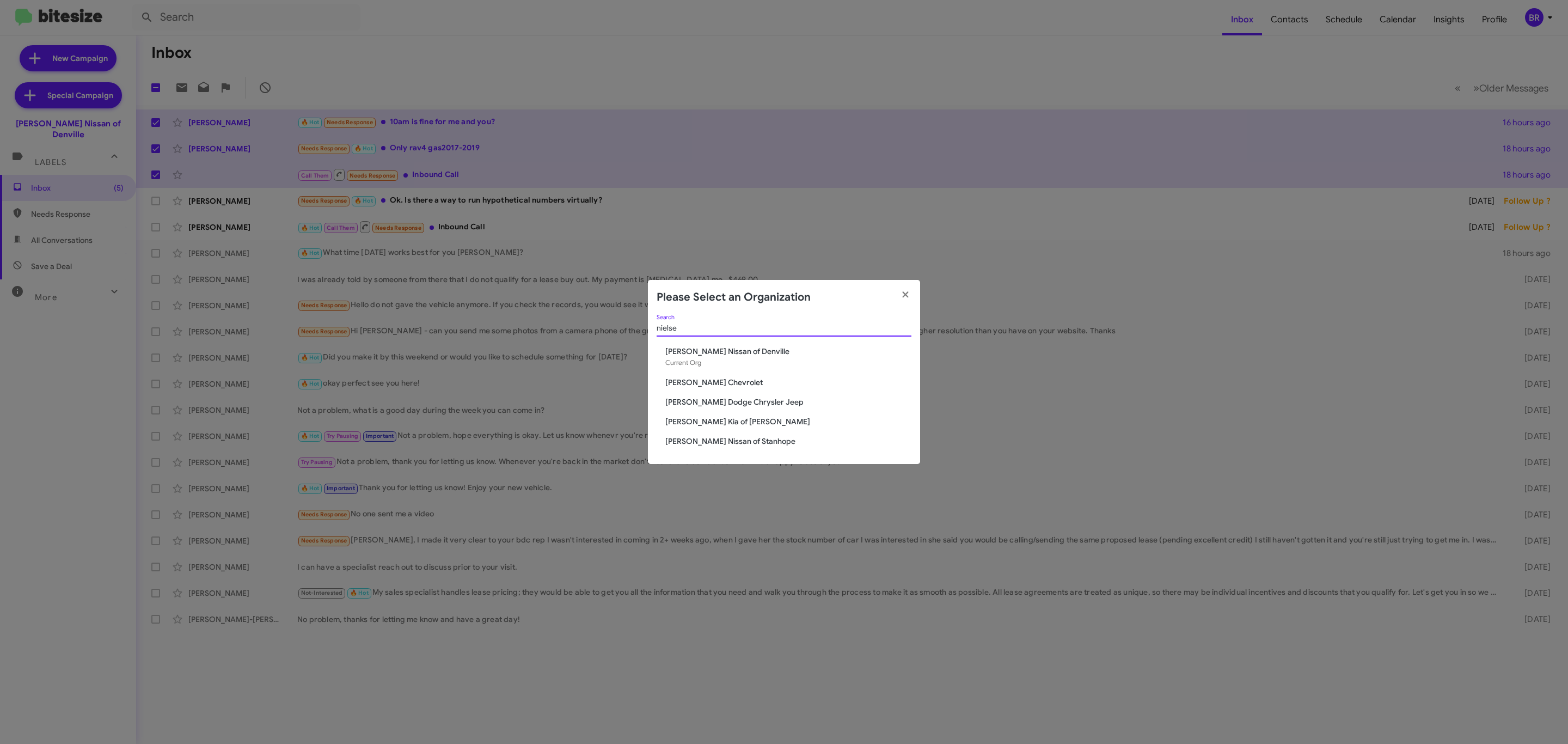
type input "nielse"
click at [714, 417] on span "Nielsen Kia of Newton" at bounding box center [788, 420] width 246 height 11
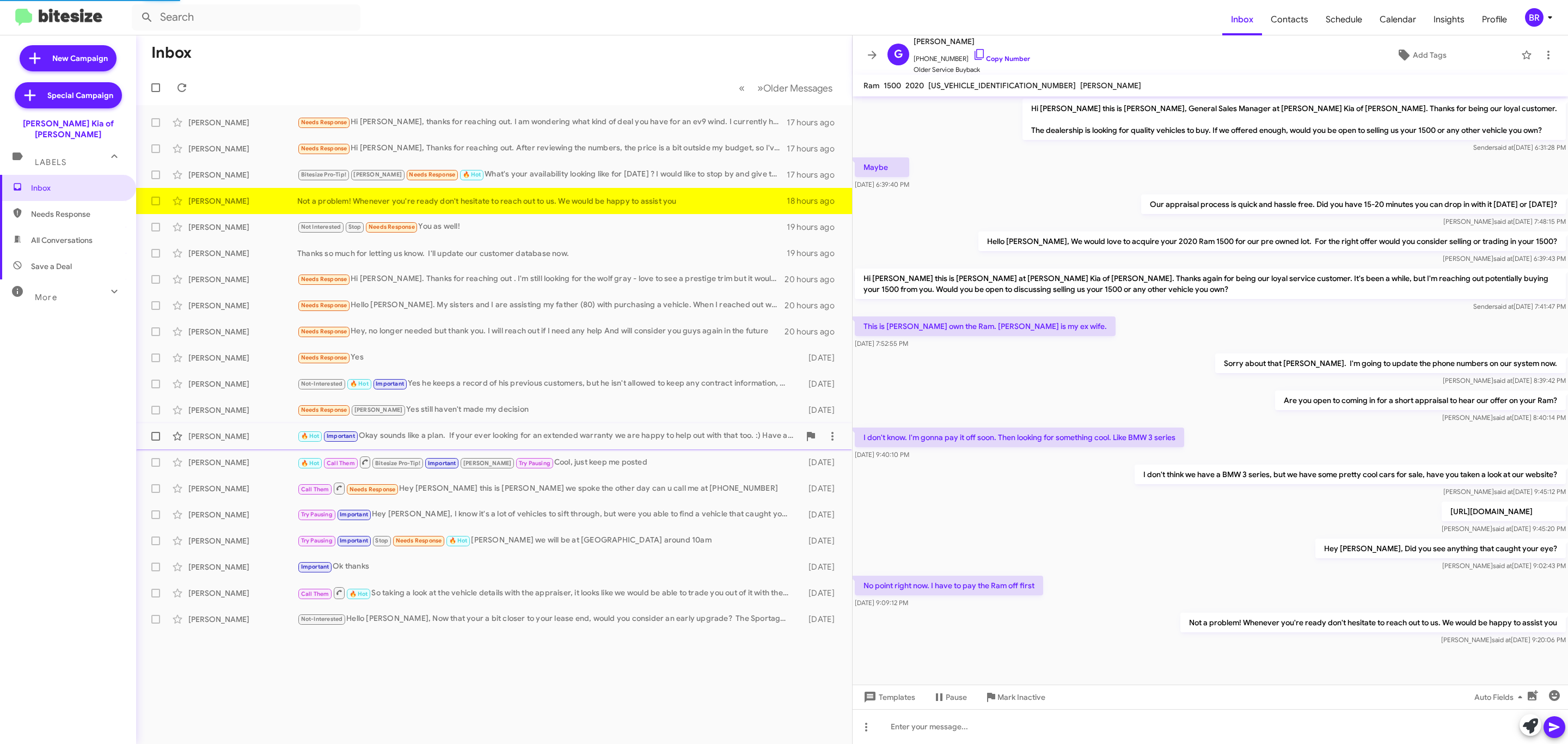
scroll to position [1, 0]
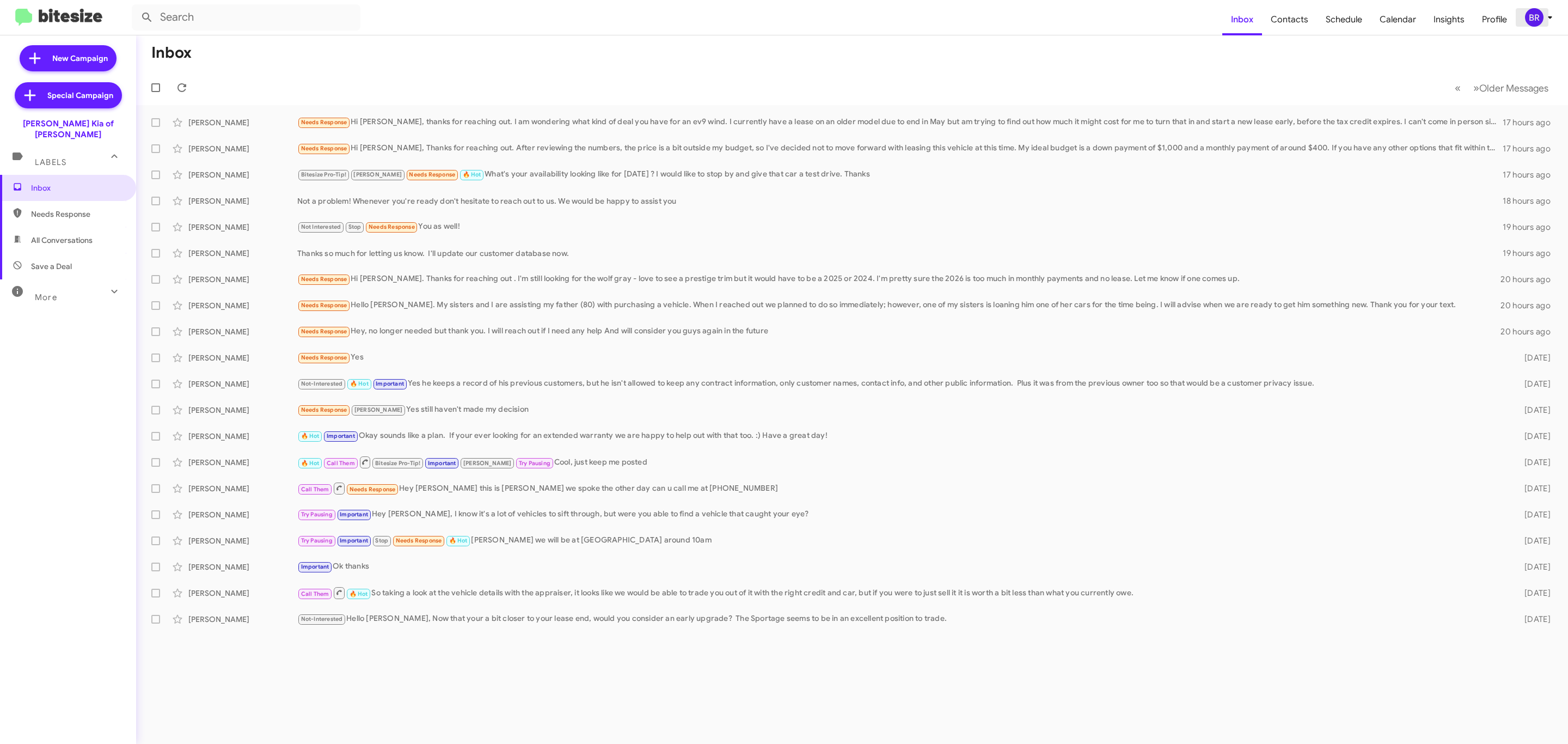
click at [1535, 26] on div "BR" at bounding box center [1534, 17] width 19 height 19
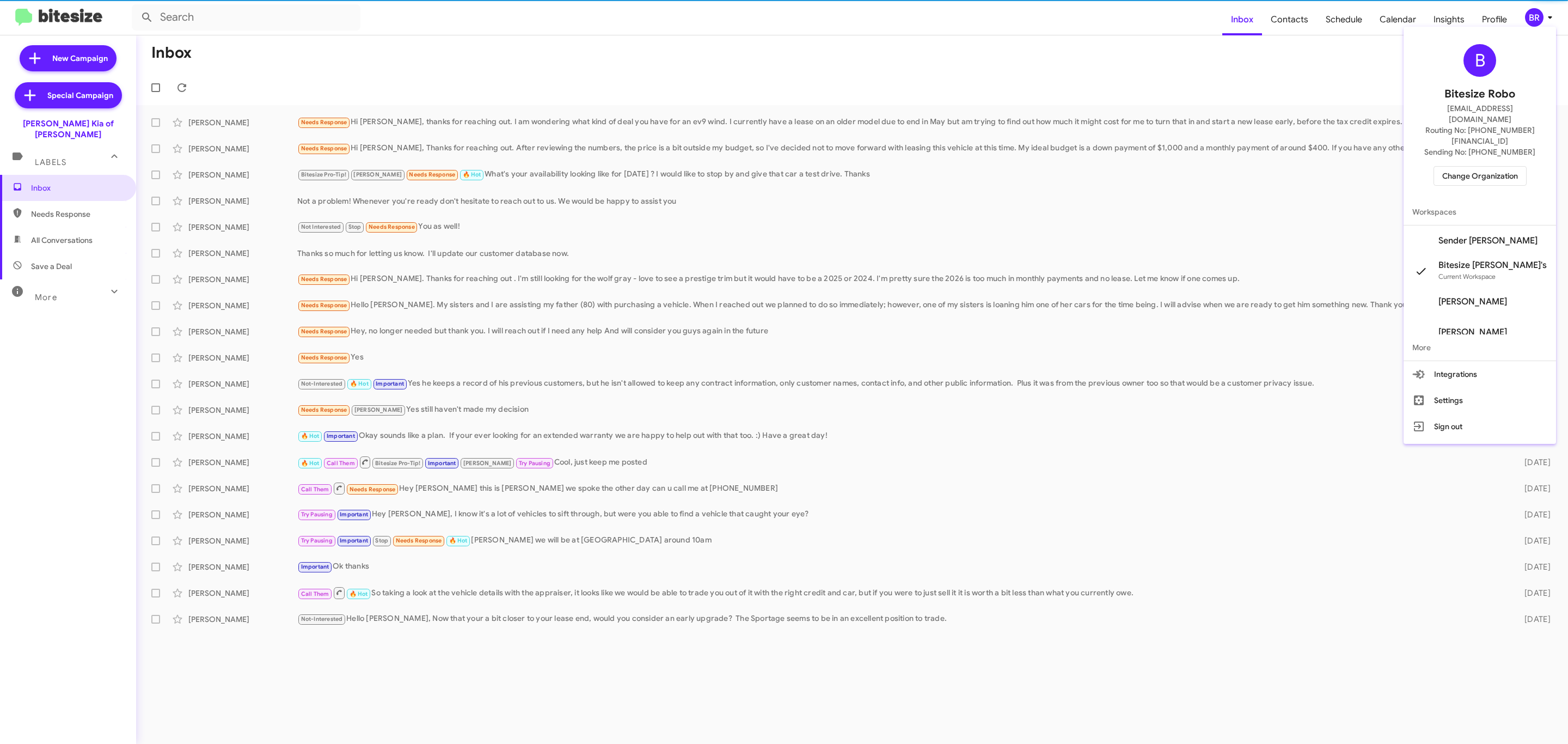
click at [1472, 166] on span "Change Organization" at bounding box center [1480, 175] width 76 height 19
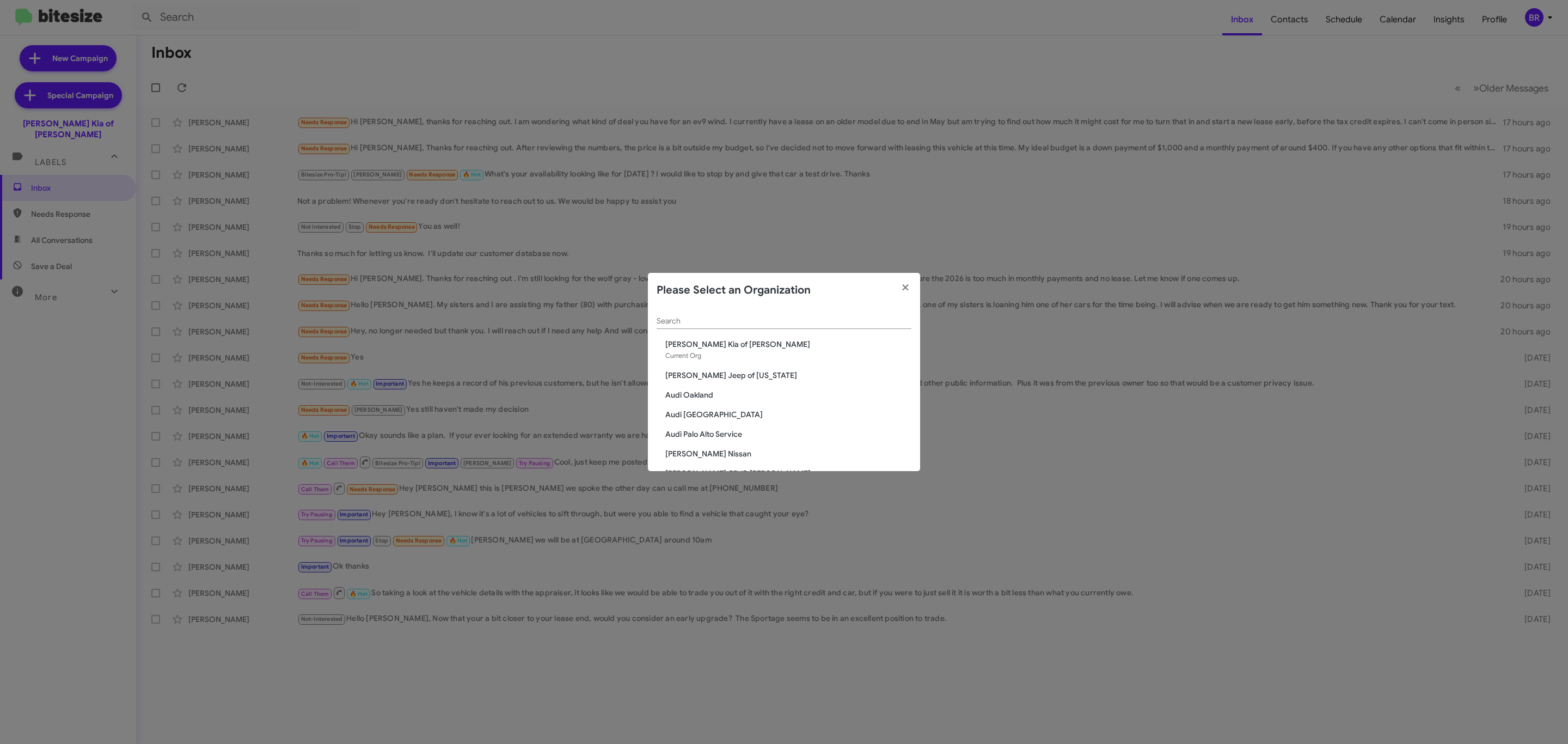
click at [791, 324] on input "Search" at bounding box center [784, 321] width 255 height 9
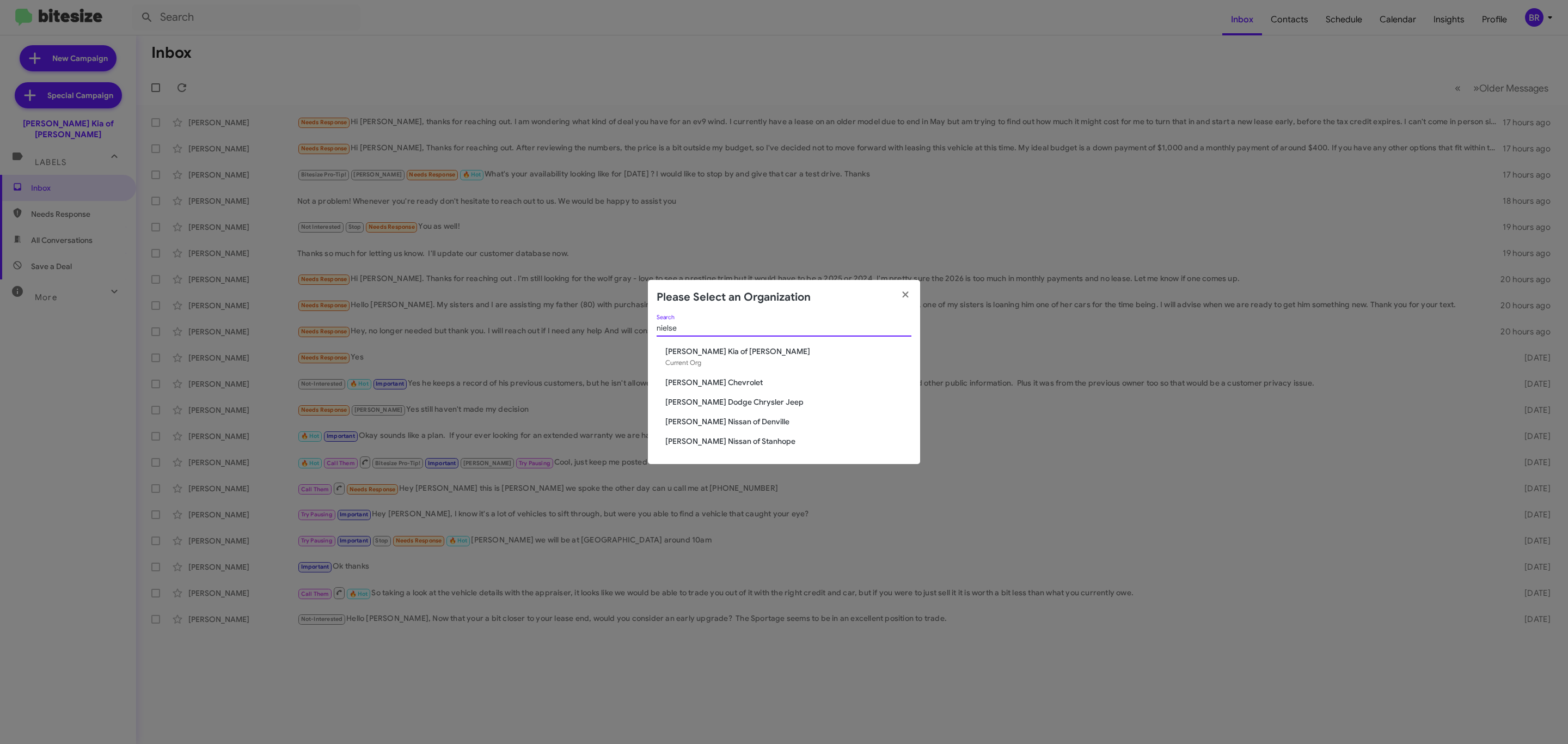
type input "nielse"
click at [737, 440] on span "[PERSON_NAME] Nissan of Stanhope" at bounding box center [788, 440] width 246 height 11
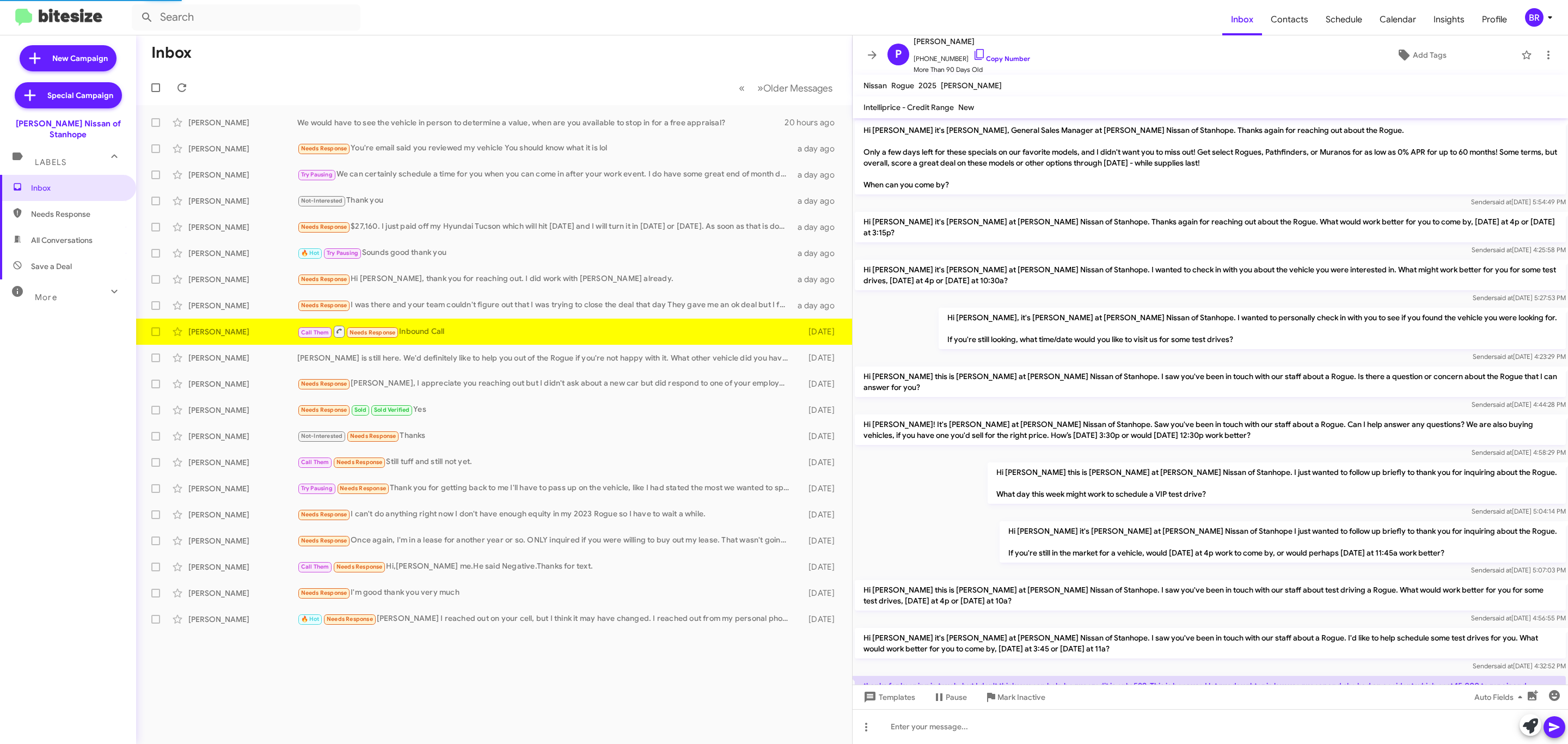
scroll to position [147, 0]
